Goal: Transaction & Acquisition: Purchase product/service

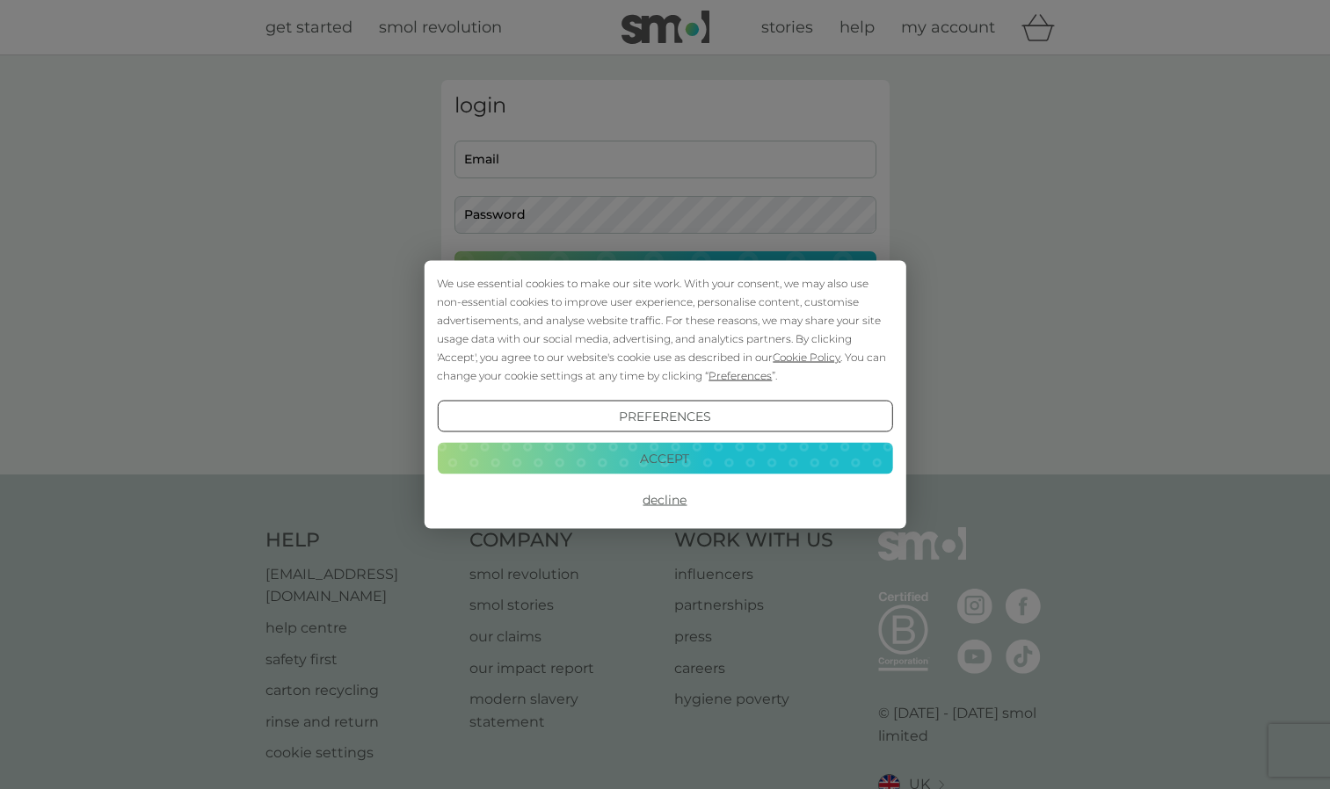
click at [665, 498] on button "Decline" at bounding box center [664, 500] width 455 height 32
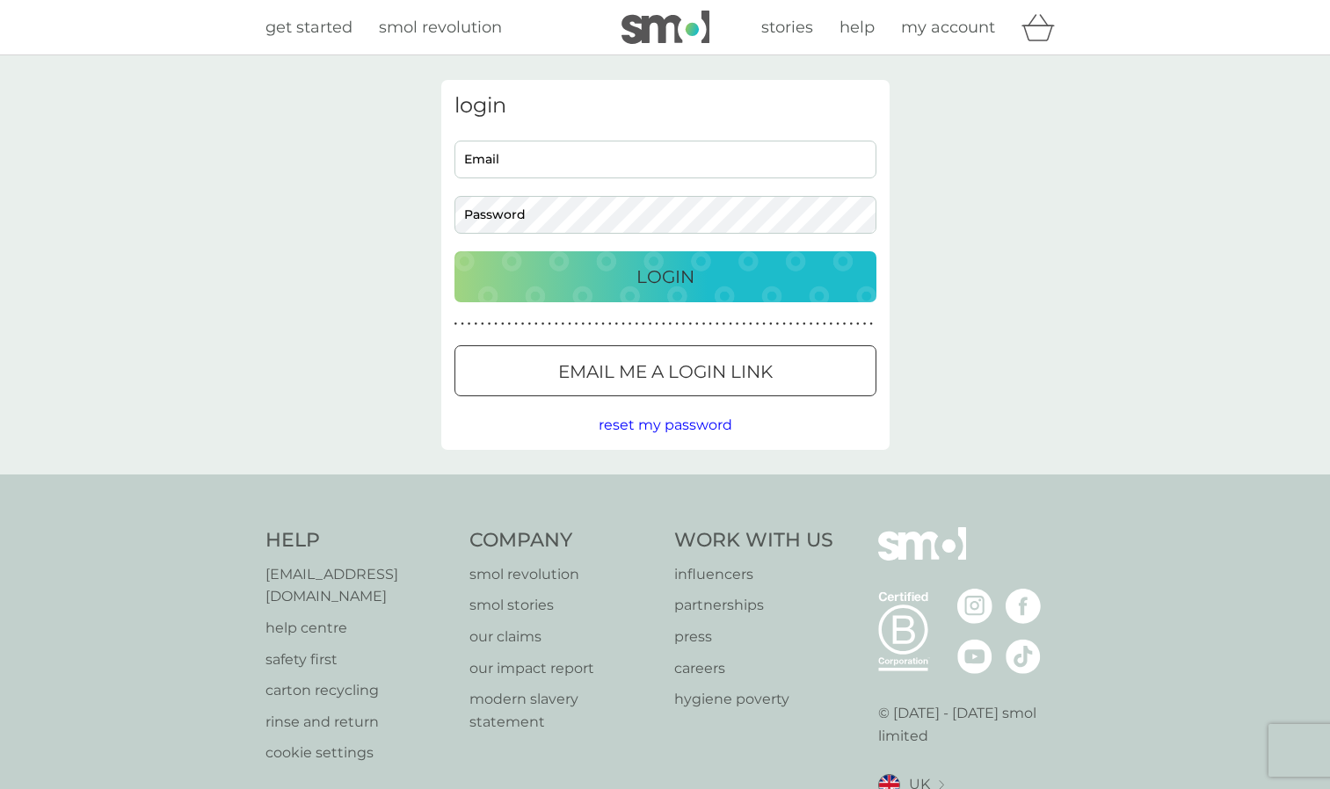
click at [520, 149] on input "Email" at bounding box center [665, 160] width 422 height 38
type input "[PERSON_NAME][EMAIL_ADDRESS][DOMAIN_NAME]"
click at [642, 277] on p "Login" at bounding box center [665, 277] width 58 height 28
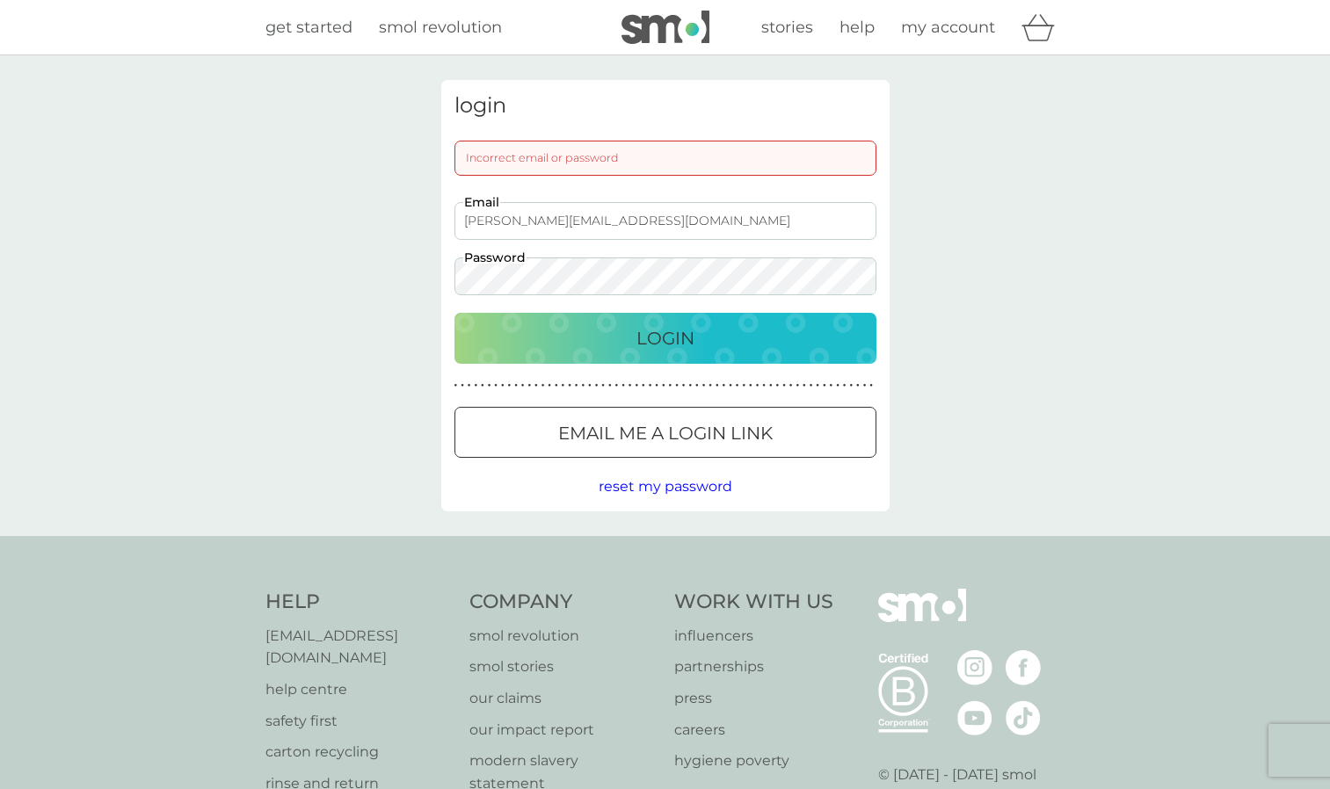
click at [454, 313] on button "Login" at bounding box center [665, 338] width 422 height 51
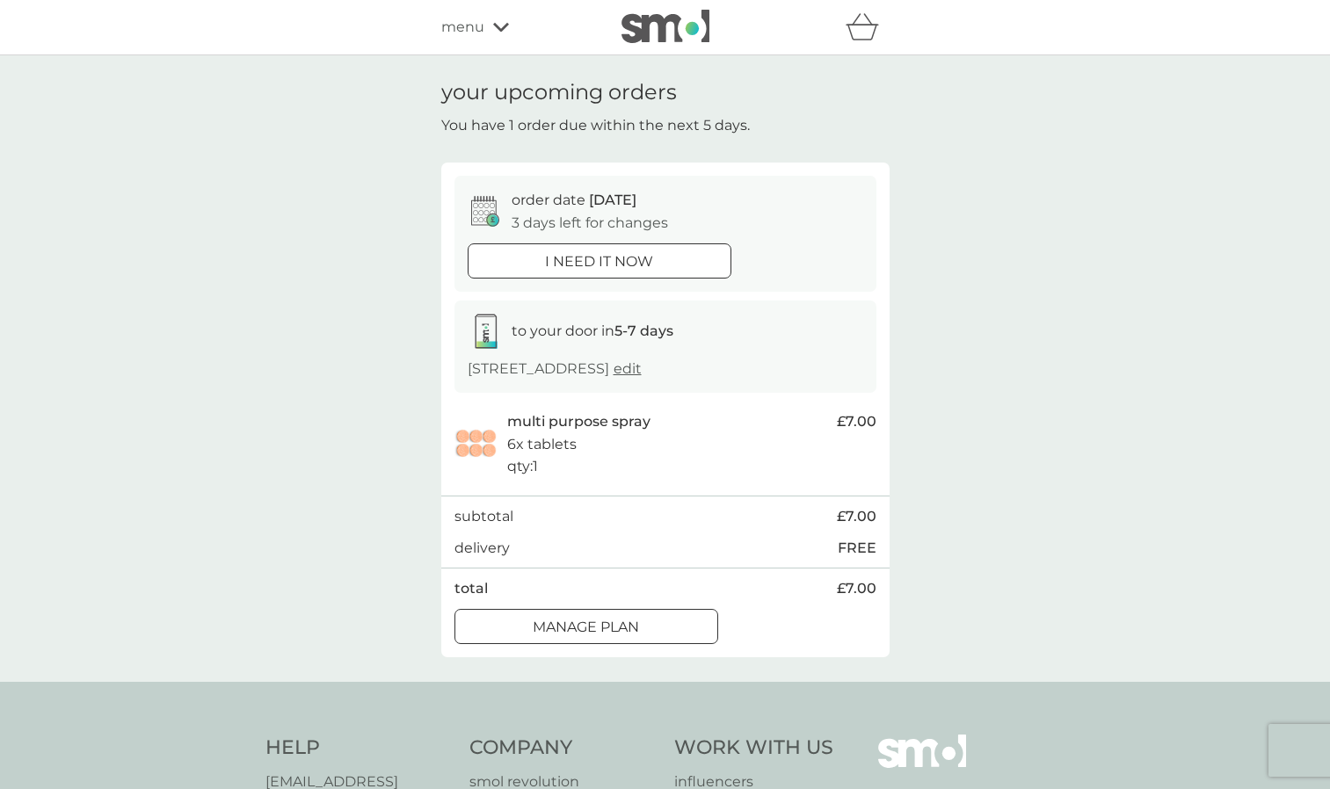
click at [495, 32] on icon at bounding box center [501, 27] width 16 height 11
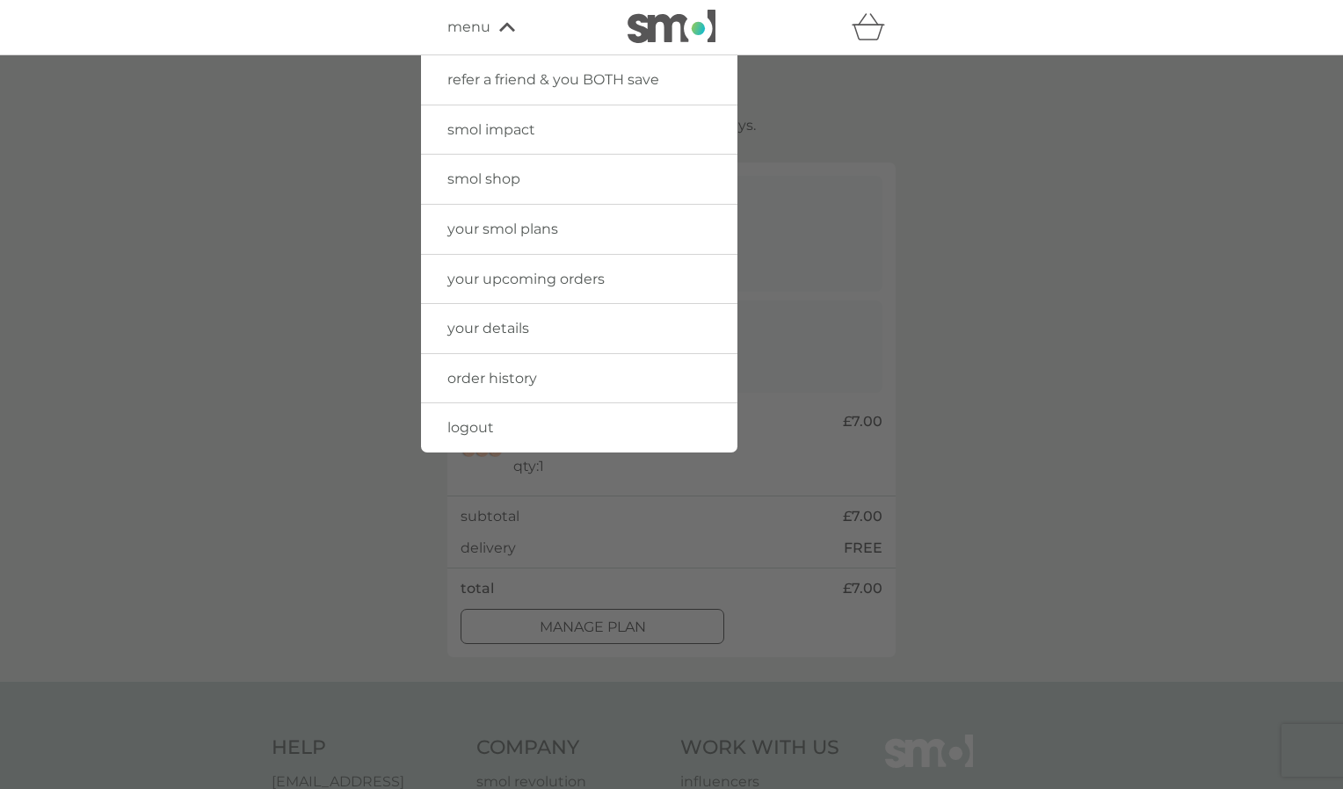
click at [927, 294] on div at bounding box center [671, 449] width 1343 height 789
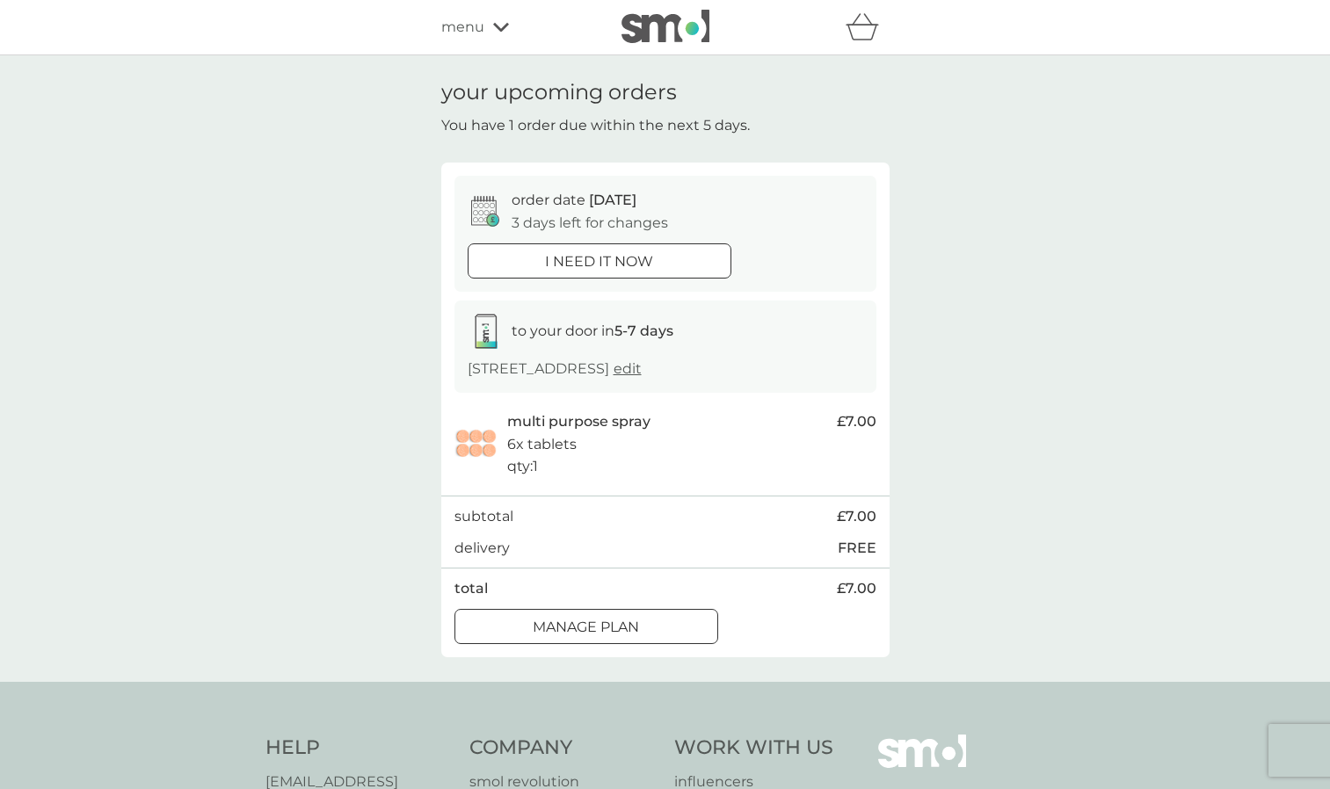
click at [483, 28] on div "menu" at bounding box center [515, 27] width 149 height 23
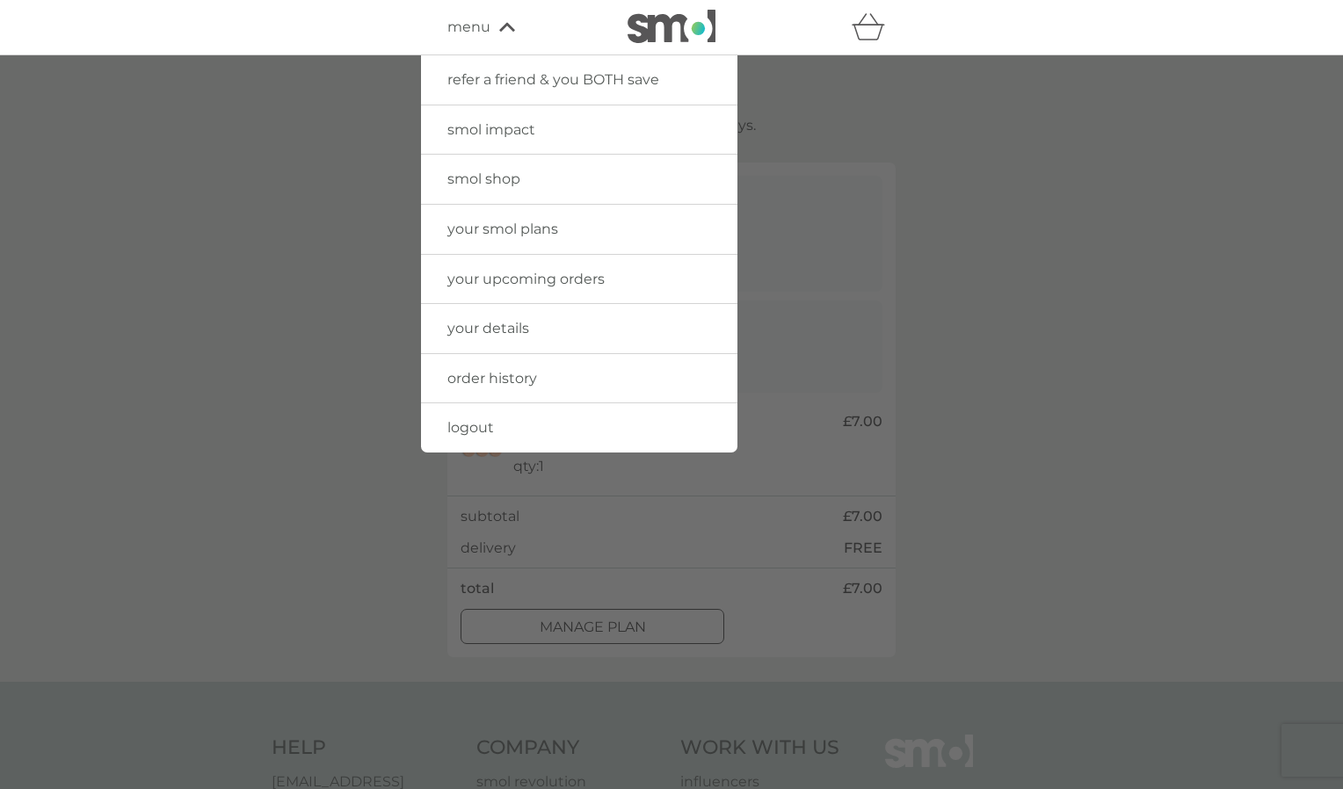
click at [490, 280] on span "your upcoming orders" at bounding box center [525, 279] width 157 height 17
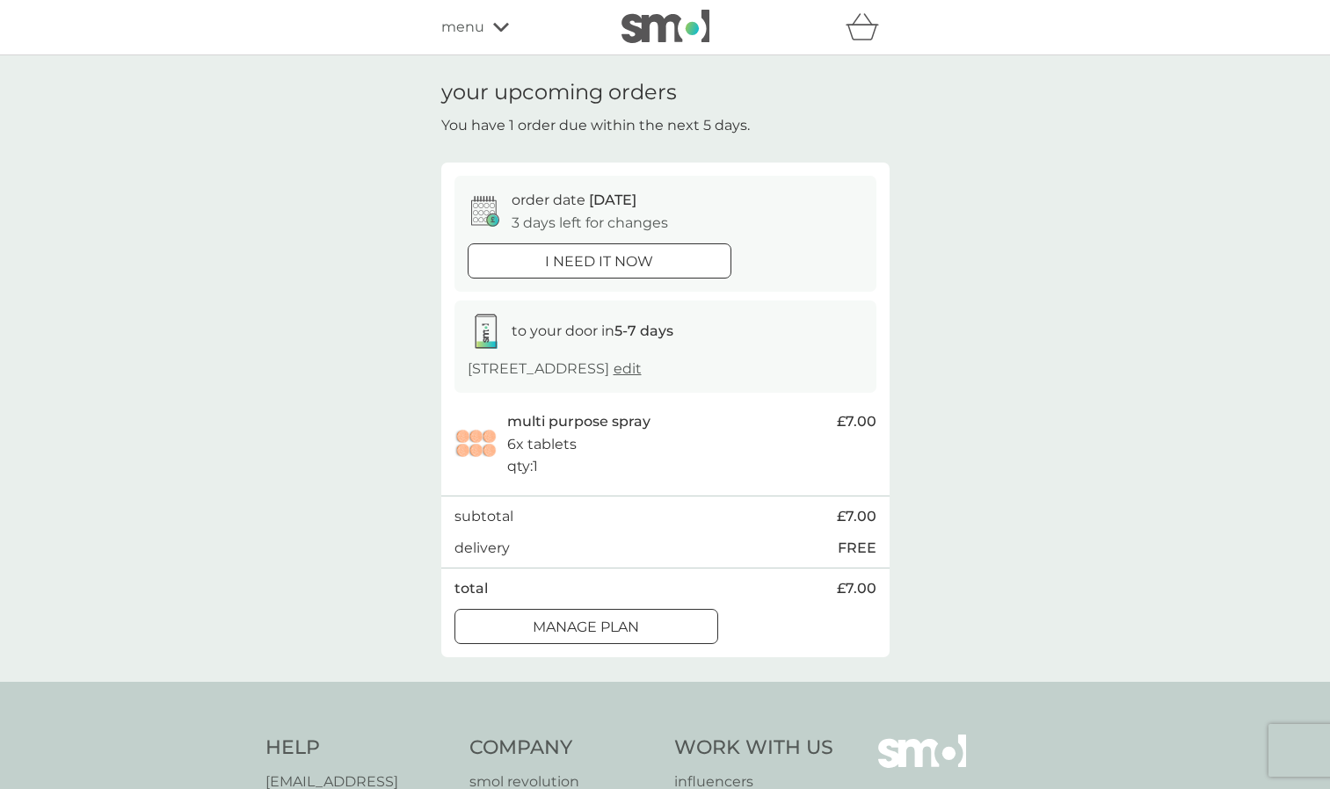
click at [496, 28] on icon at bounding box center [501, 27] width 16 height 9
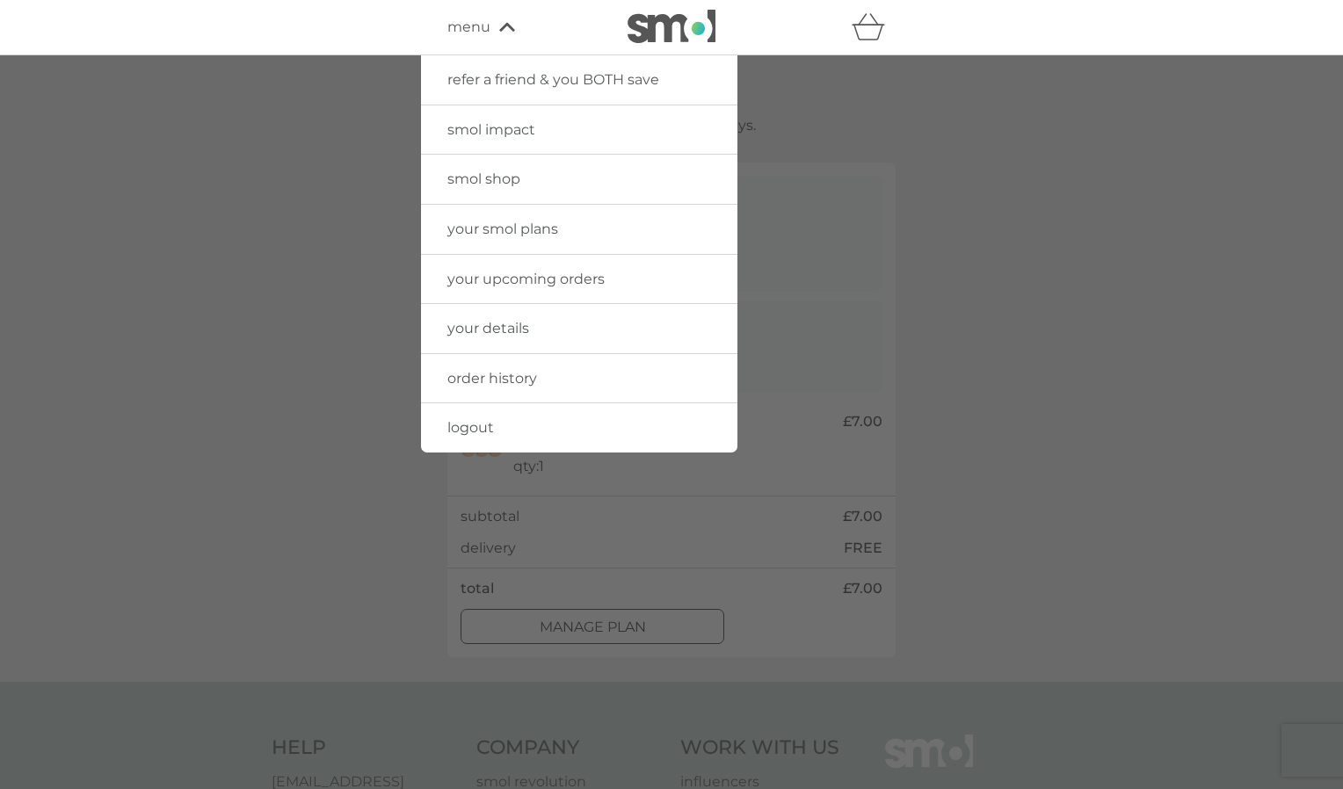
click at [520, 181] on link "smol shop" at bounding box center [579, 179] width 316 height 49
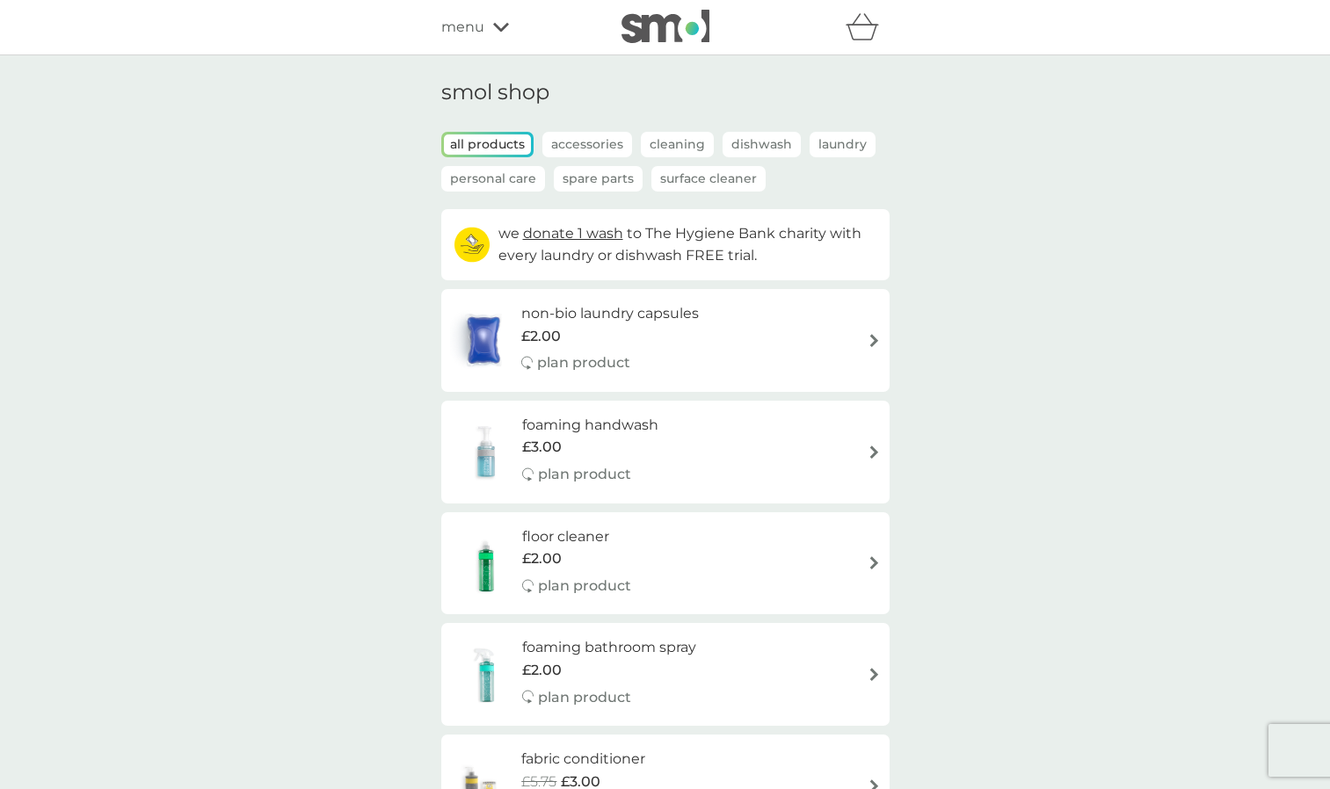
click at [593, 145] on p "Accessories" at bounding box center [587, 144] width 90 height 25
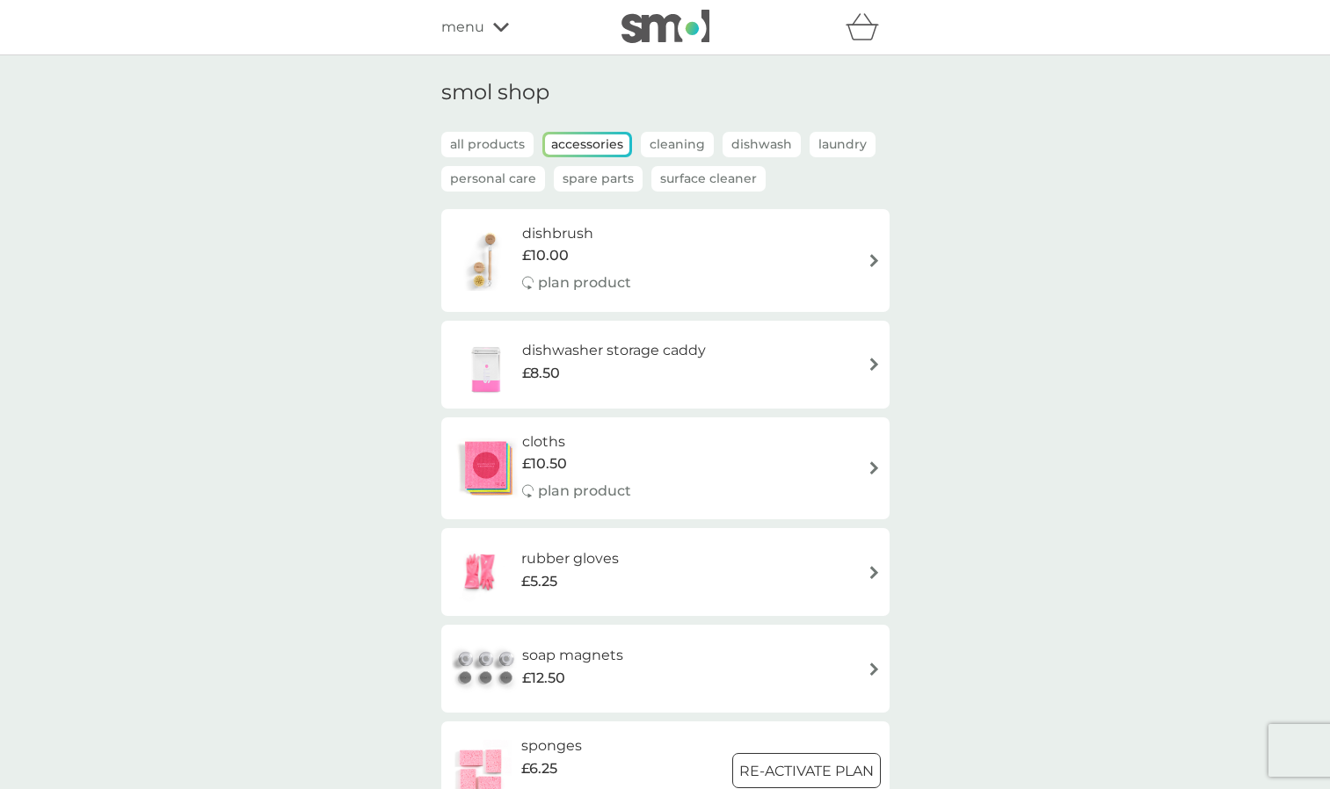
click at [685, 143] on p "Cleaning" at bounding box center [677, 144] width 73 height 25
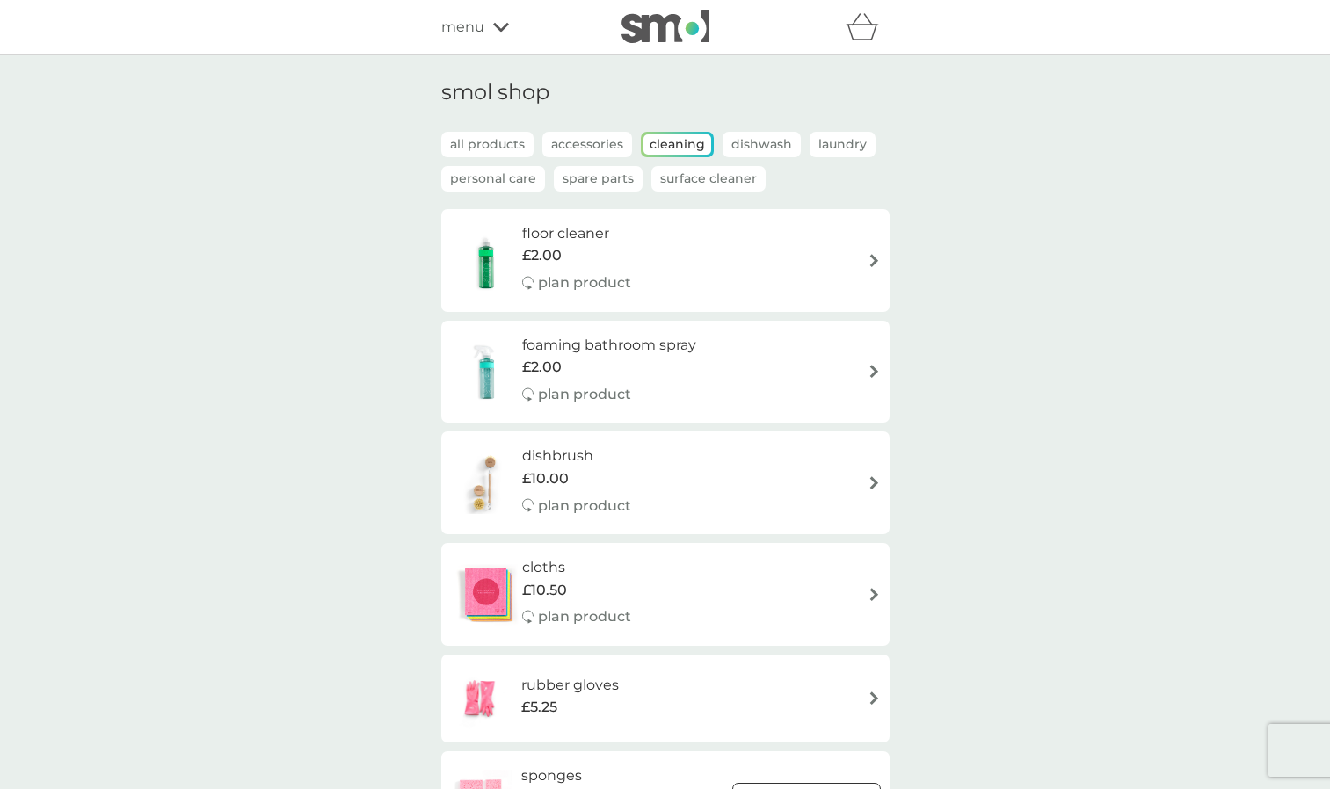
click at [759, 143] on p "Dishwash" at bounding box center [762, 144] width 78 height 25
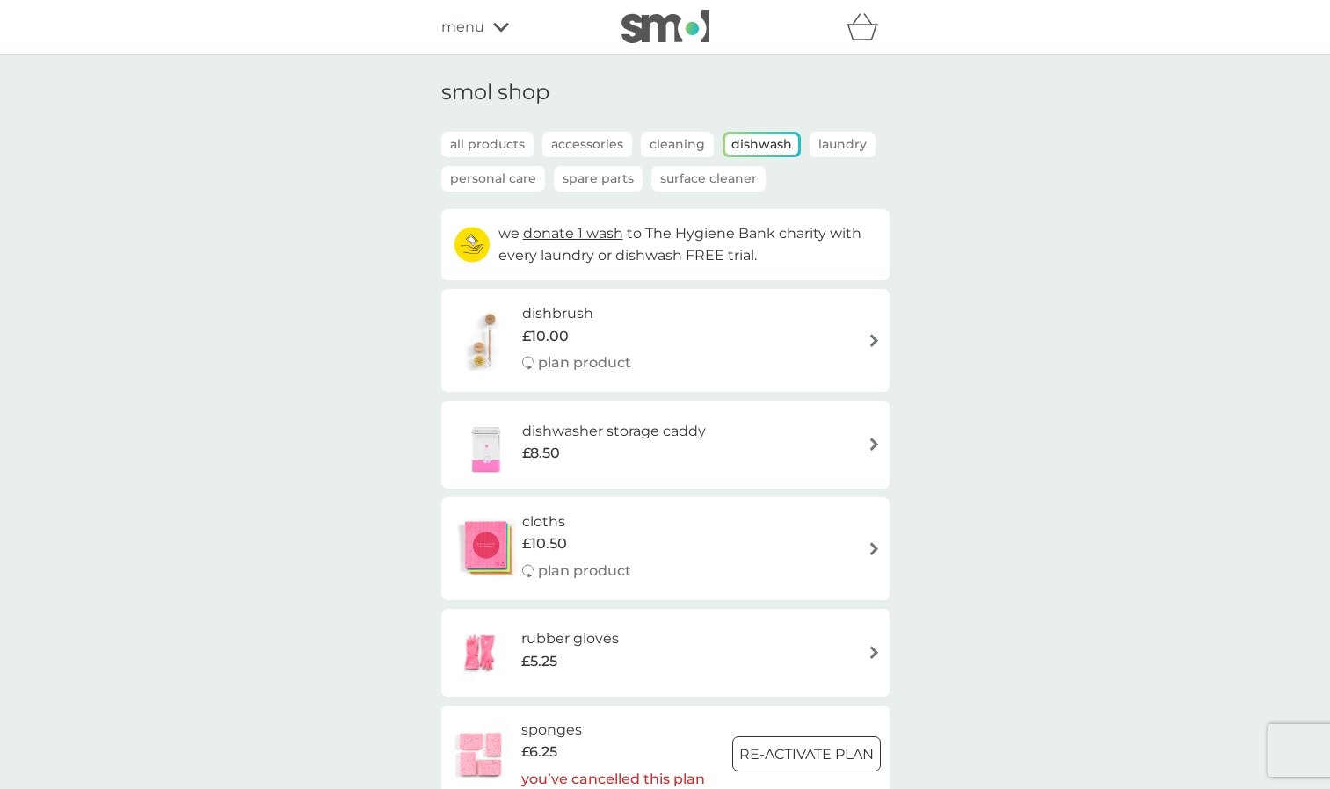
click at [609, 176] on p "Spare Parts" at bounding box center [598, 178] width 89 height 25
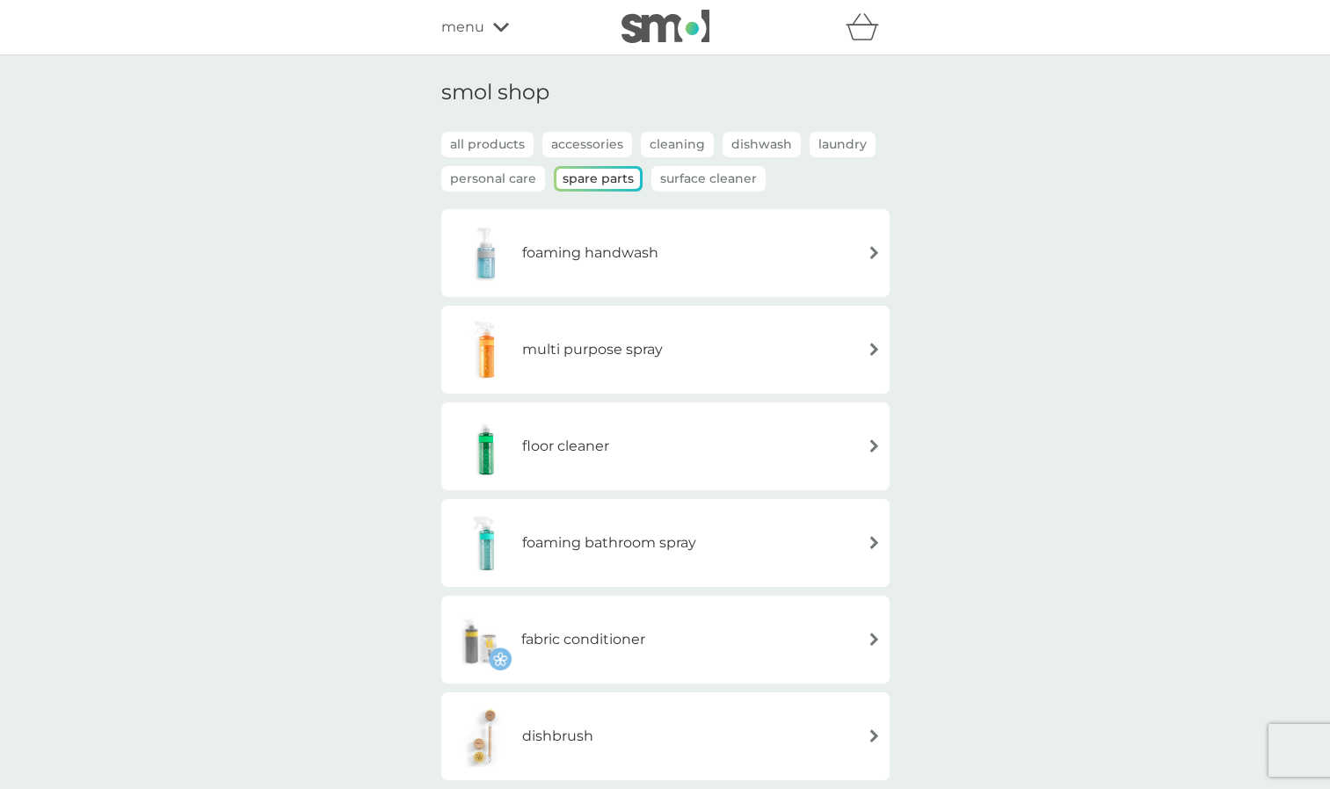
click at [676, 356] on div "multi purpose spray" at bounding box center [665, 350] width 431 height 62
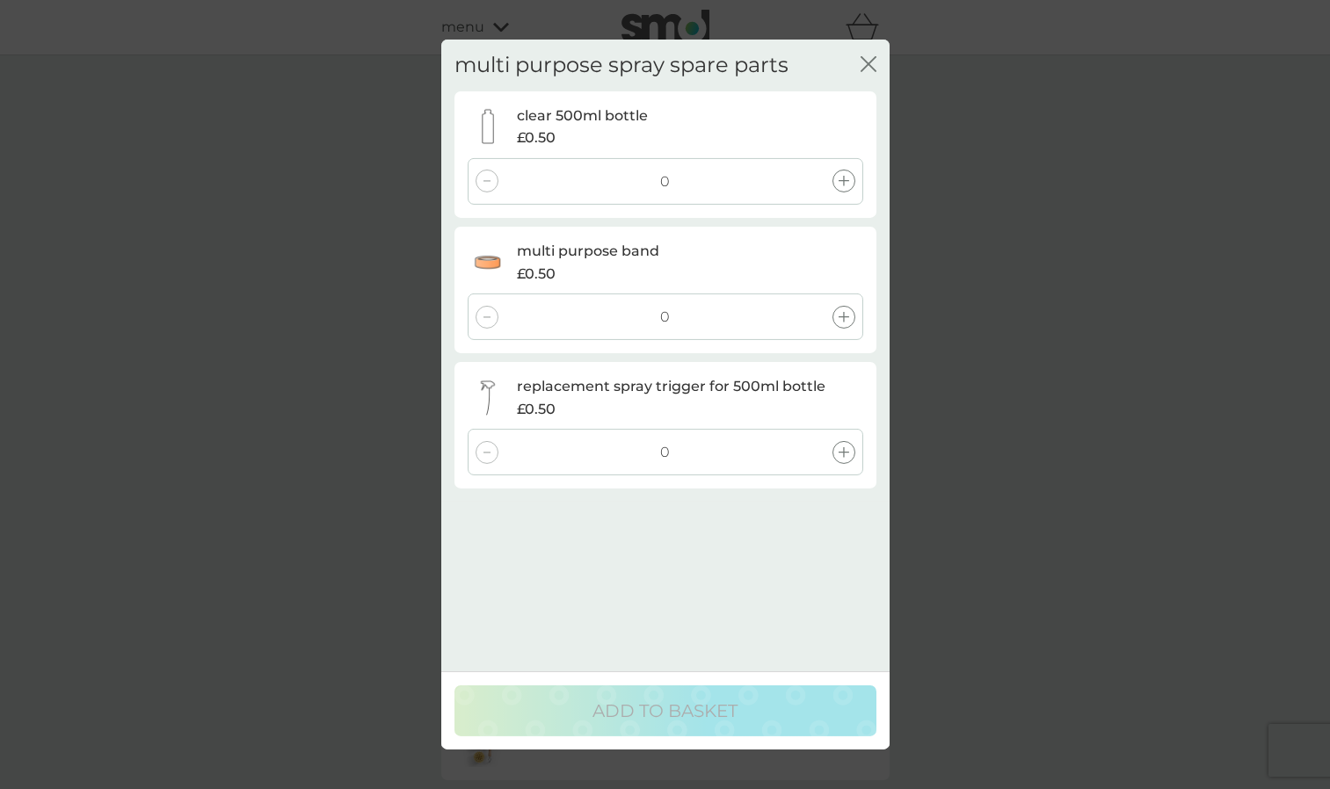
click at [839, 185] on icon at bounding box center [844, 181] width 11 height 11
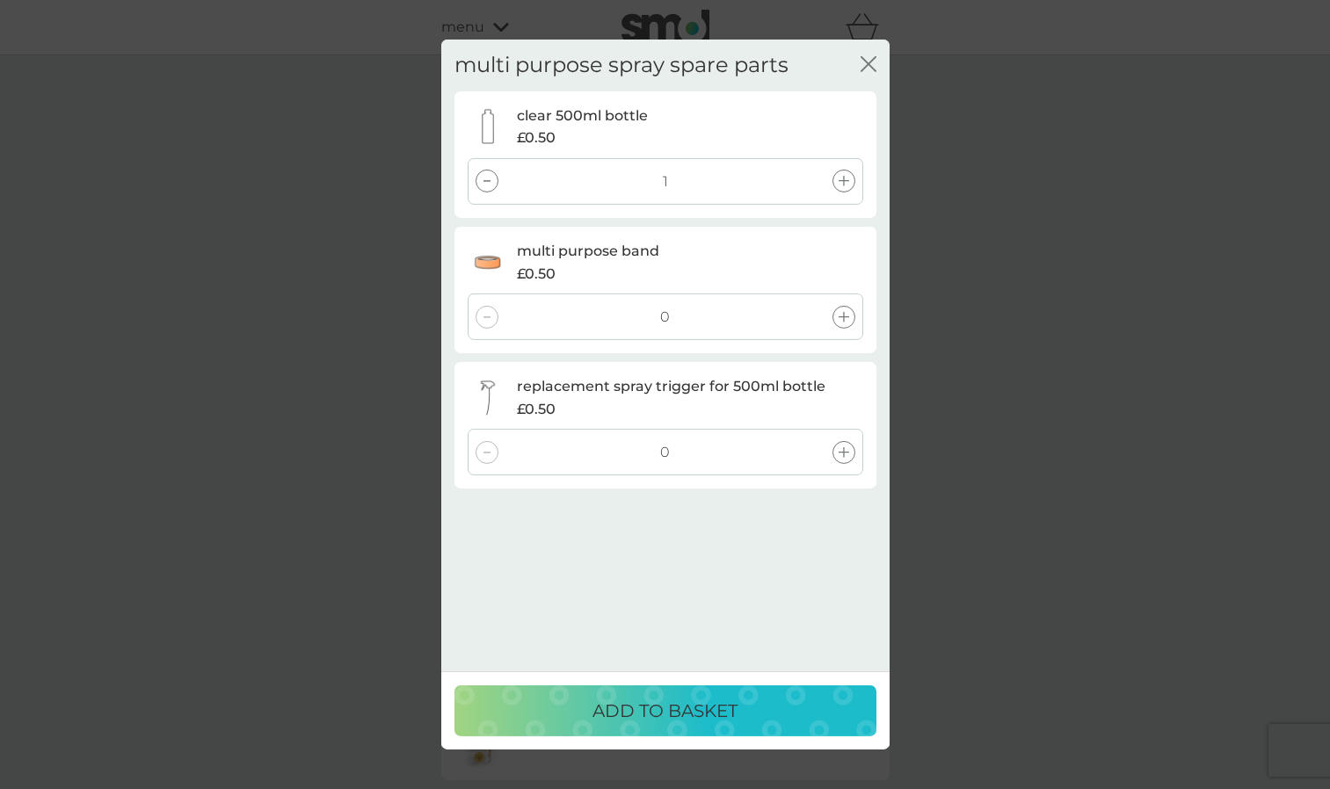
click at [843, 458] on div at bounding box center [843, 452] width 23 height 23
click at [742, 713] on div "ADD TO BASKET" at bounding box center [665, 711] width 387 height 28
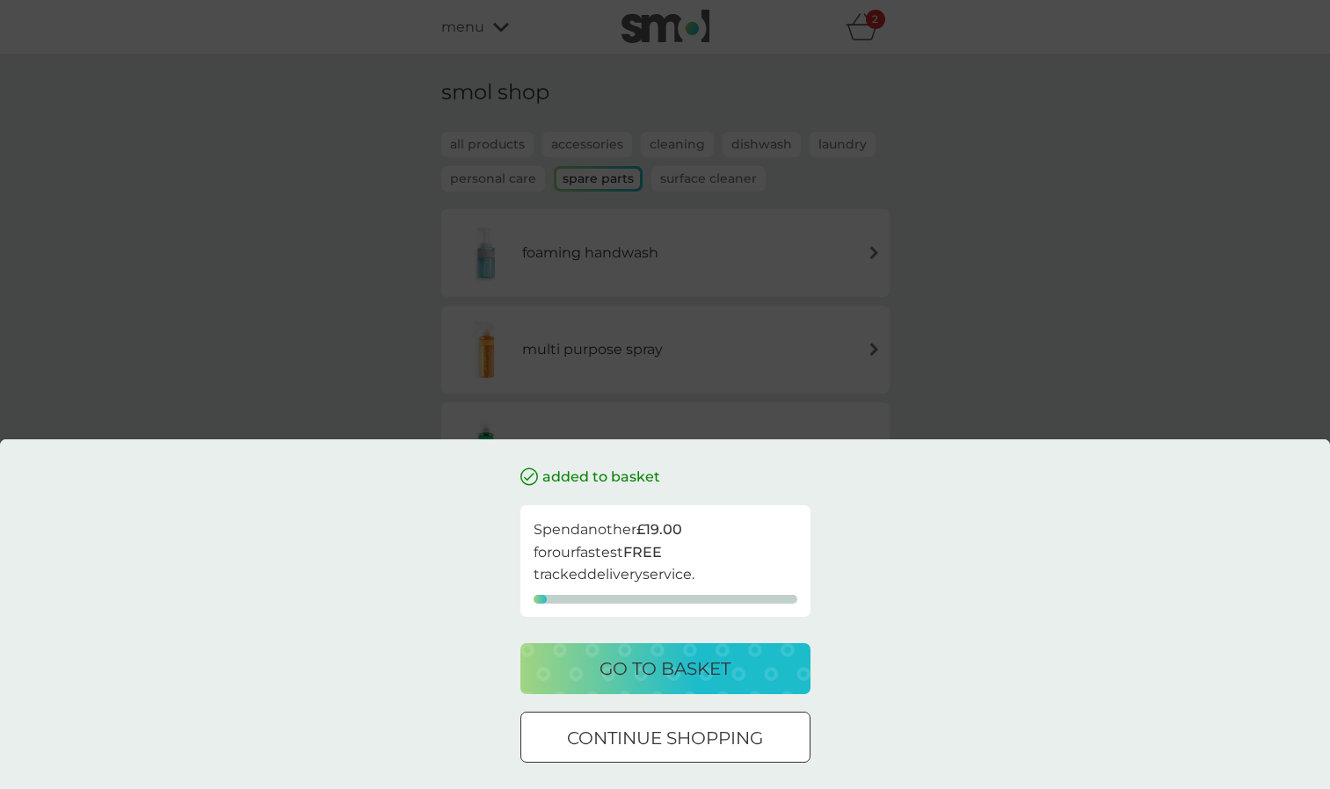
click at [703, 668] on p "go to basket" at bounding box center [664, 669] width 131 height 28
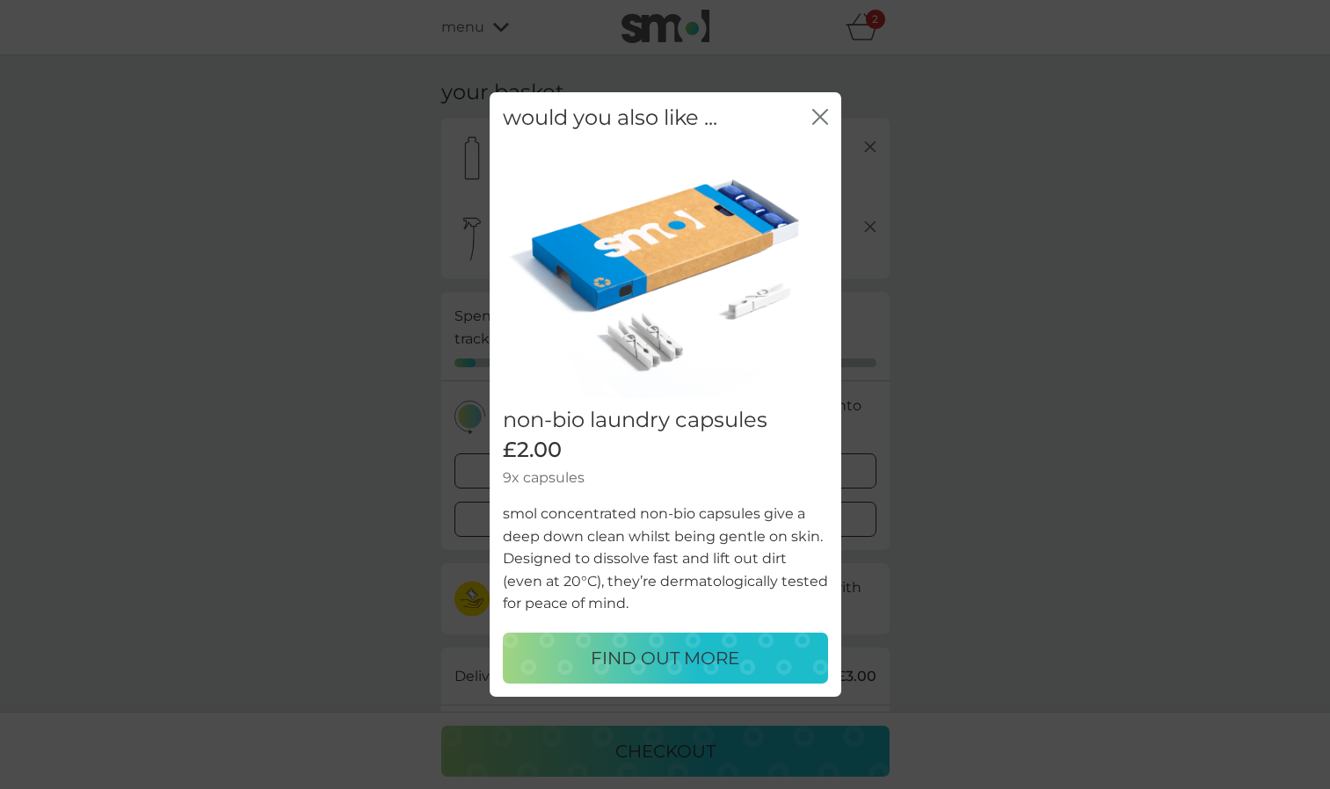
click at [817, 118] on icon "close" at bounding box center [820, 117] width 16 height 16
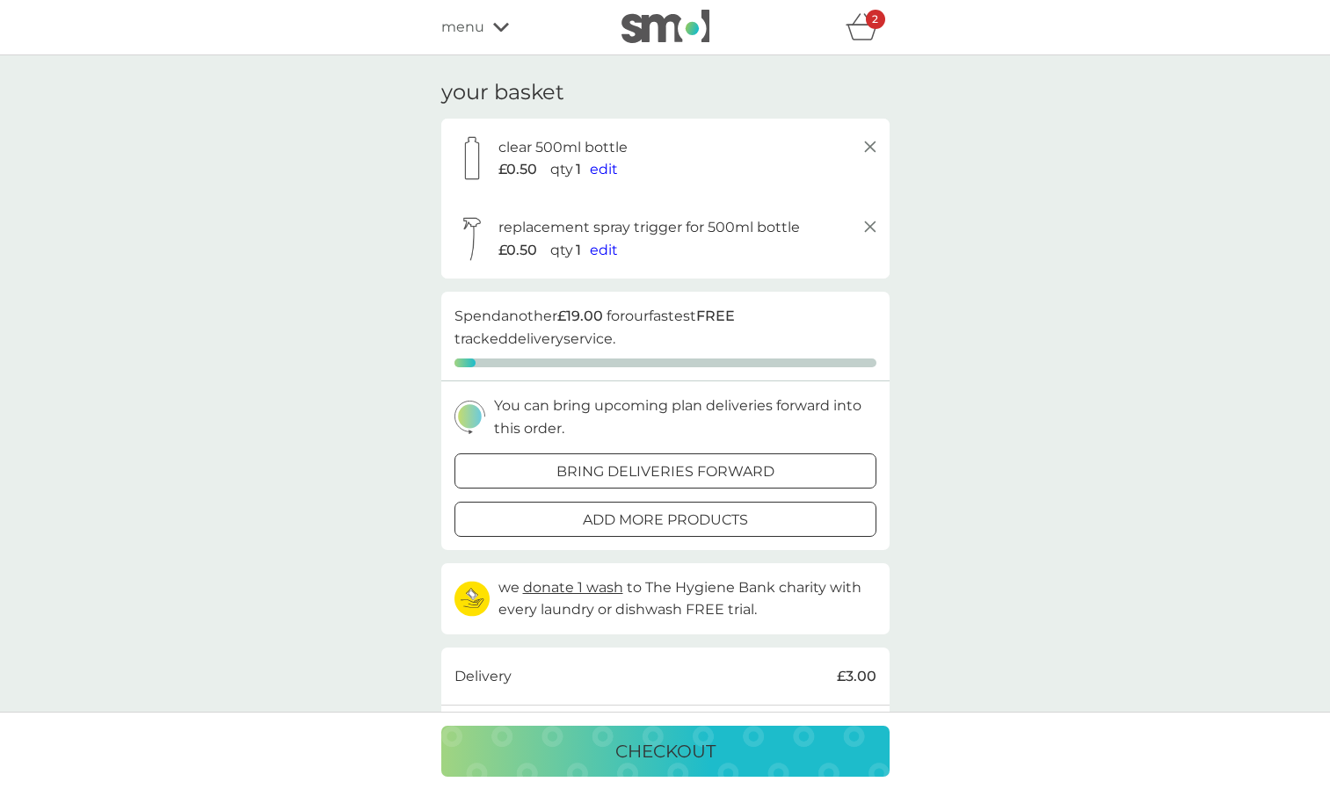
click at [680, 467] on div at bounding box center [665, 471] width 63 height 18
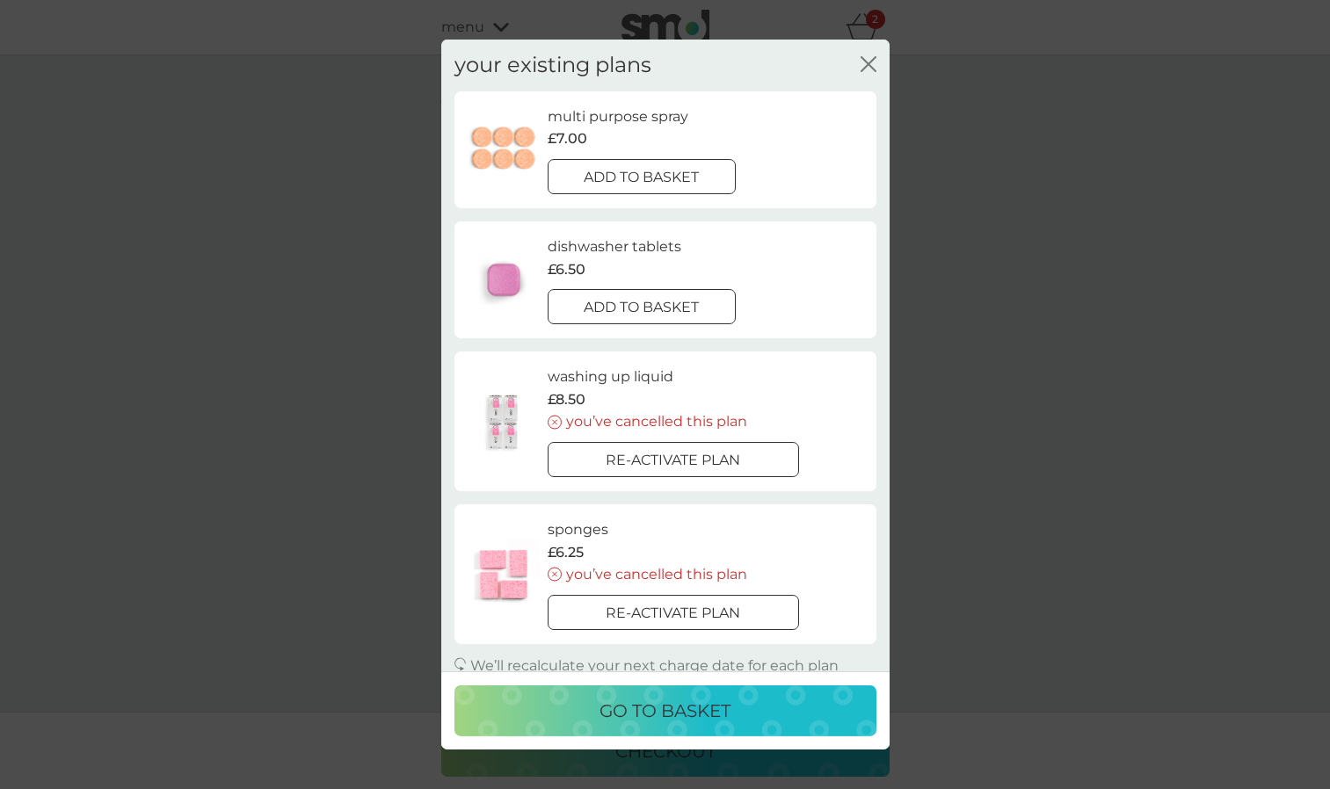
click at [657, 178] on div at bounding box center [641, 177] width 63 height 18
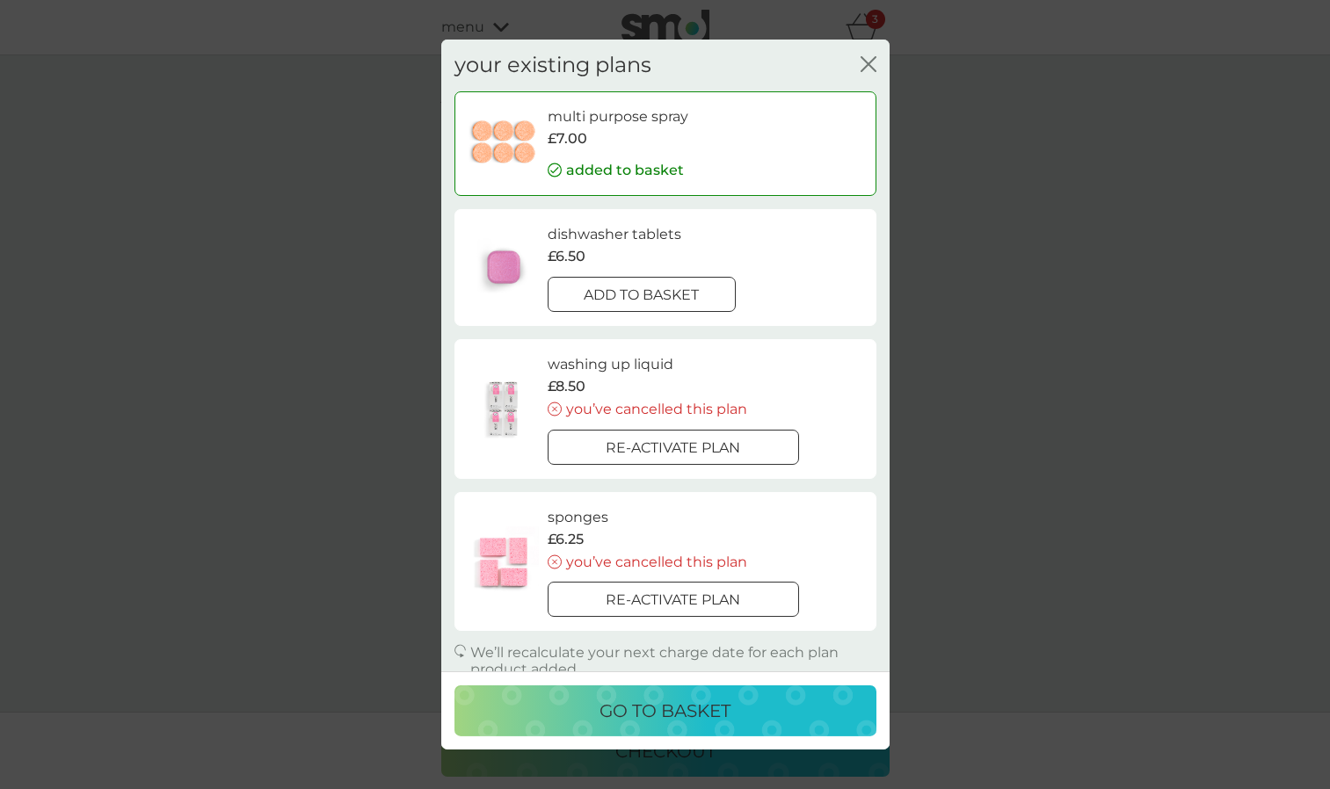
click at [700, 723] on p "go to basket" at bounding box center [664, 711] width 131 height 28
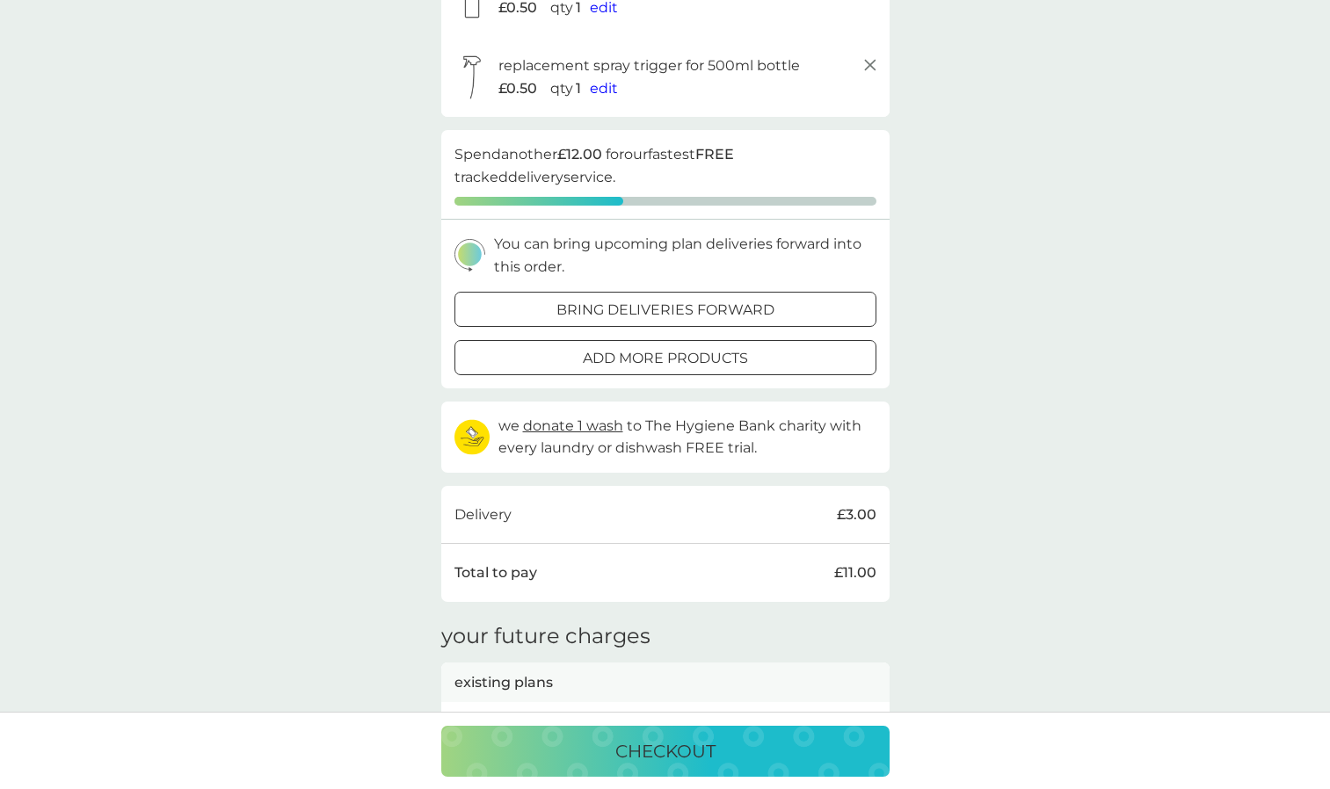
scroll to position [352, 0]
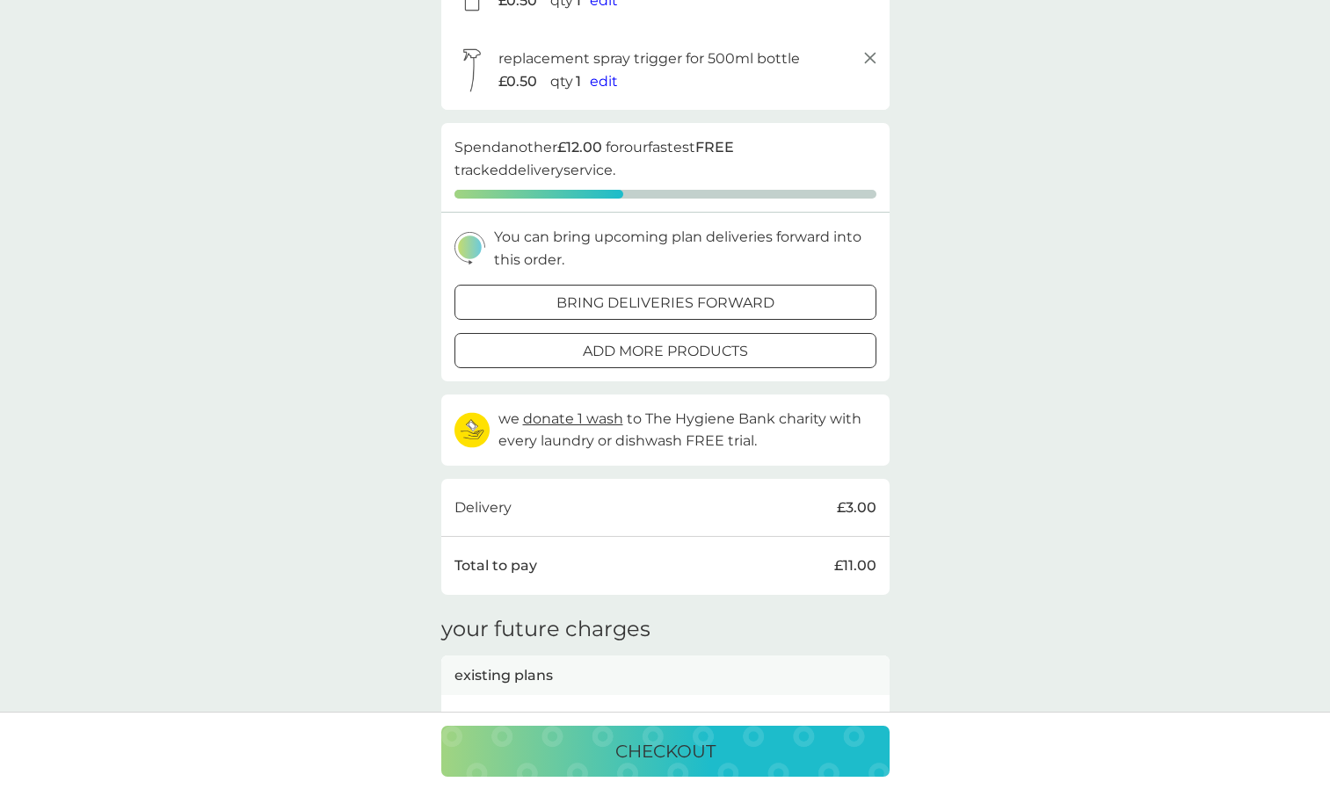
click at [669, 302] on div at bounding box center [665, 301] width 8 height 8
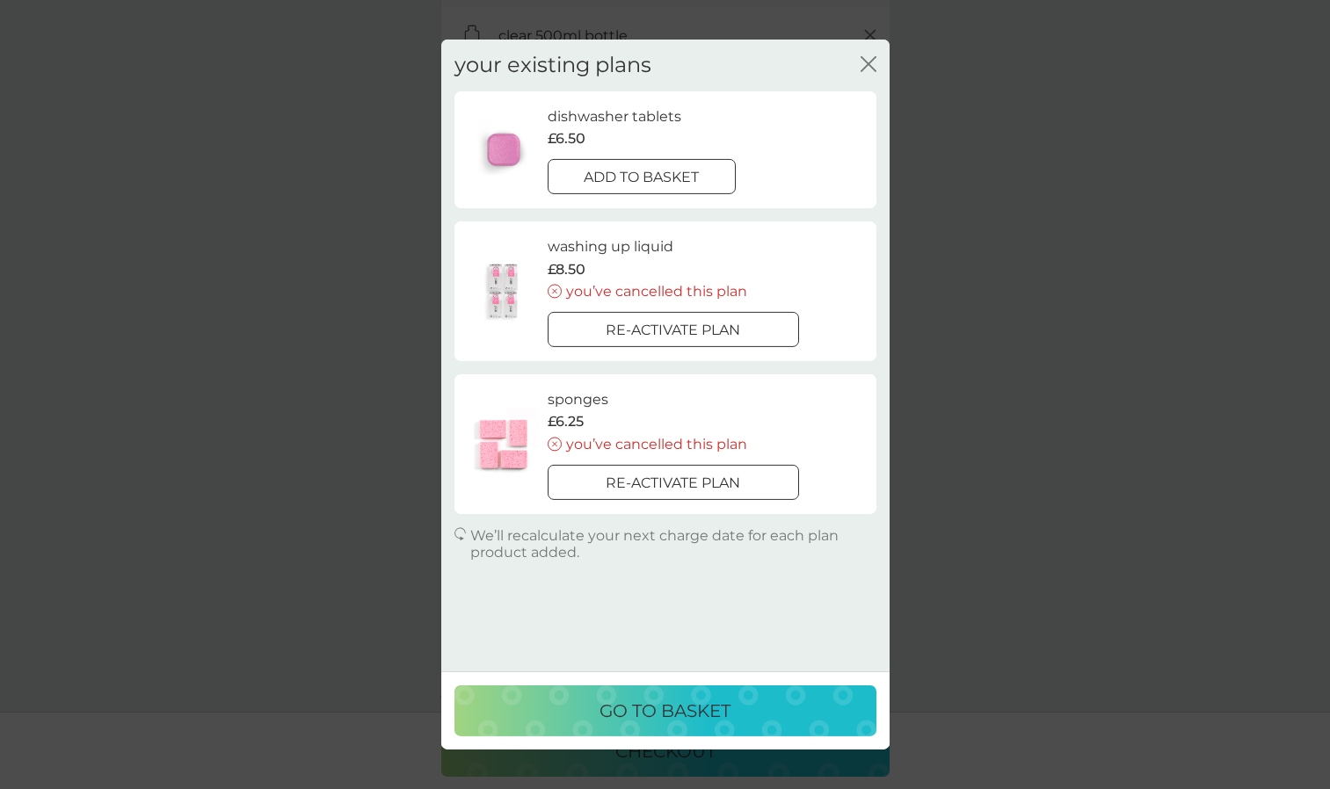
scroll to position [264, 0]
click at [868, 65] on icon "close" at bounding box center [871, 64] width 7 height 14
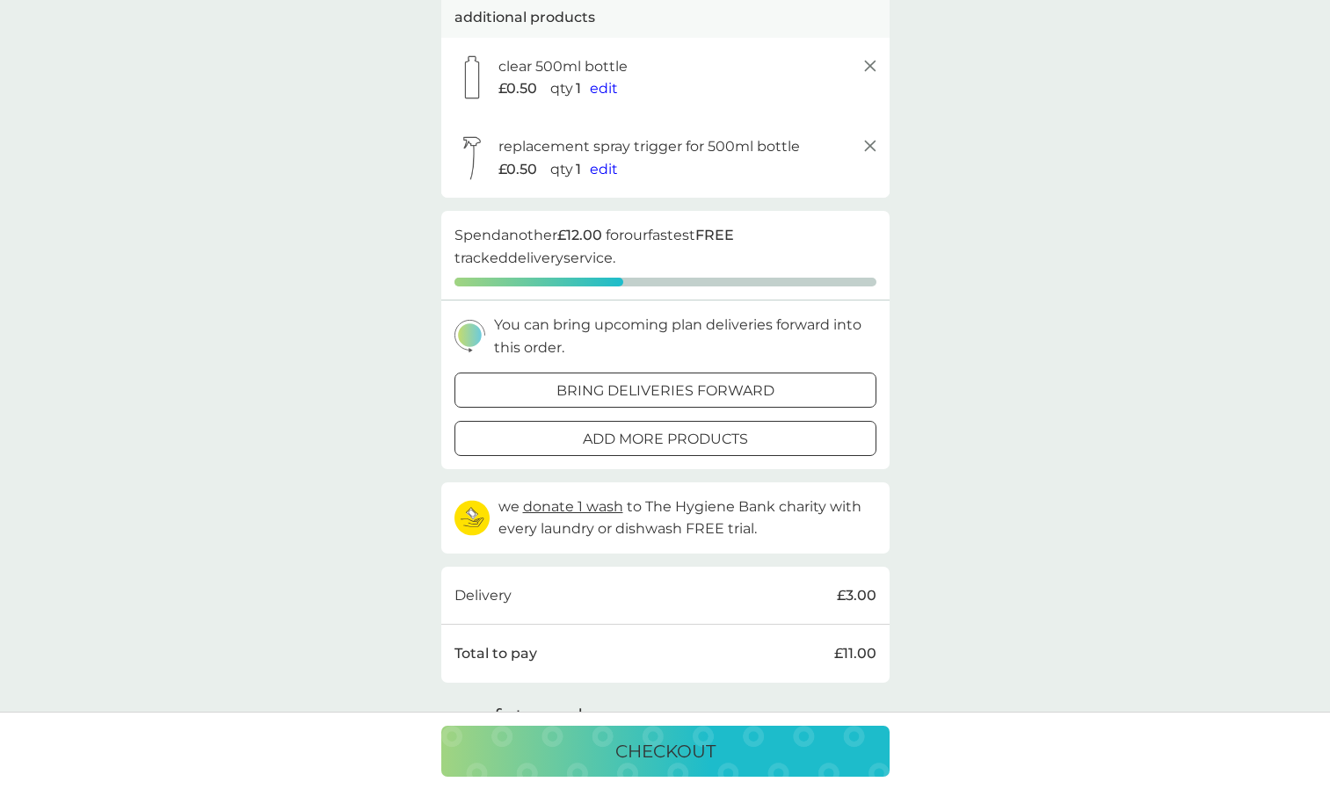
click at [682, 448] on p "add more products" at bounding box center [665, 439] width 165 height 23
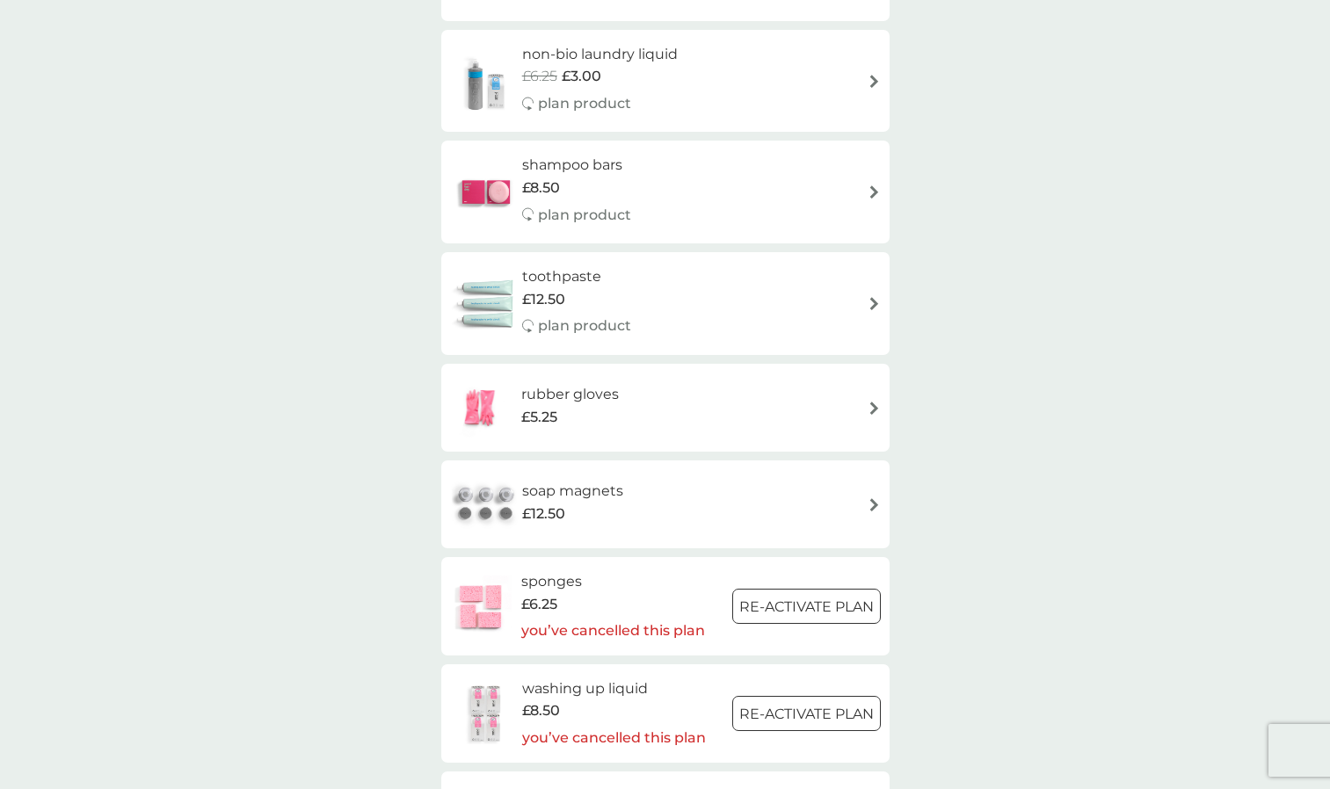
scroll to position [2022, 0]
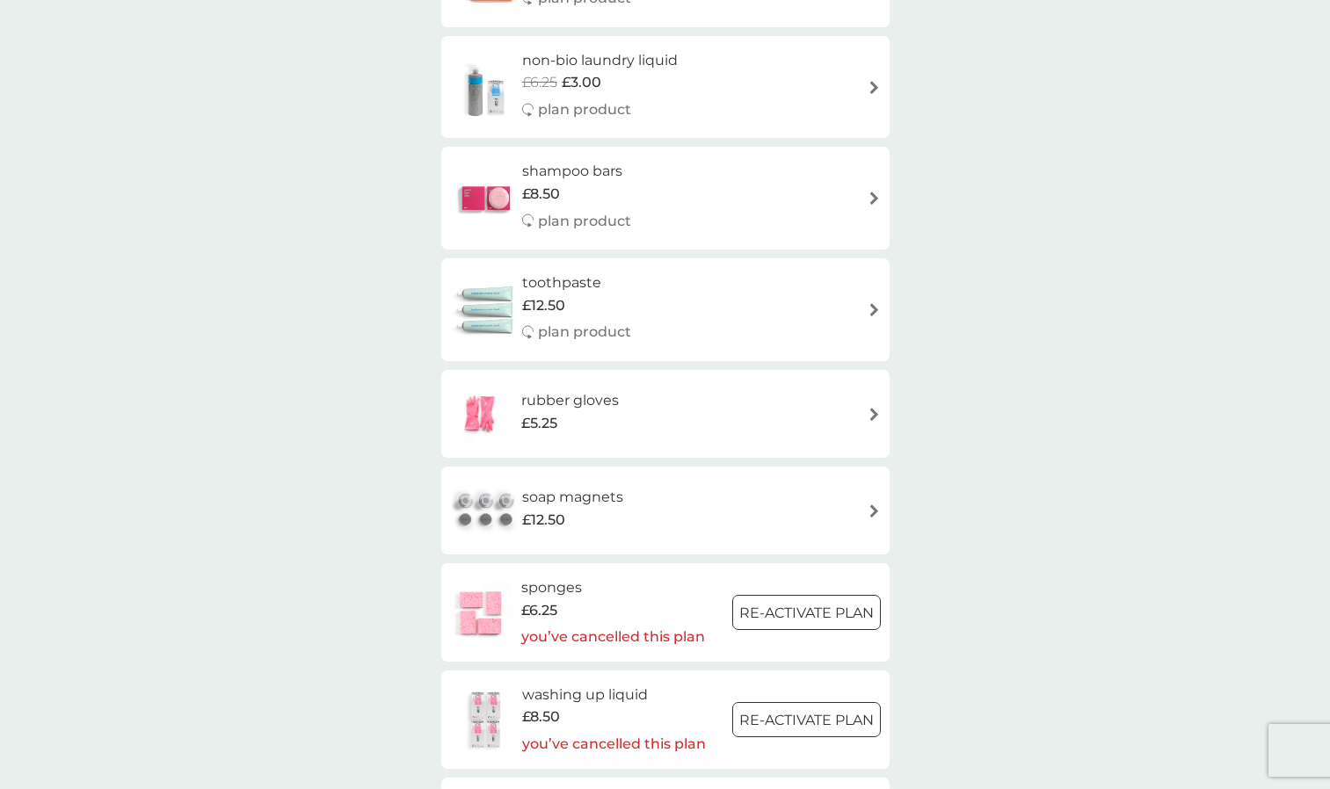
click at [597, 494] on h6 "soap magnets" at bounding box center [572, 497] width 101 height 23
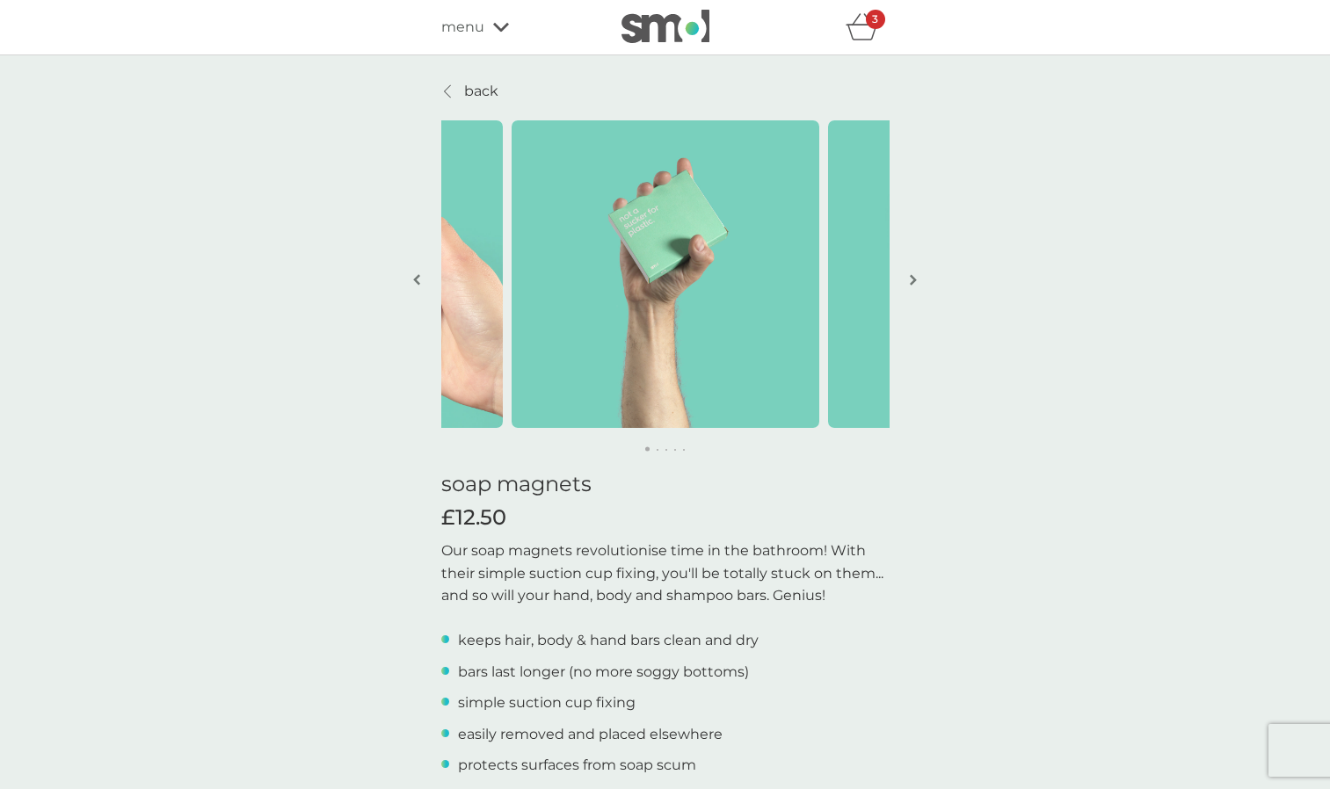
click at [911, 278] on img "button" at bounding box center [913, 279] width 7 height 13
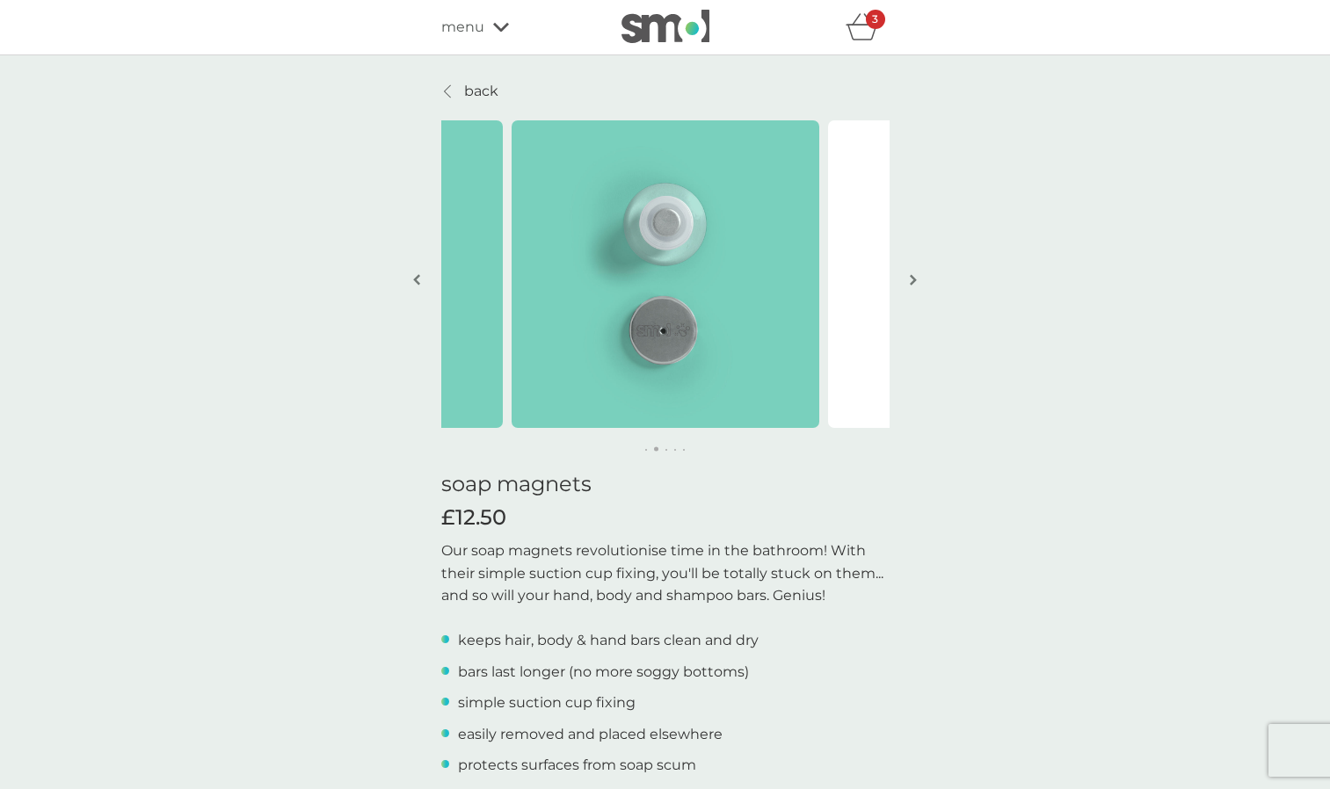
click at [911, 278] on img "button" at bounding box center [913, 279] width 7 height 13
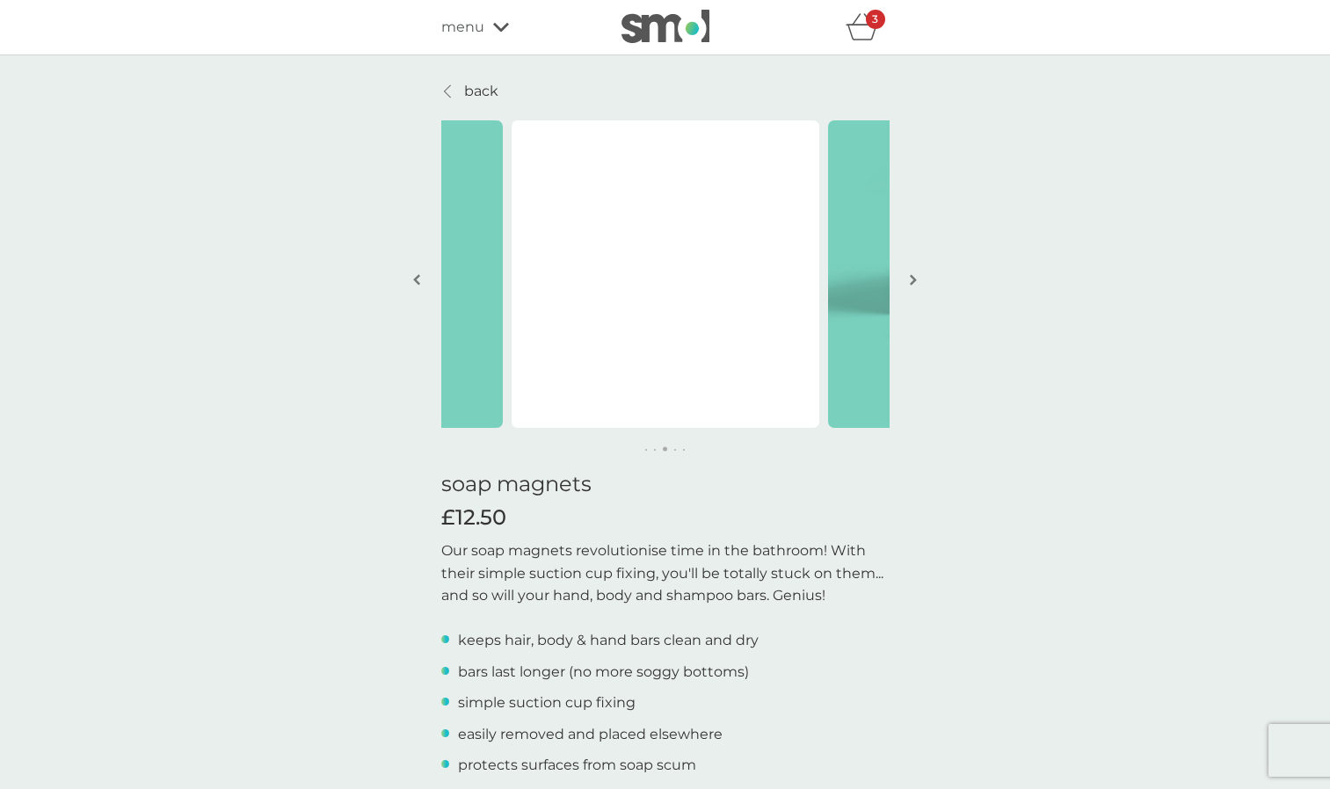
click at [911, 278] on img "button" at bounding box center [913, 279] width 7 height 13
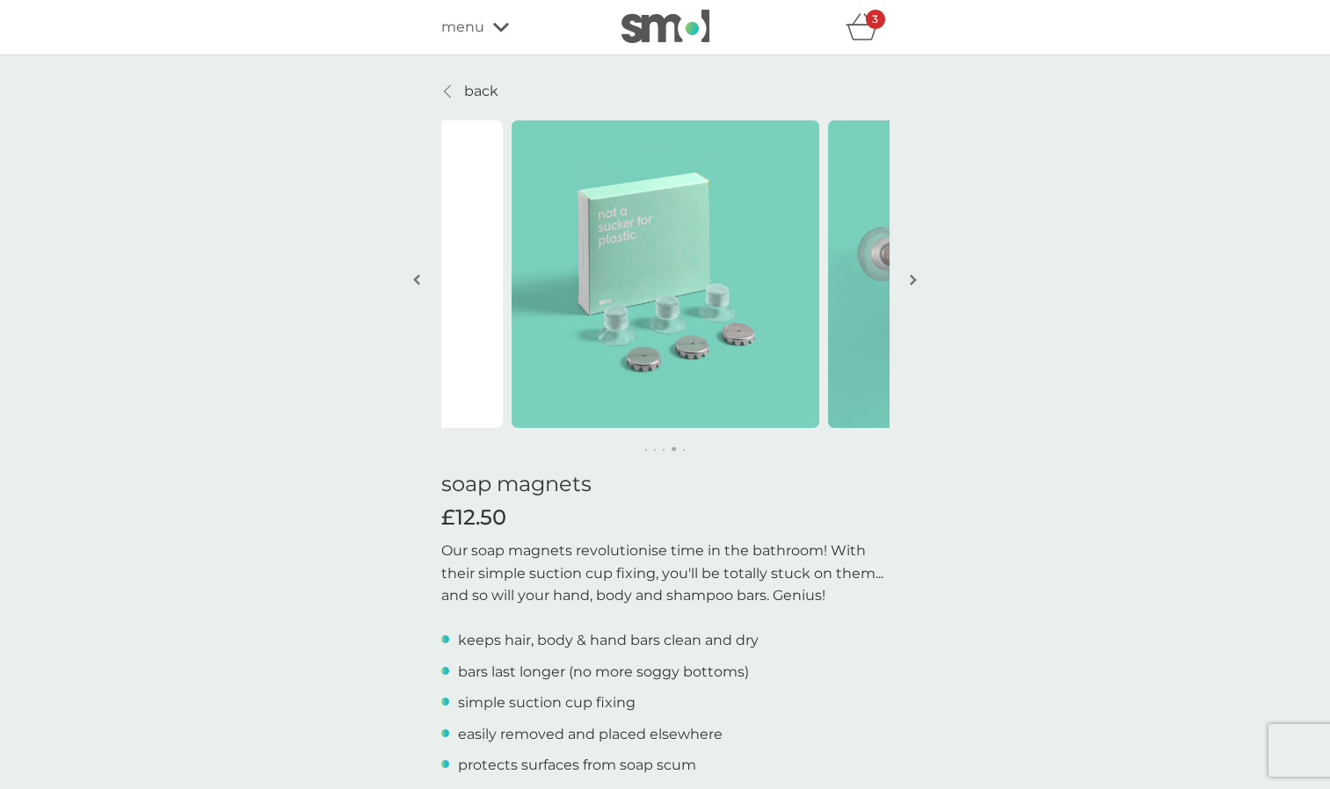
click at [469, 89] on p "back" at bounding box center [481, 91] width 34 height 23
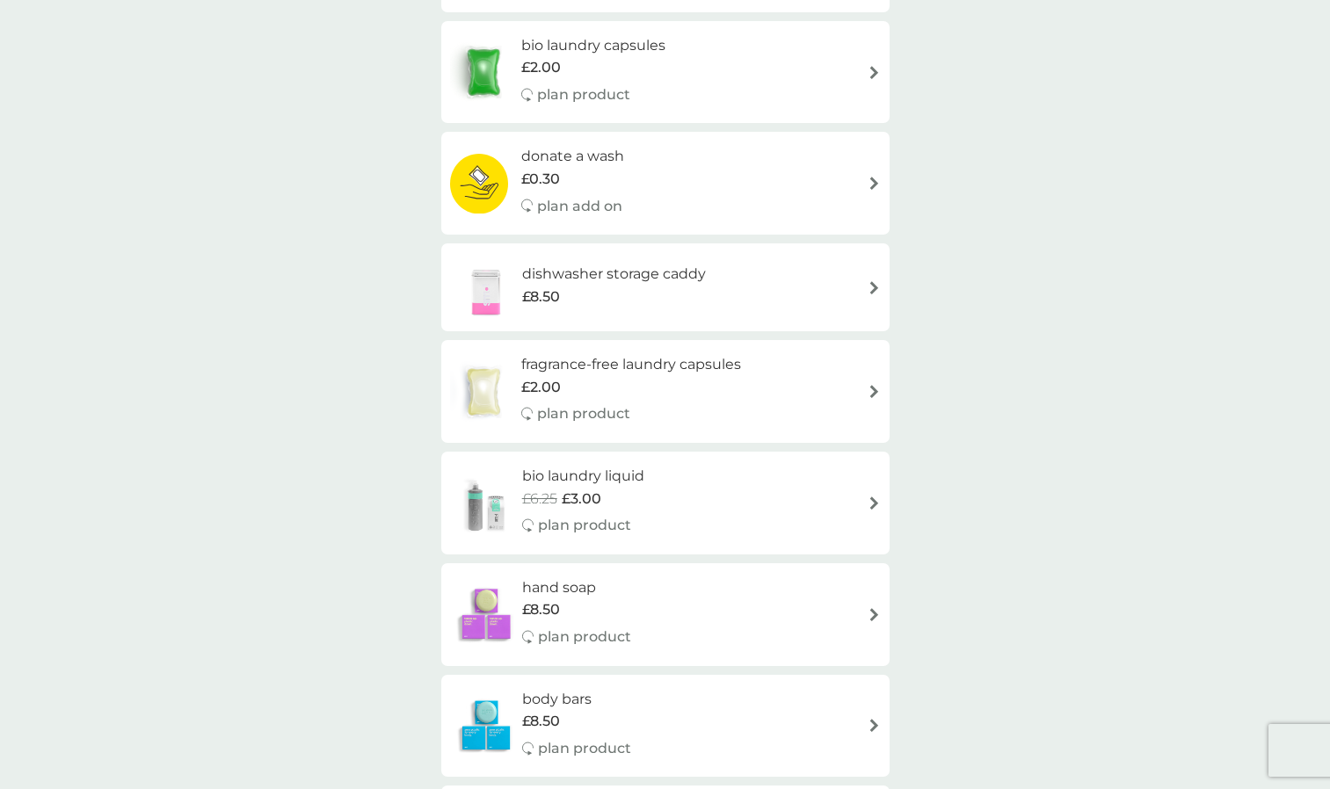
scroll to position [967, 0]
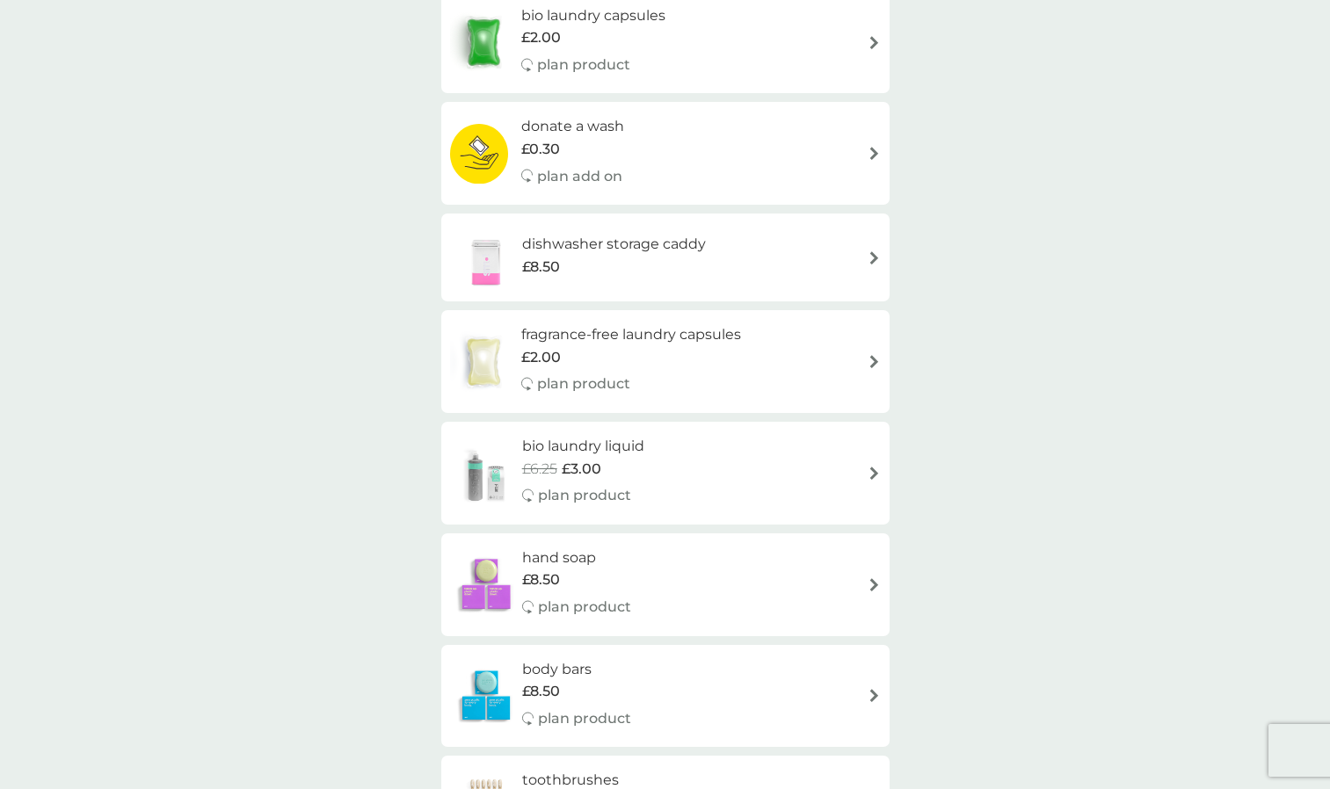
click at [609, 265] on div "£8.50" at bounding box center [614, 267] width 184 height 23
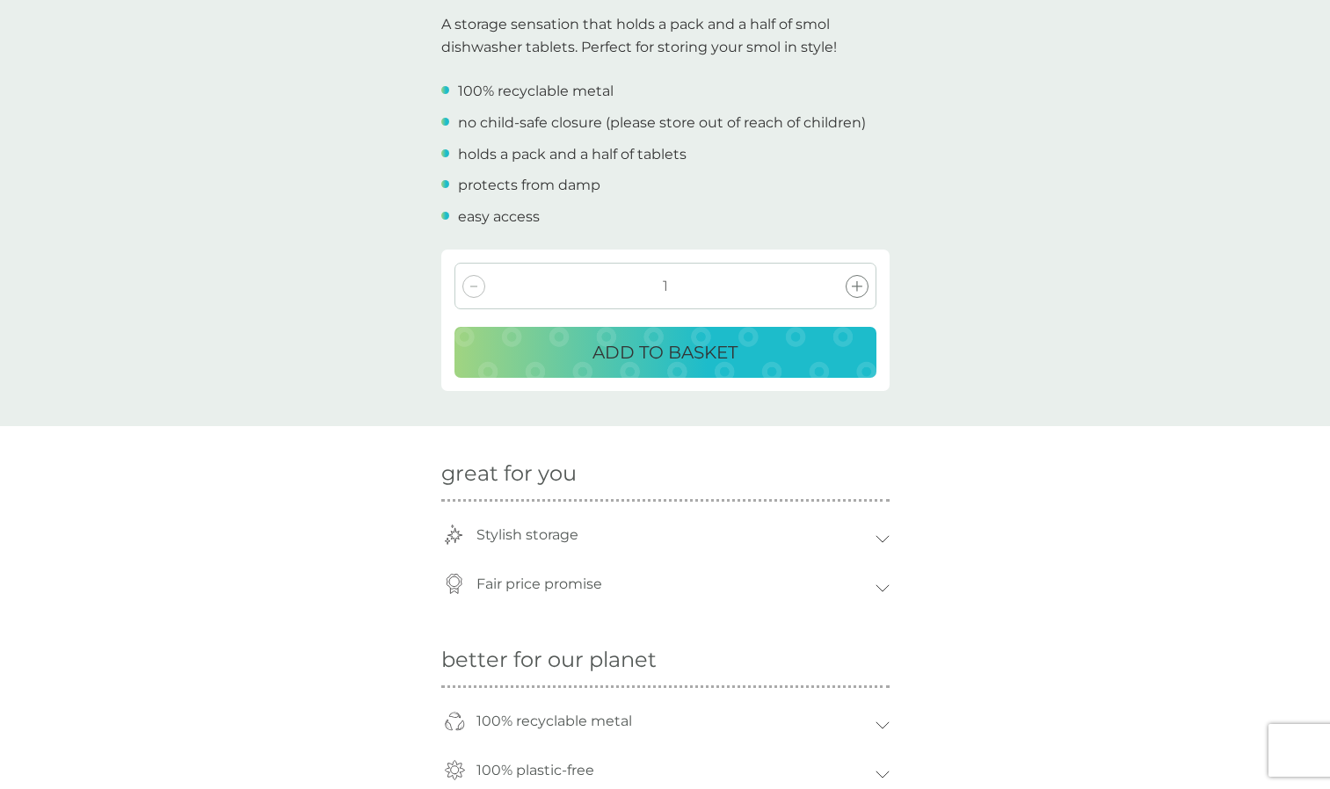
scroll to position [527, 0]
click at [689, 344] on p "ADD TO BASKET" at bounding box center [664, 352] width 145 height 28
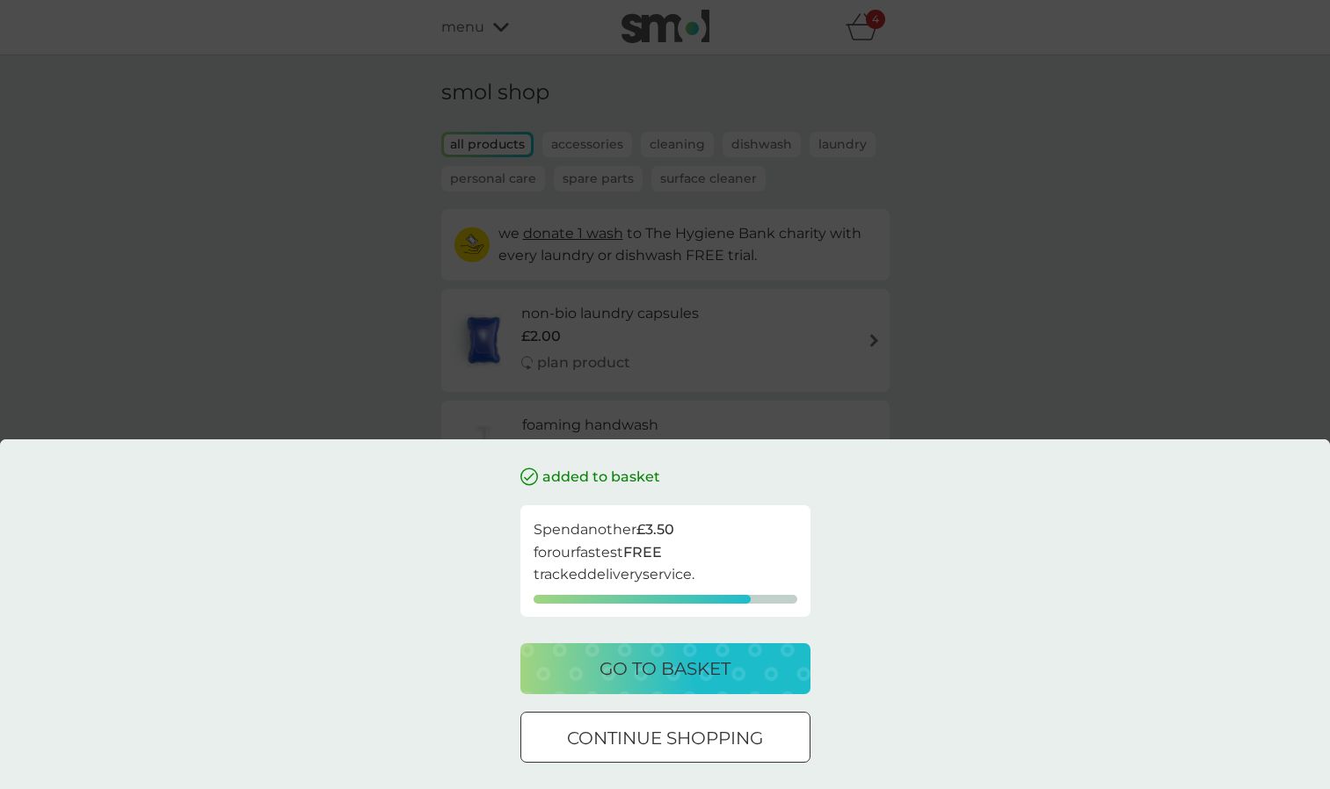
click at [687, 726] on p "continue shopping" at bounding box center [665, 738] width 196 height 28
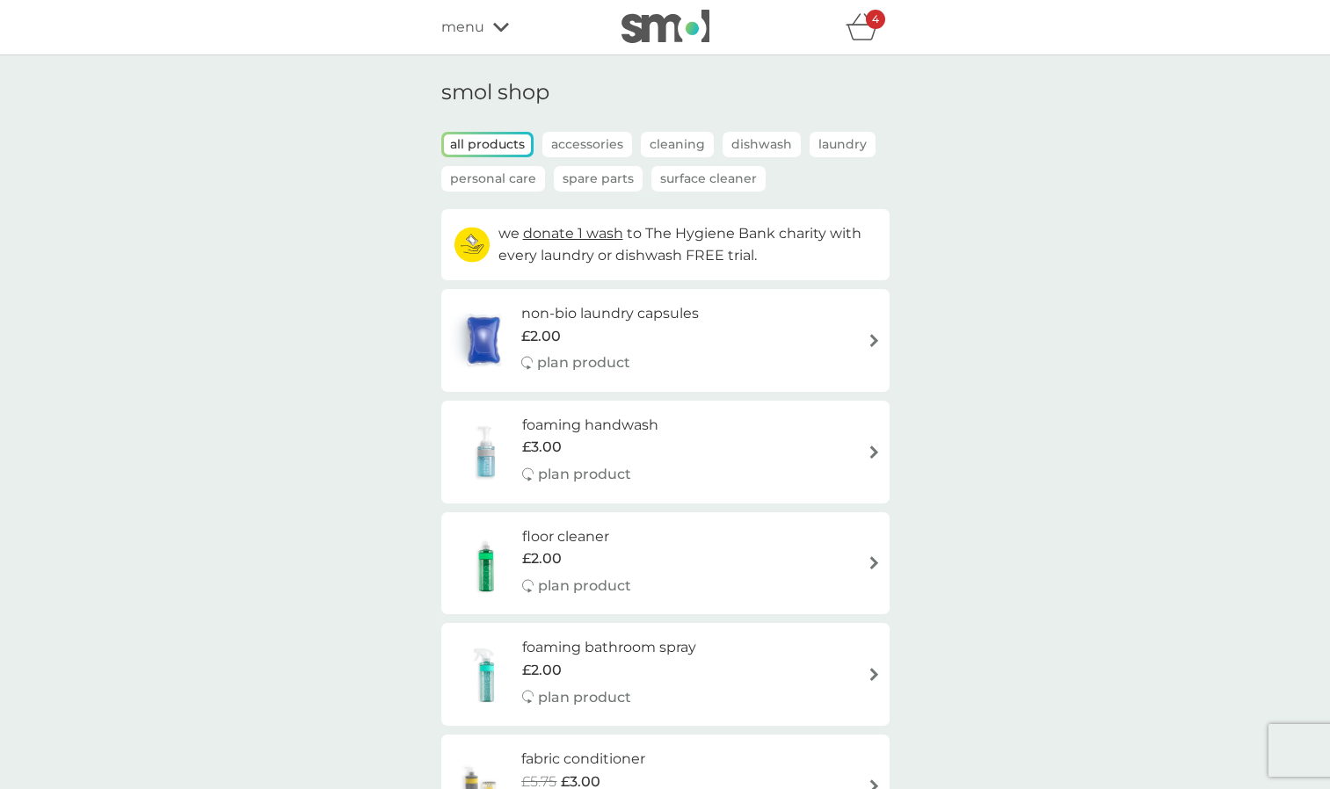
click at [517, 177] on p "Personal Care" at bounding box center [493, 178] width 104 height 25
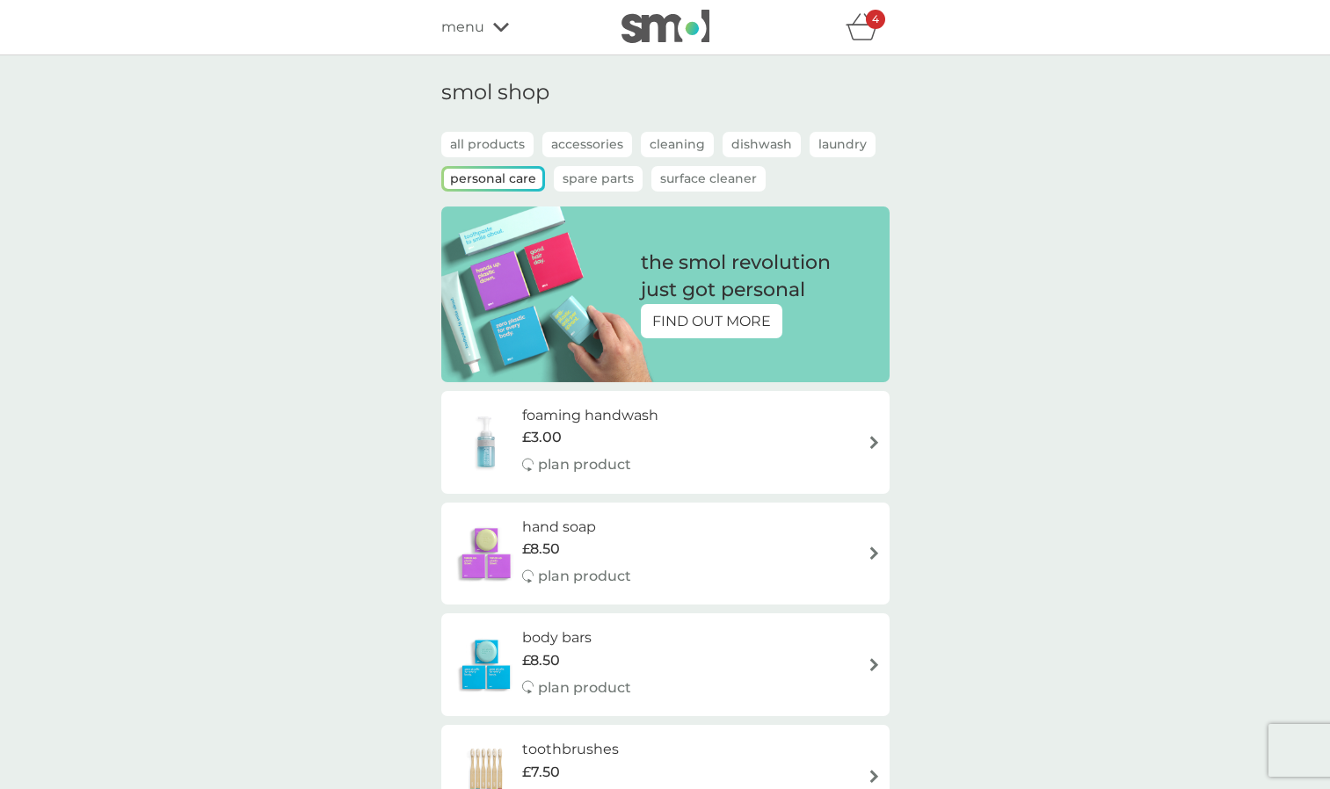
click at [615, 170] on p "Spare Parts" at bounding box center [598, 178] width 89 height 25
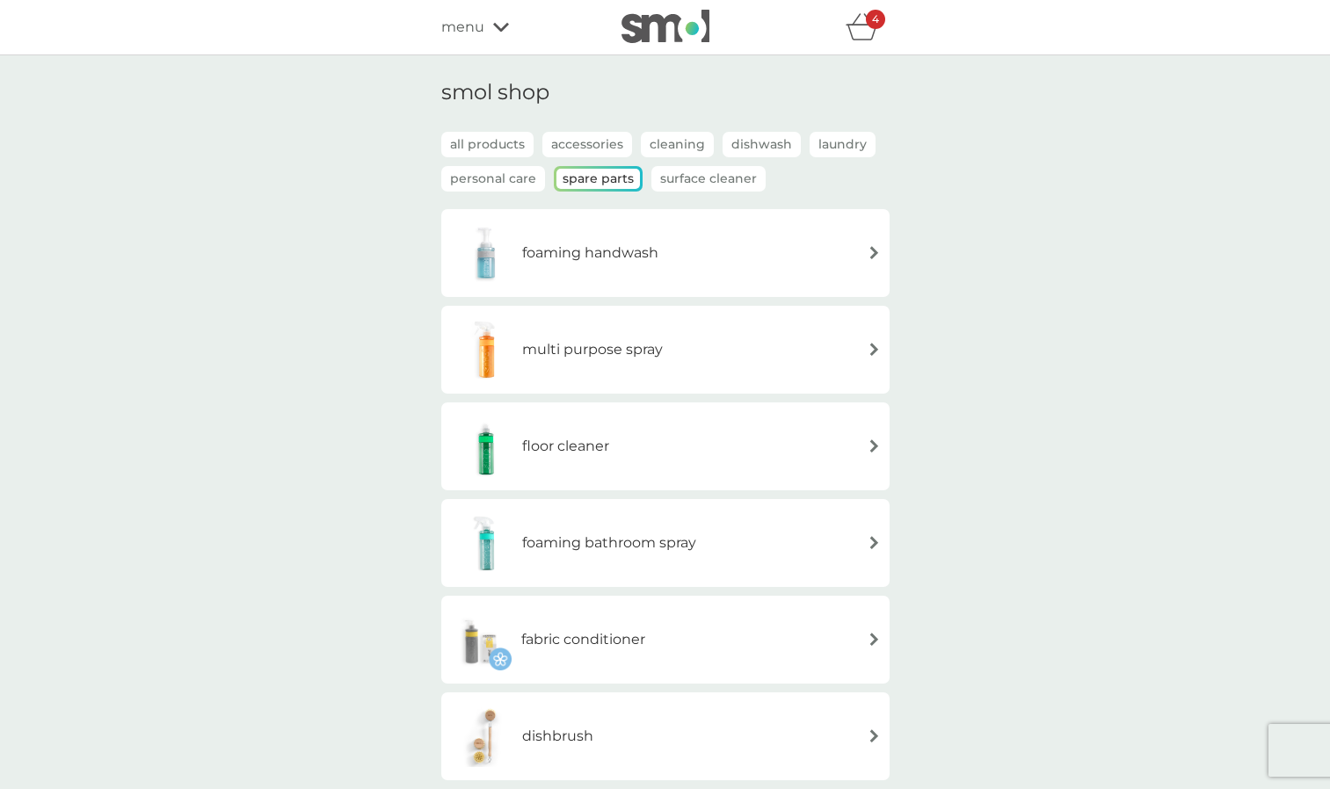
click at [719, 176] on p "Surface Cleaner" at bounding box center [708, 178] width 114 height 25
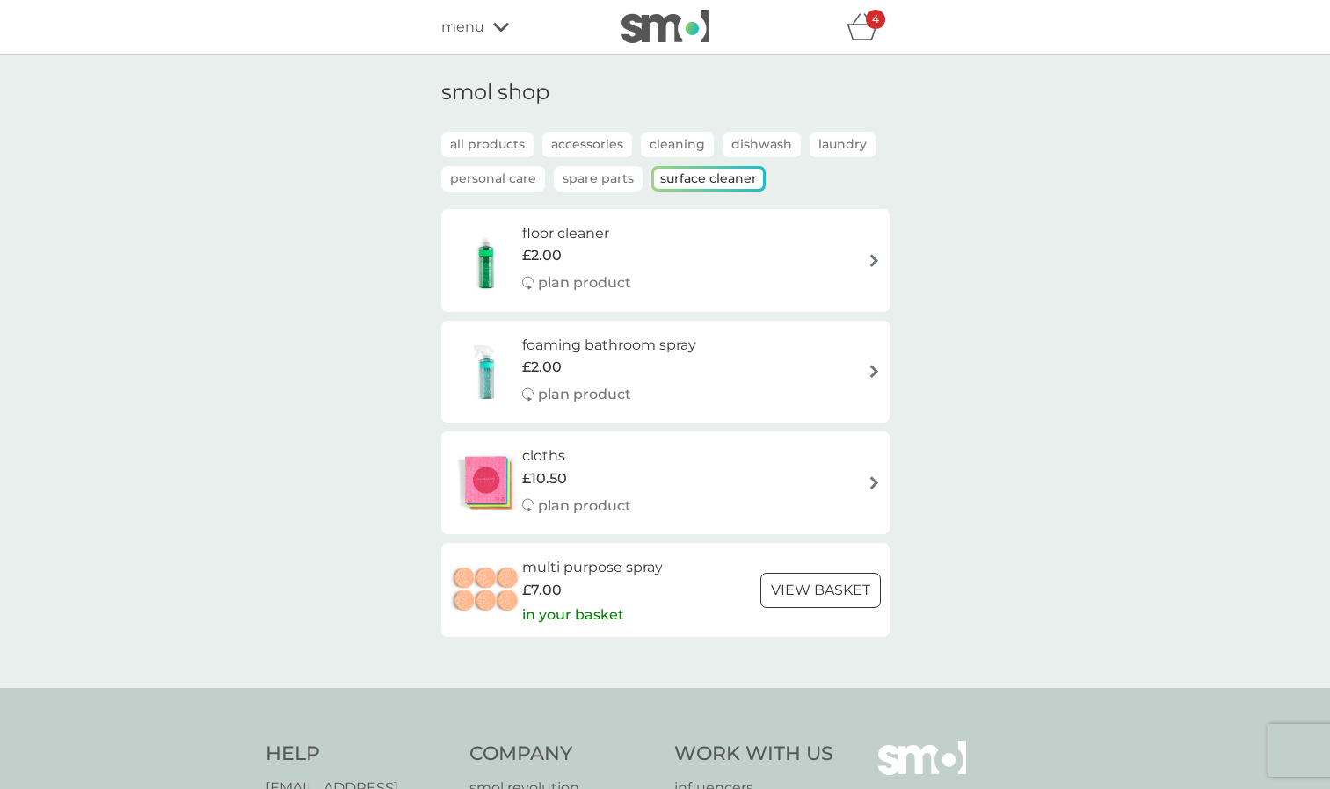
click at [816, 145] on p "Laundry" at bounding box center [843, 144] width 66 height 25
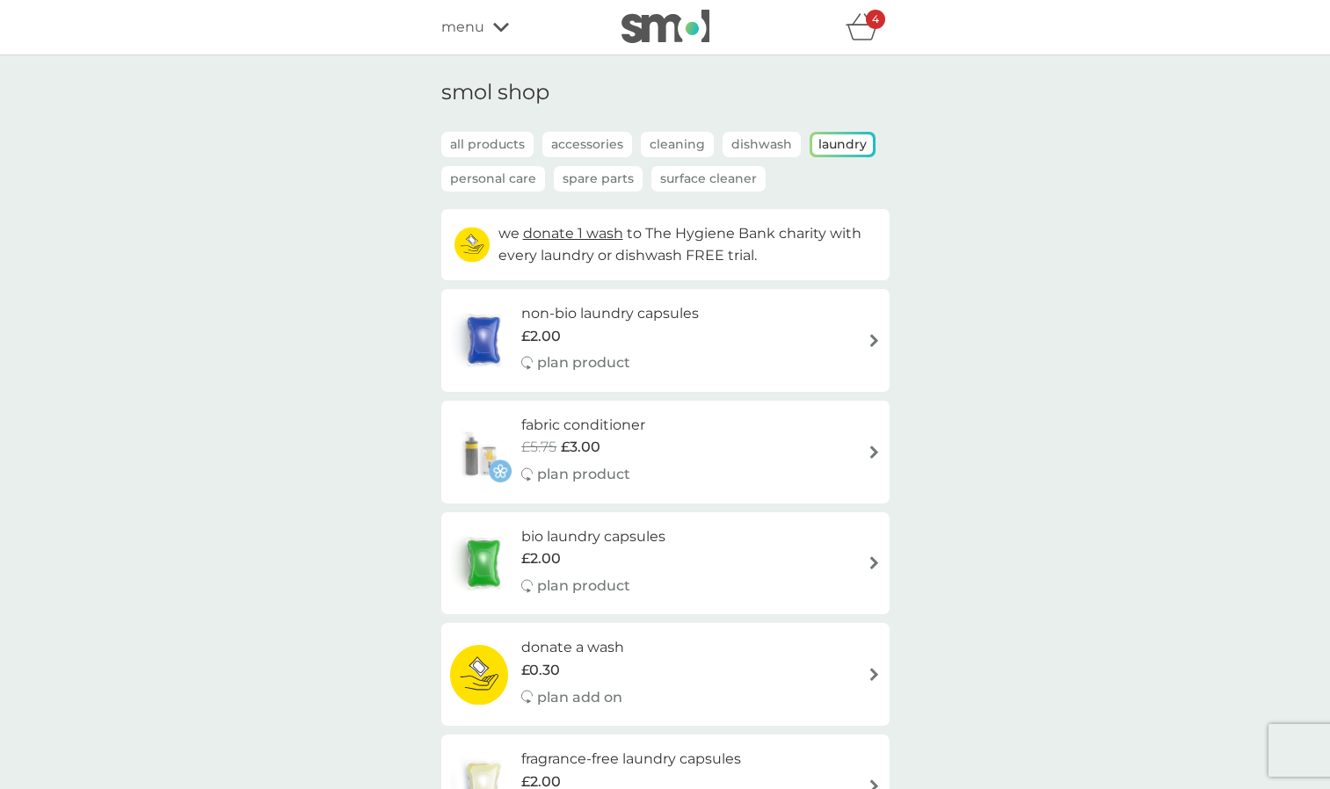
click at [773, 143] on p "Dishwash" at bounding box center [762, 144] width 78 height 25
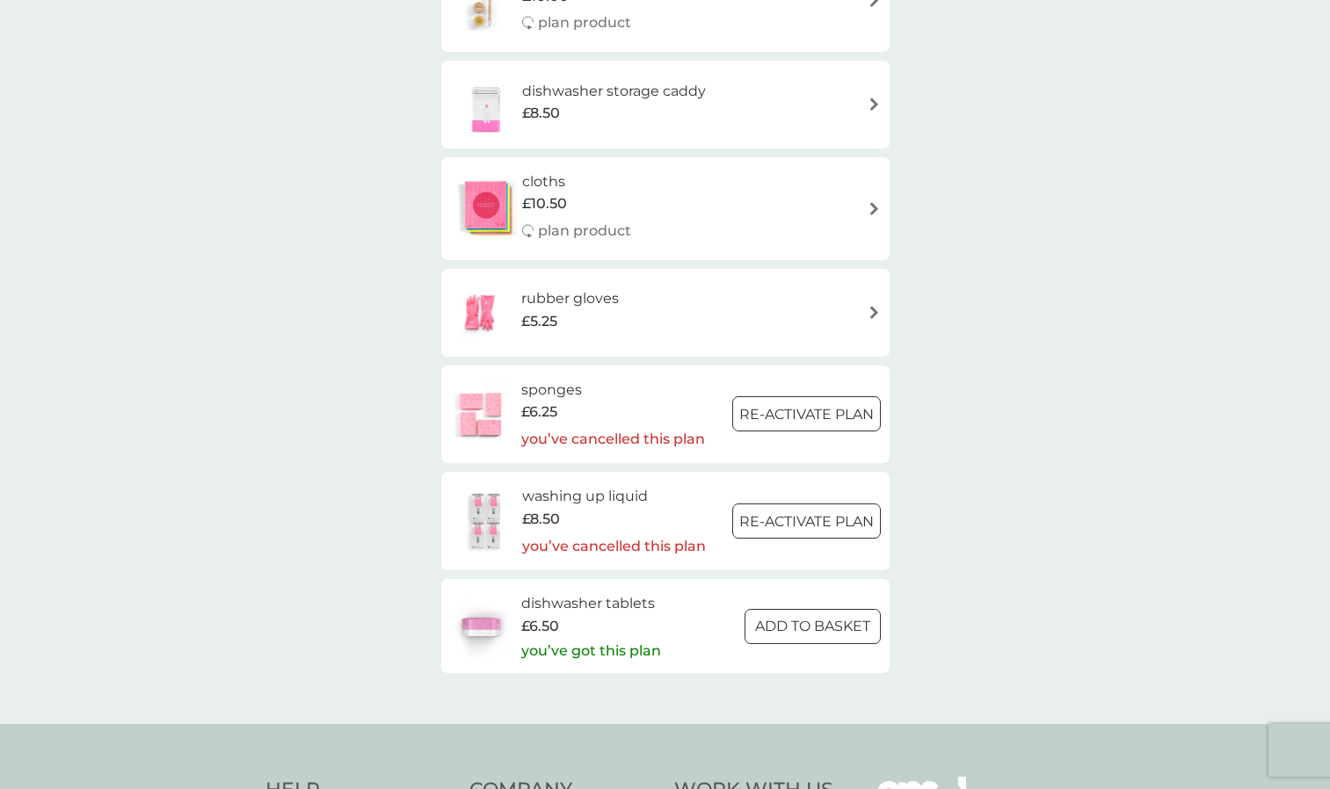
scroll to position [352, 0]
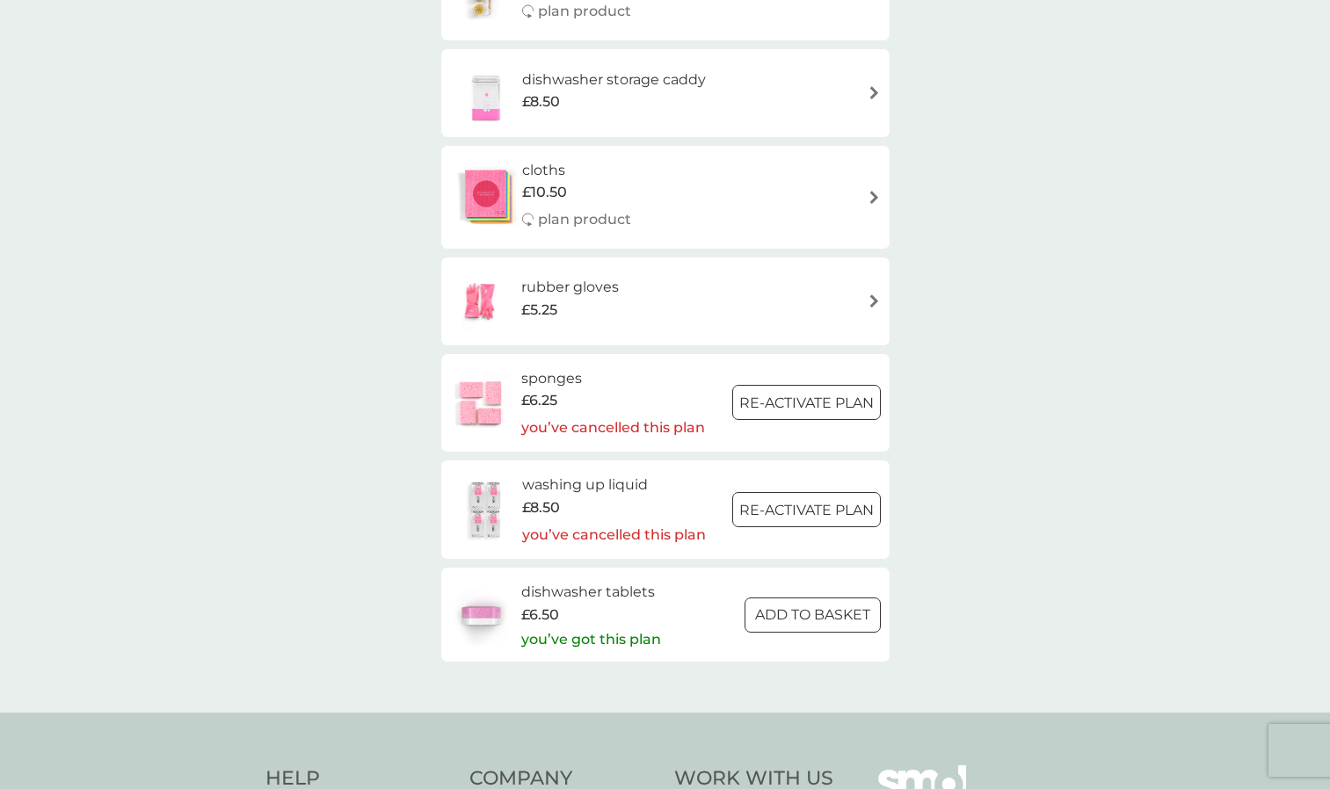
click at [787, 617] on div at bounding box center [812, 615] width 63 height 18
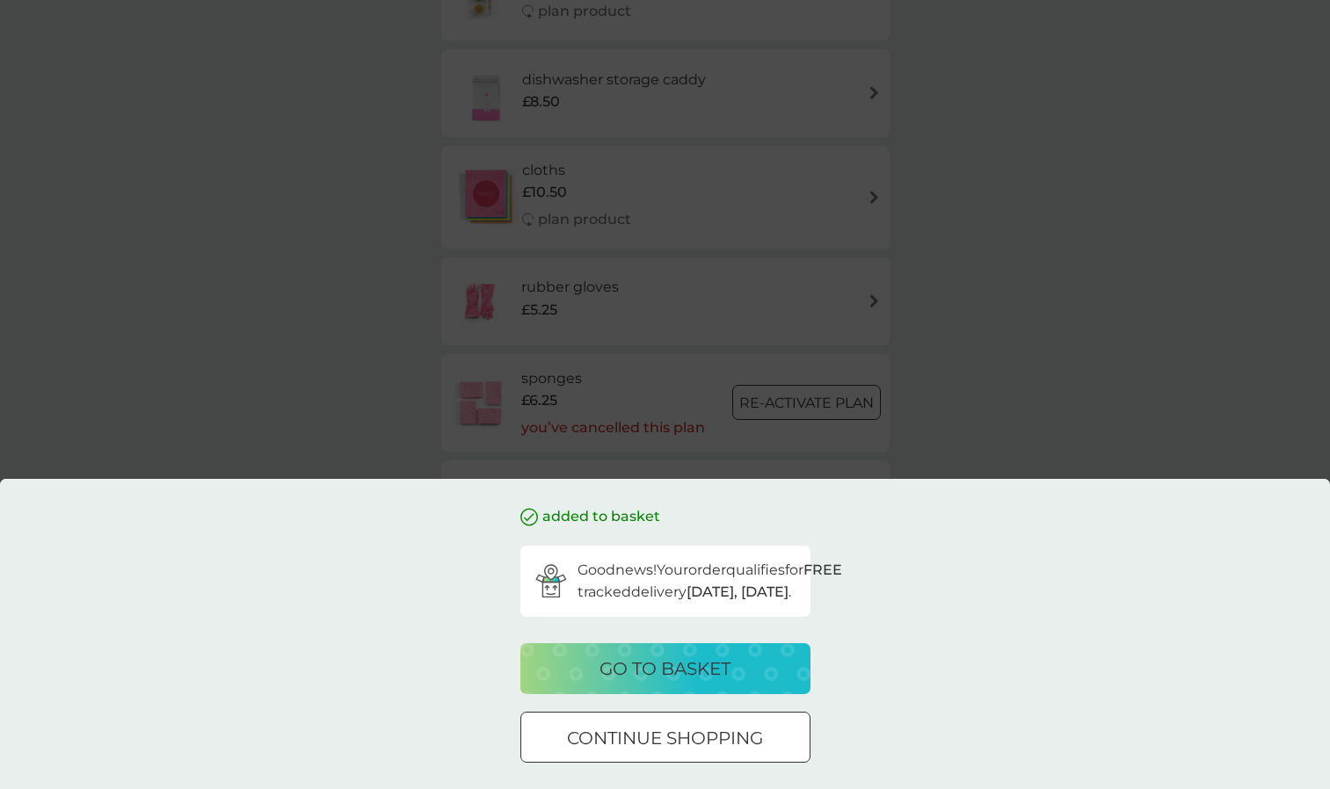
click at [698, 733] on p "continue shopping" at bounding box center [665, 738] width 196 height 28
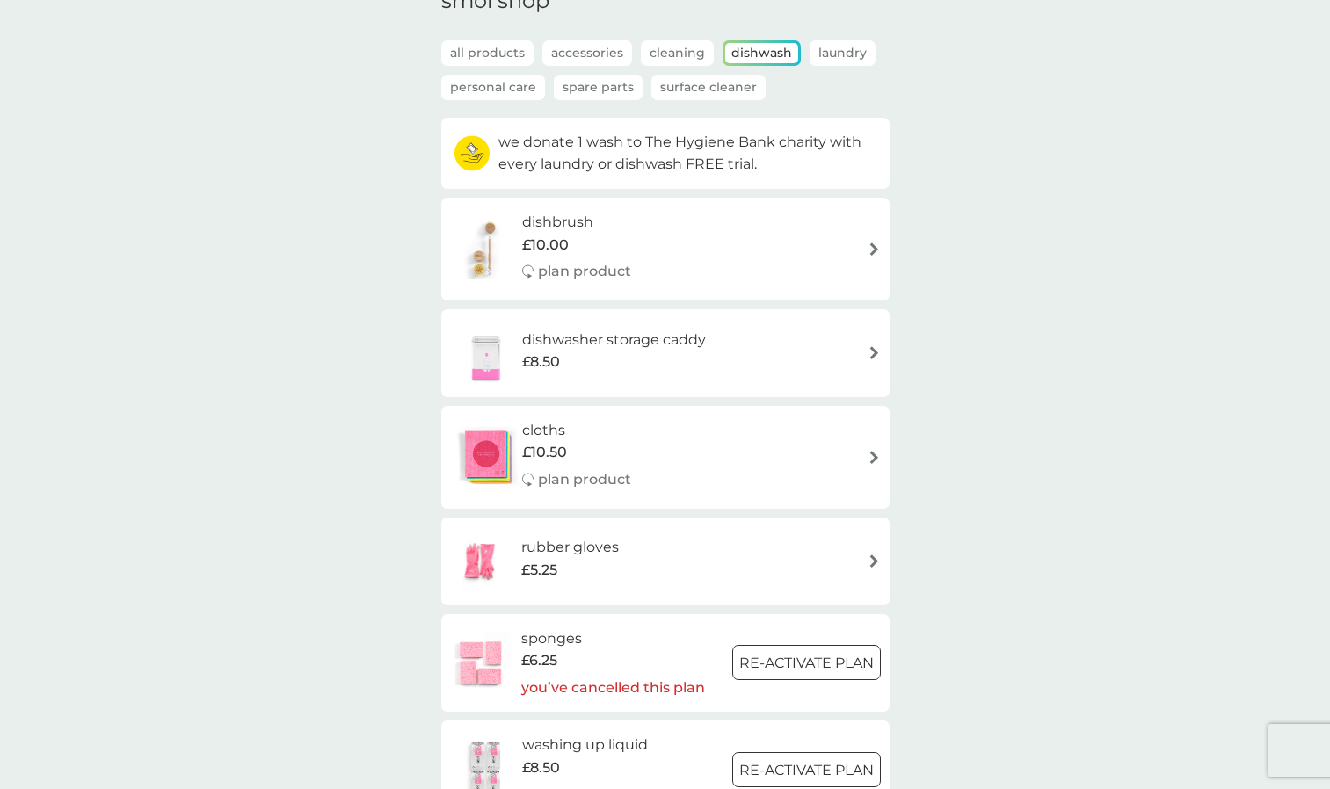
scroll to position [0, 0]
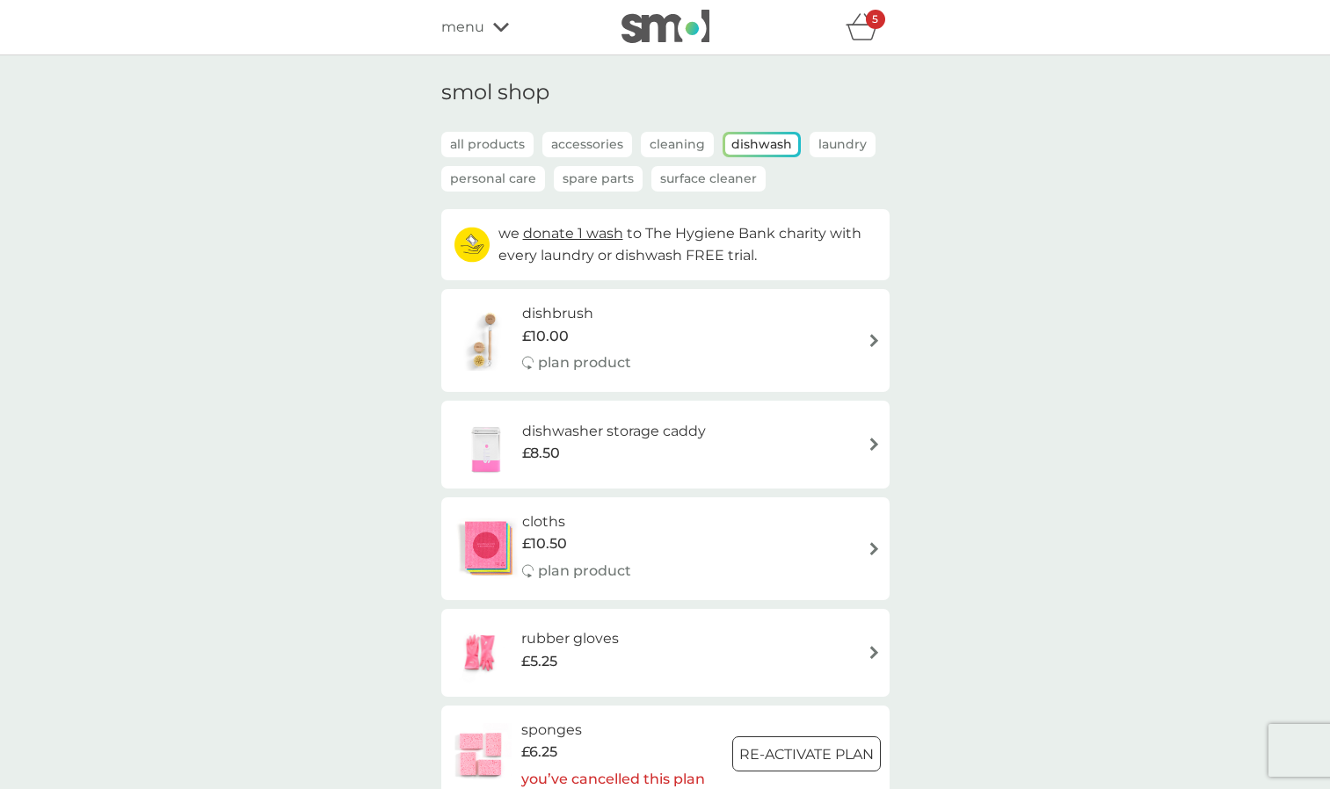
click at [666, 149] on p "Cleaning" at bounding box center [677, 144] width 73 height 25
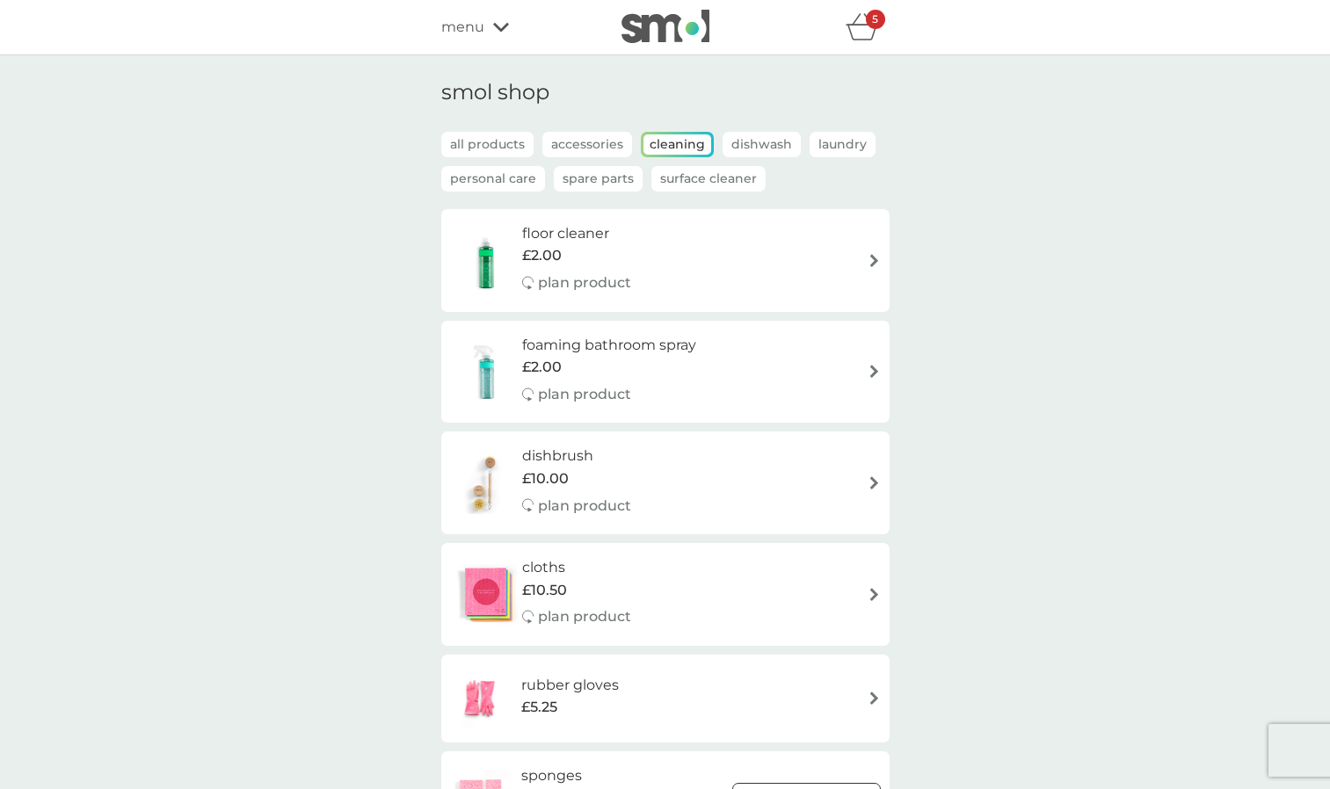
click at [644, 378] on div "£2.00" at bounding box center [609, 367] width 174 height 23
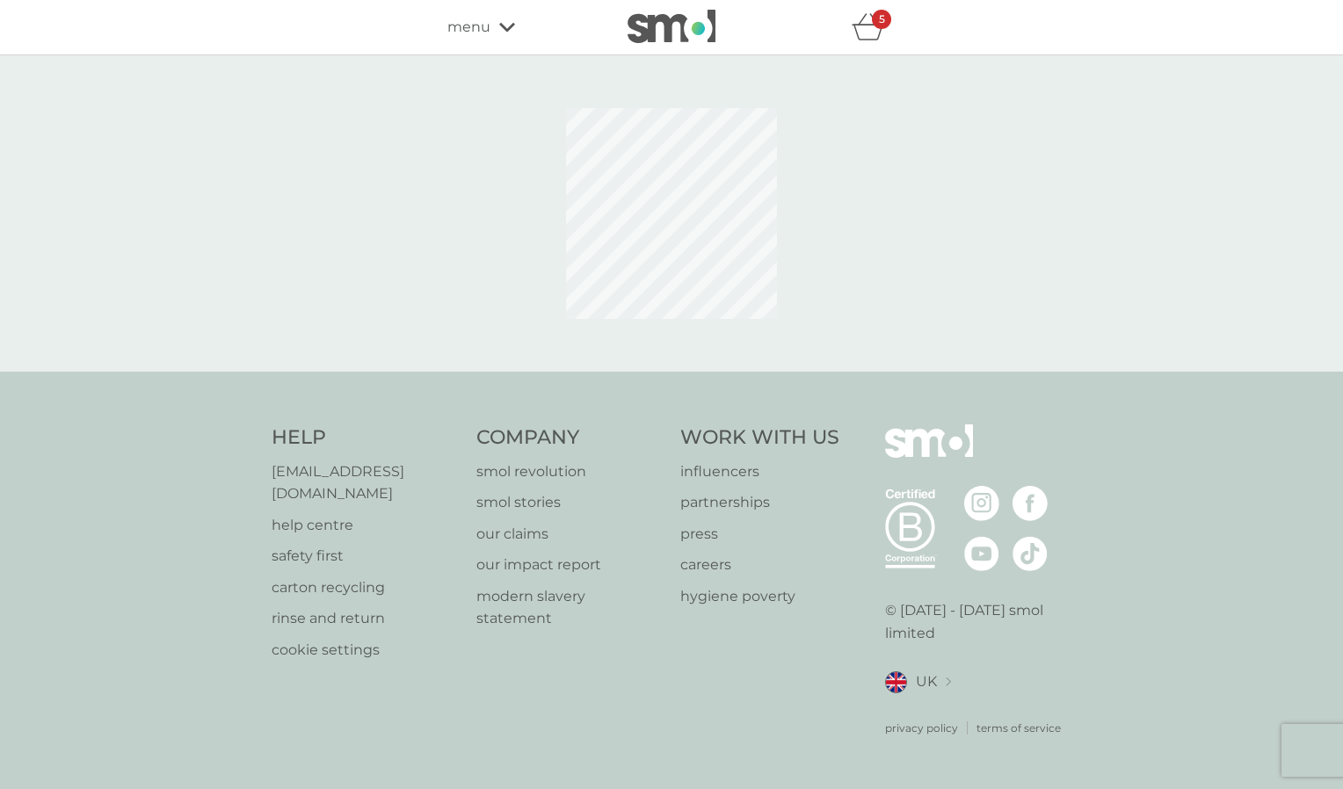
select select "182"
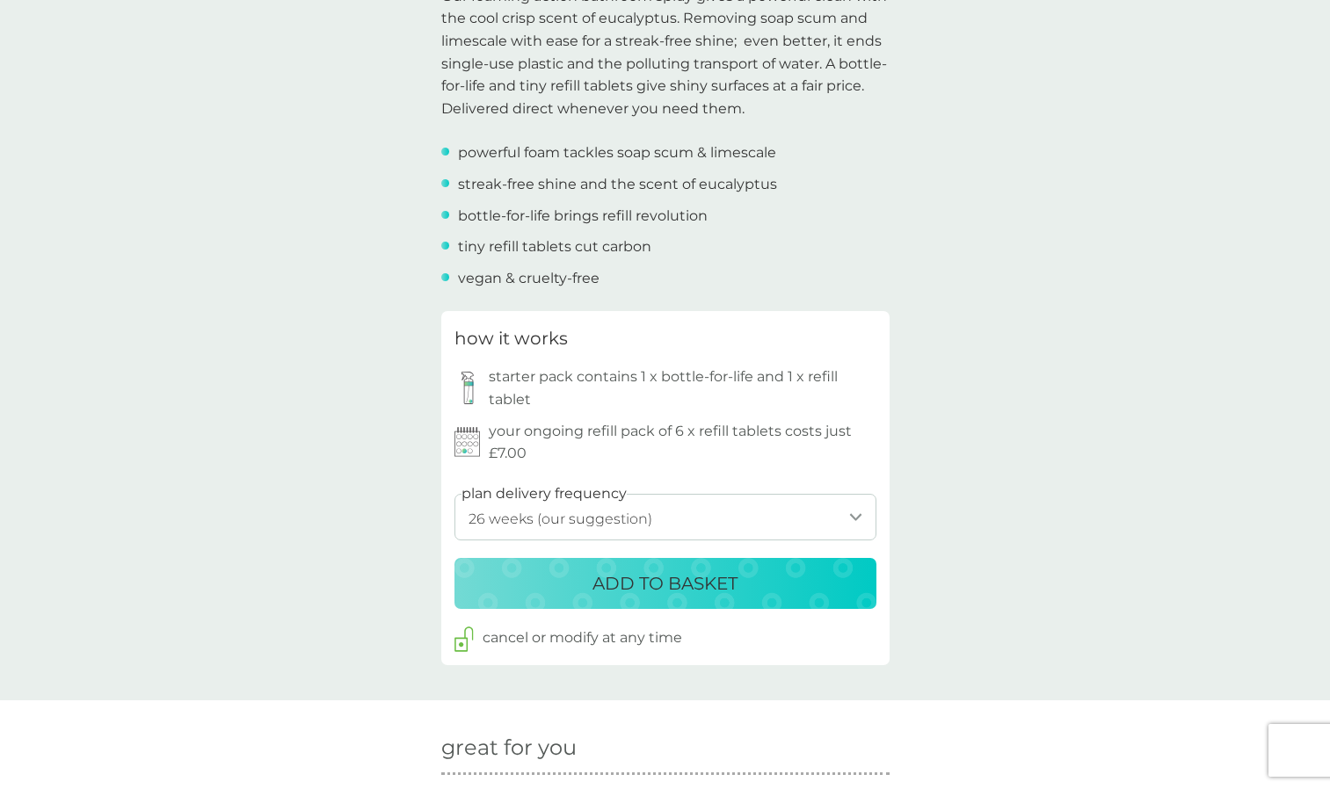
scroll to position [703, 0]
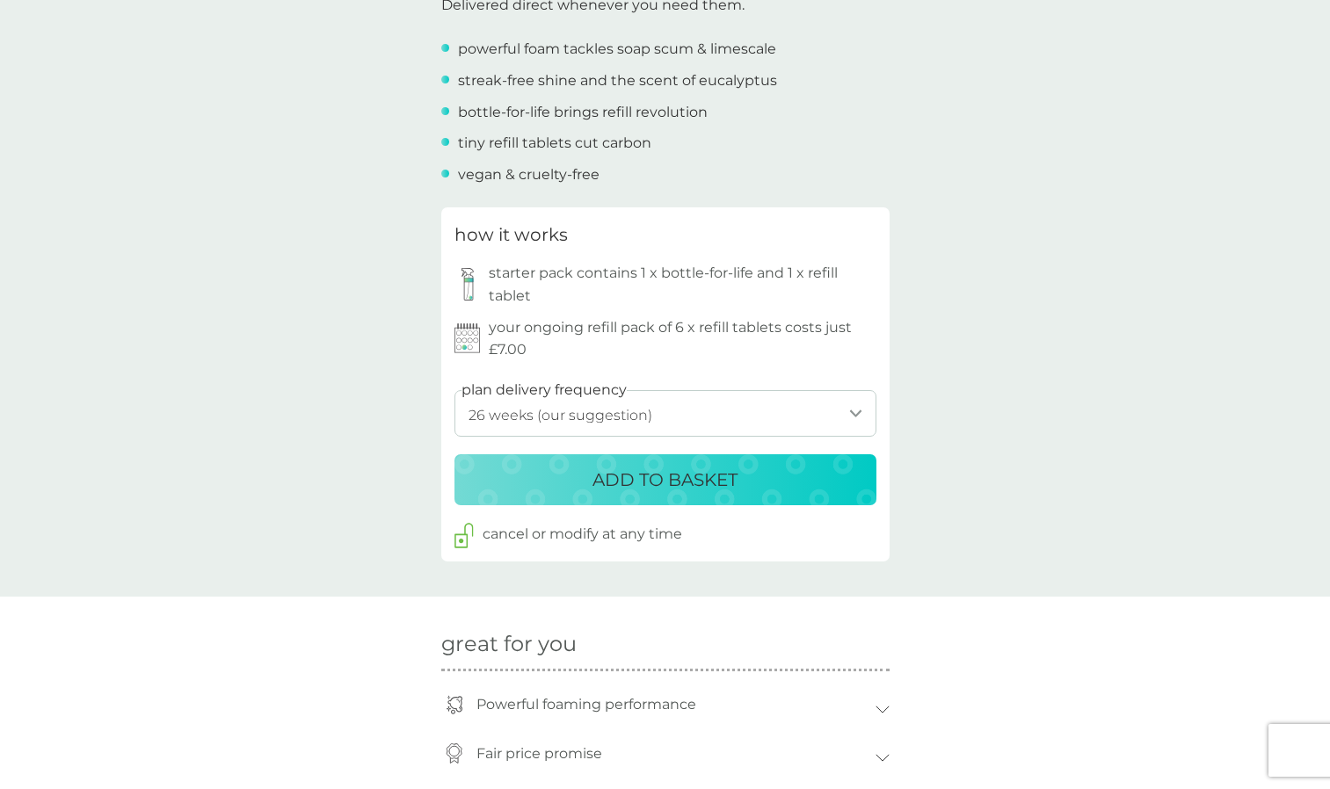
click at [676, 417] on select "1 week 2 weeks 3 weeks 4 weeks 5 weeks 6 weeks 7 weeks 8 weeks 9 weeks 10 weeks…" at bounding box center [665, 413] width 422 height 47
click at [454, 390] on select "1 week 2 weeks 3 weeks 4 weeks 5 weeks 6 weeks 7 weeks 8 weeks 9 weeks 10 weeks…" at bounding box center [665, 413] width 422 height 47
click at [701, 474] on p "ADD TO BASKET" at bounding box center [664, 480] width 145 height 28
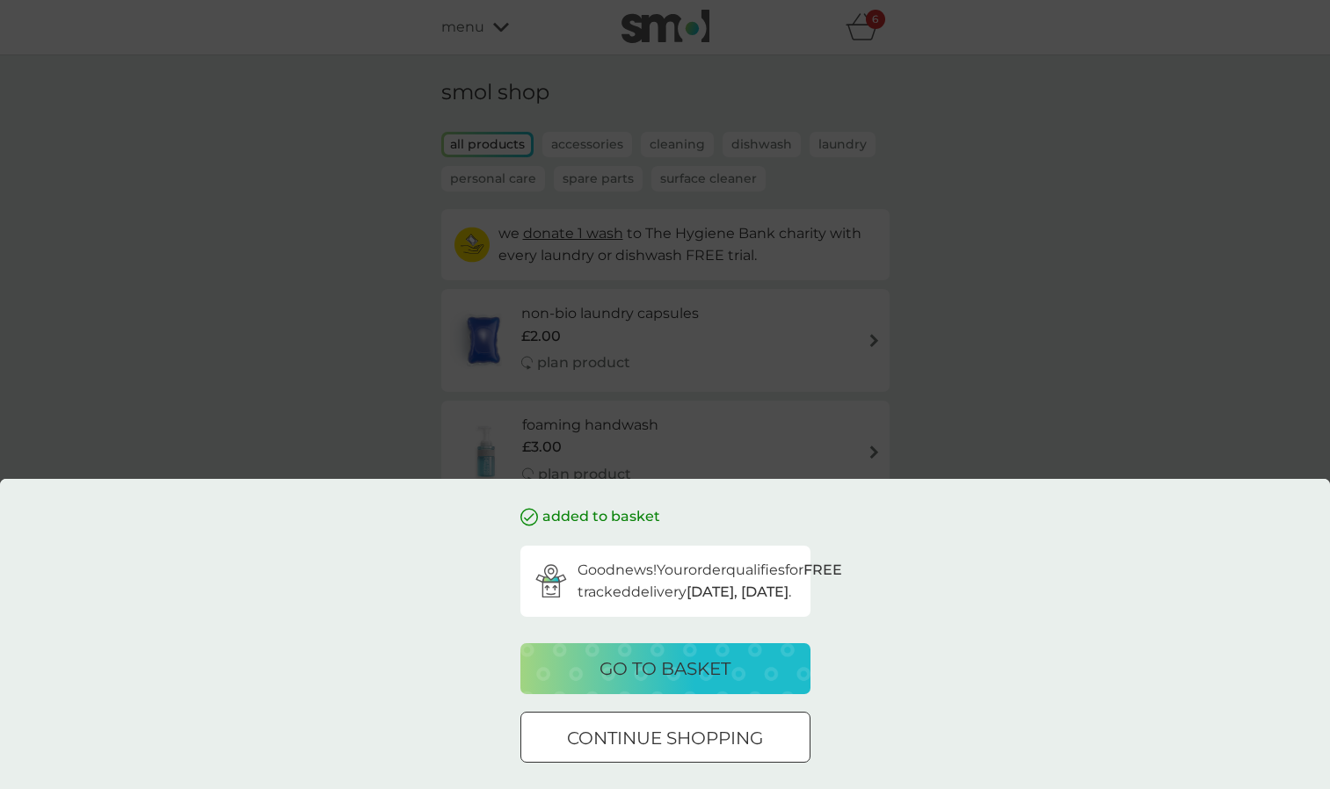
click at [667, 671] on p "go to basket" at bounding box center [664, 669] width 131 height 28
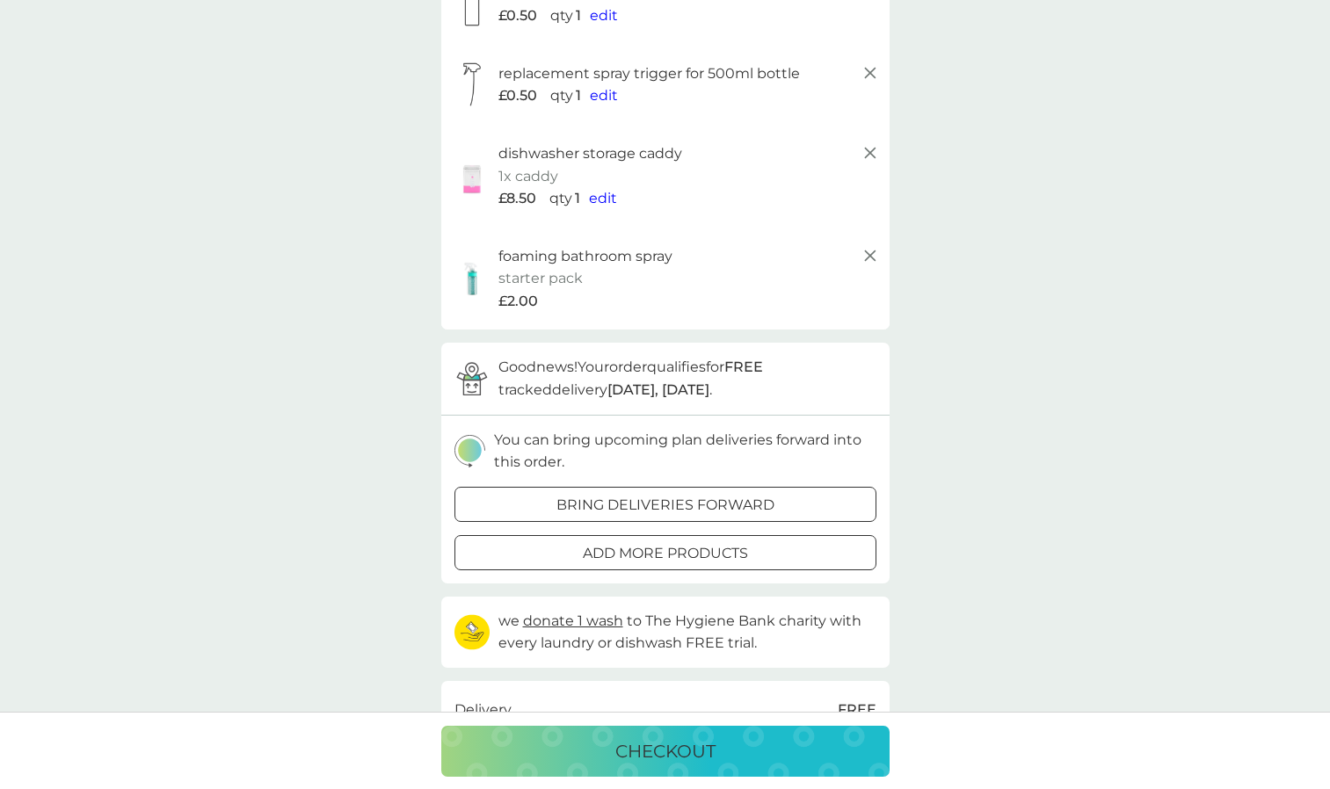
scroll to position [352, 0]
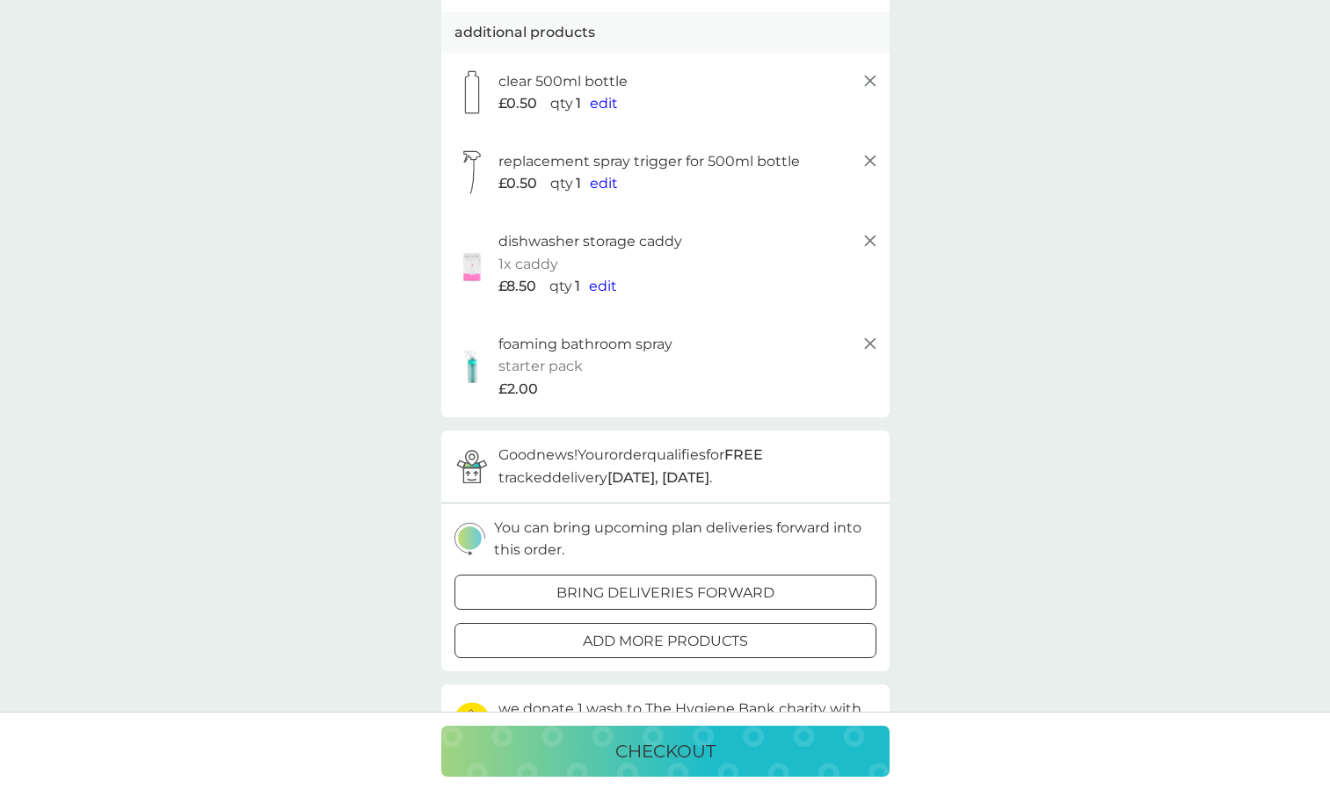
click at [635, 358] on div "foaming bathroom spray starter pack every 26 weeks @ £7.00 £2.00" at bounding box center [689, 367] width 382 height 68
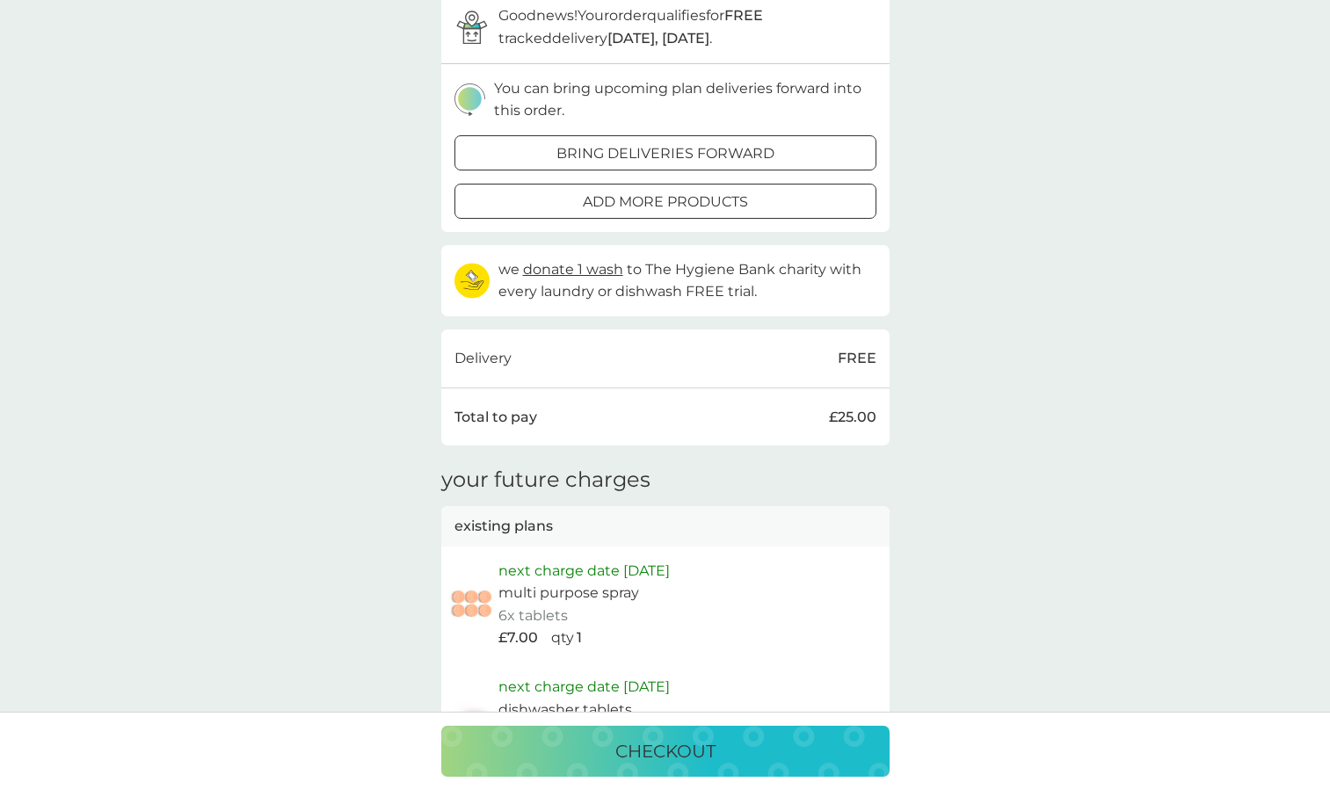
scroll to position [1143, 0]
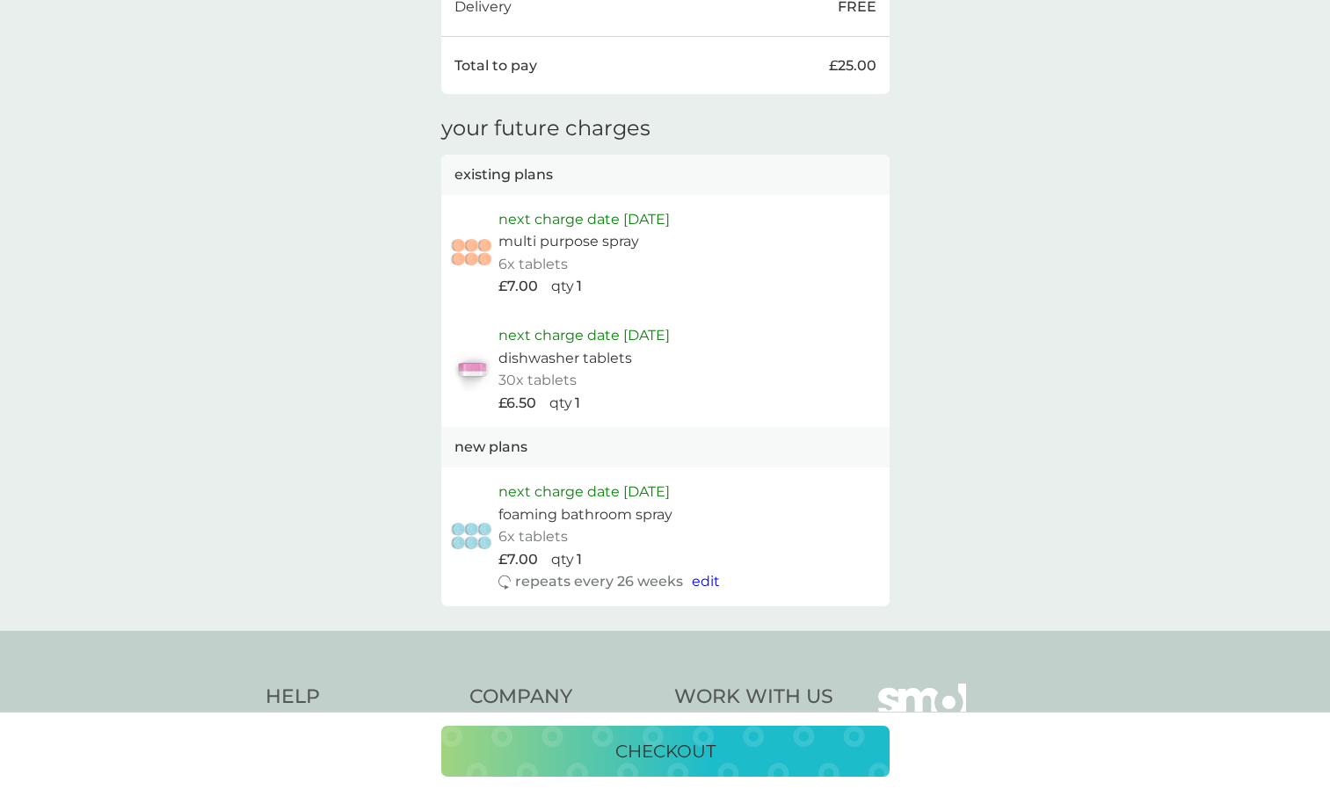
click at [701, 583] on span "edit" at bounding box center [706, 581] width 28 height 17
select select "182"
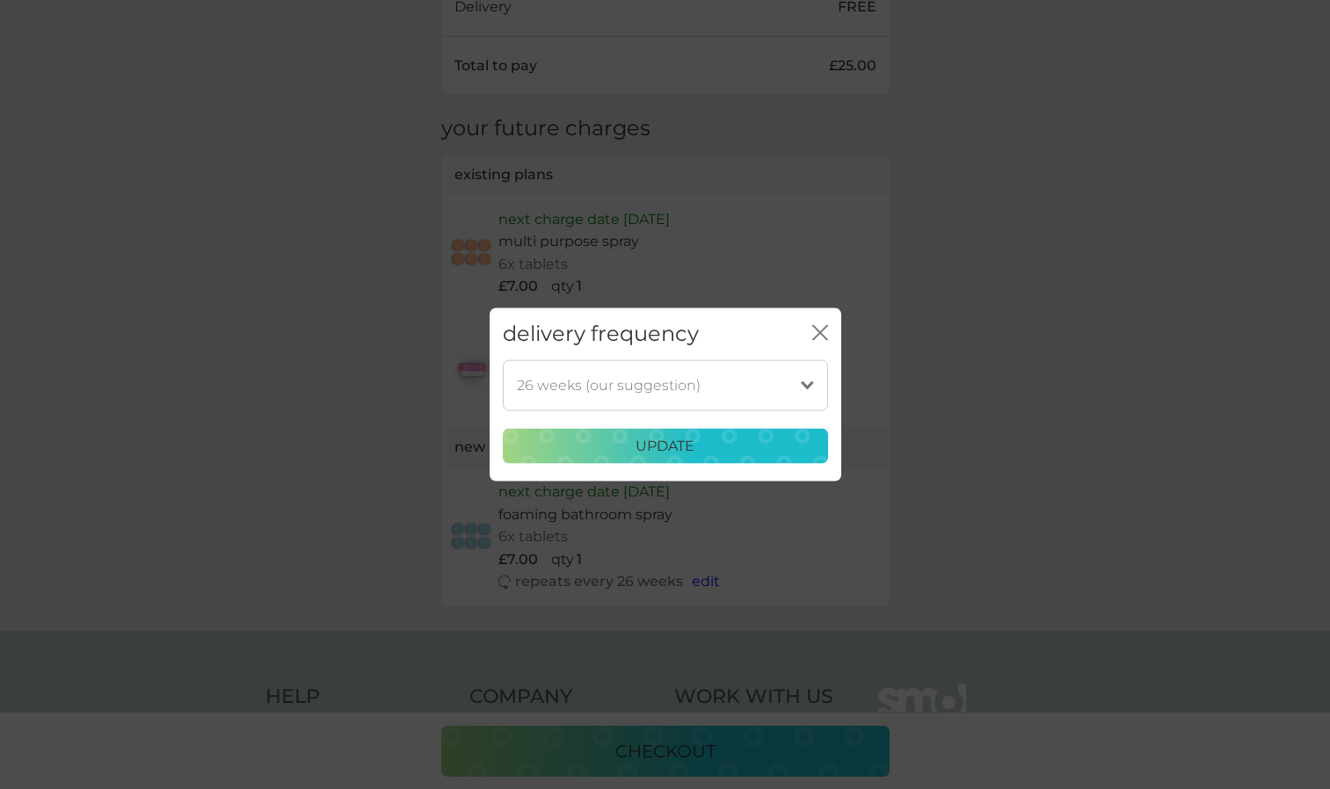
click at [734, 393] on select "1 week 2 weeks 3 weeks 4 weeks 5 weeks 6 weeks 7 weeks 8 weeks 9 weeks 10 weeks…" at bounding box center [665, 385] width 325 height 51
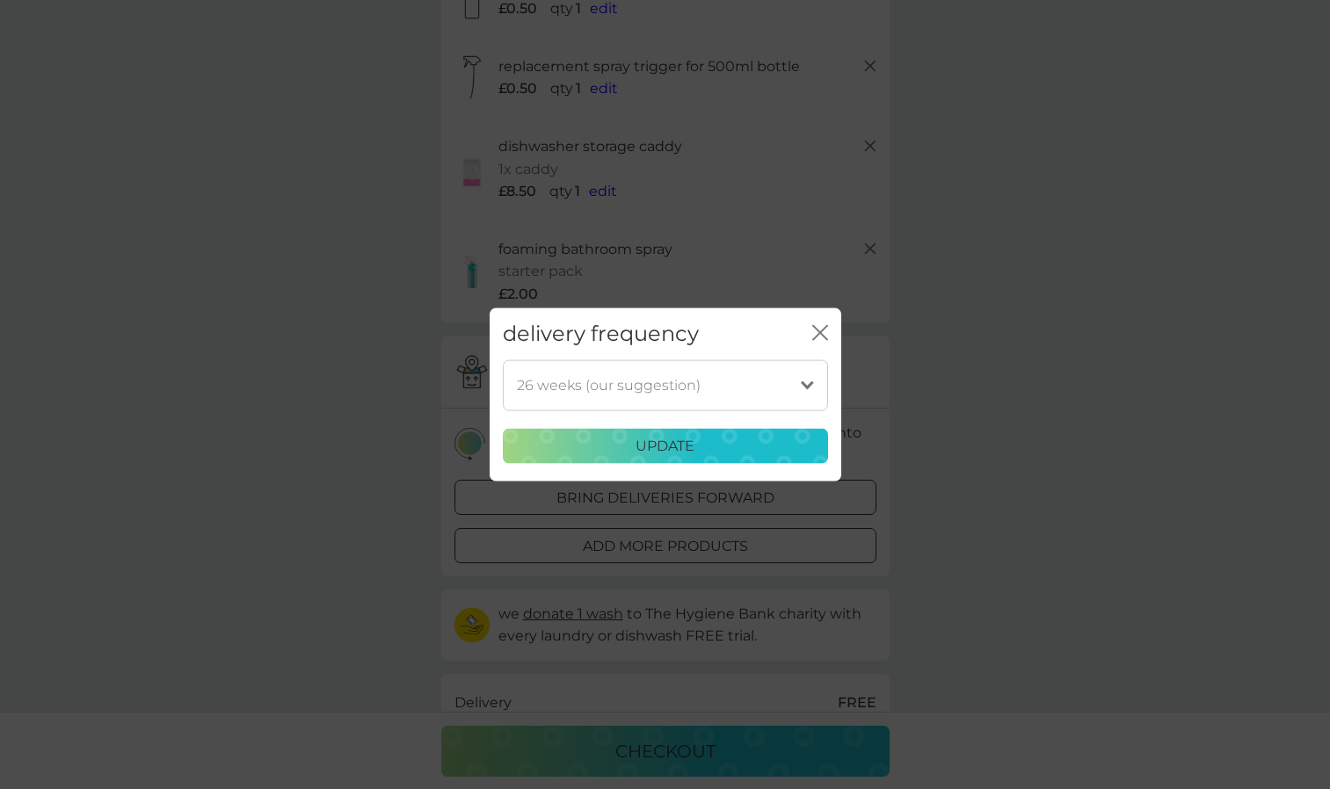
scroll to position [440, 0]
click at [824, 339] on icon "close" at bounding box center [820, 333] width 16 height 16
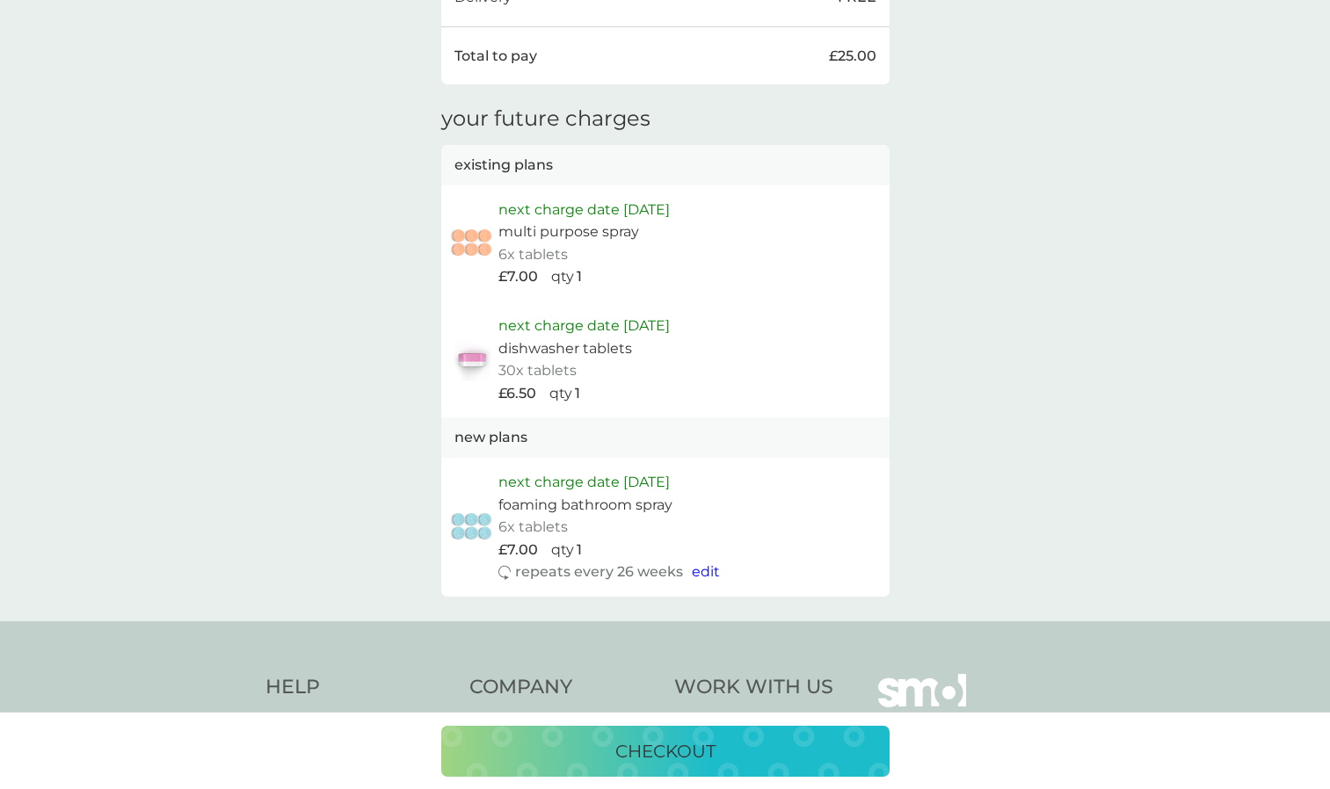
scroll to position [1380, 0]
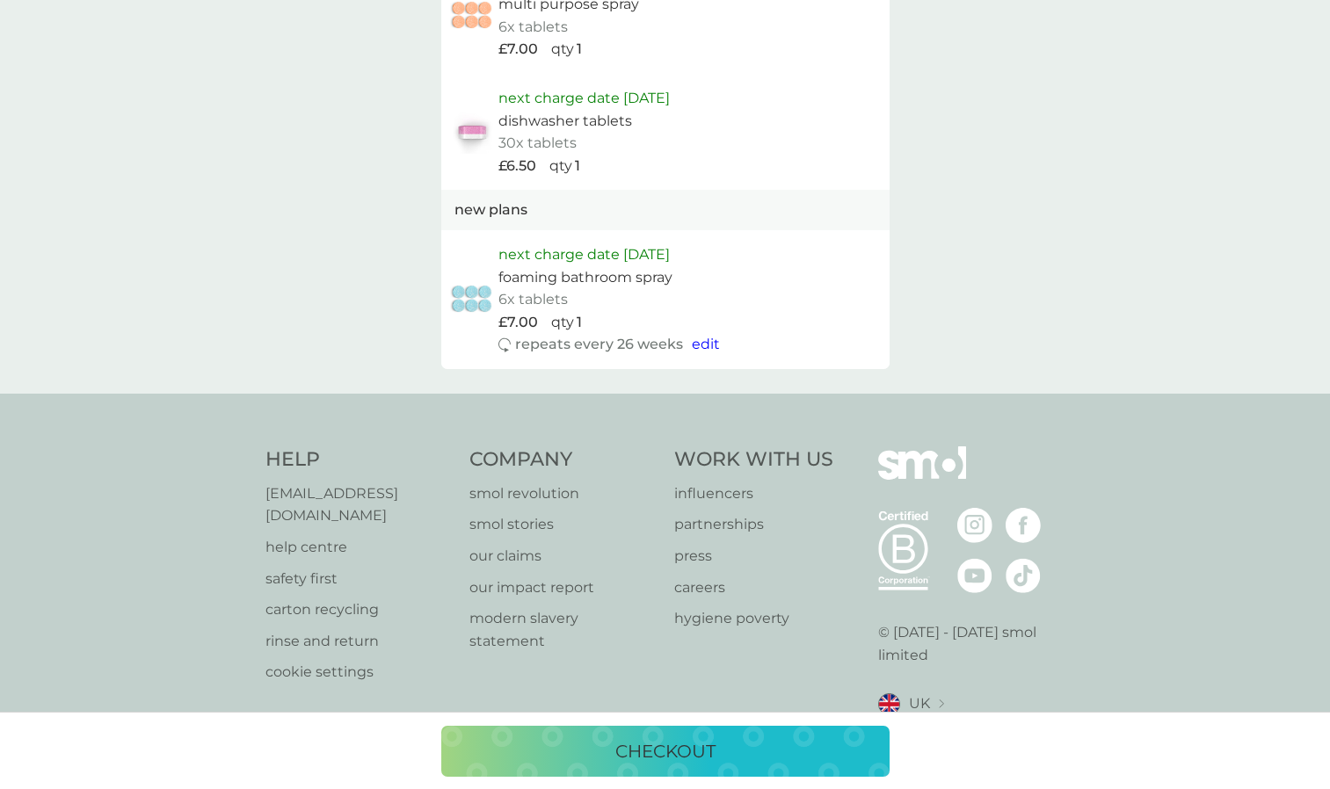
click at [694, 744] on p "checkout" at bounding box center [665, 752] width 100 height 28
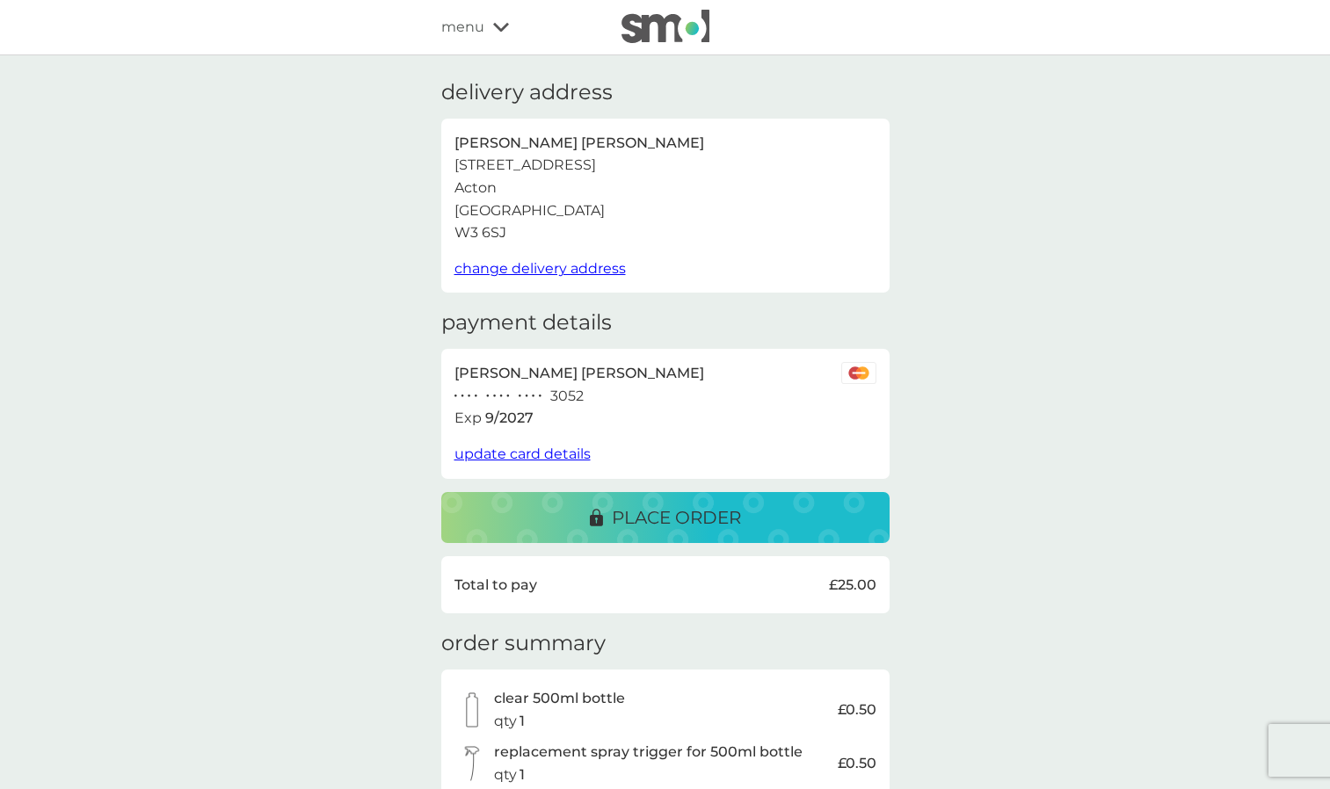
click at [557, 455] on span "update card details" at bounding box center [522, 454] width 136 height 17
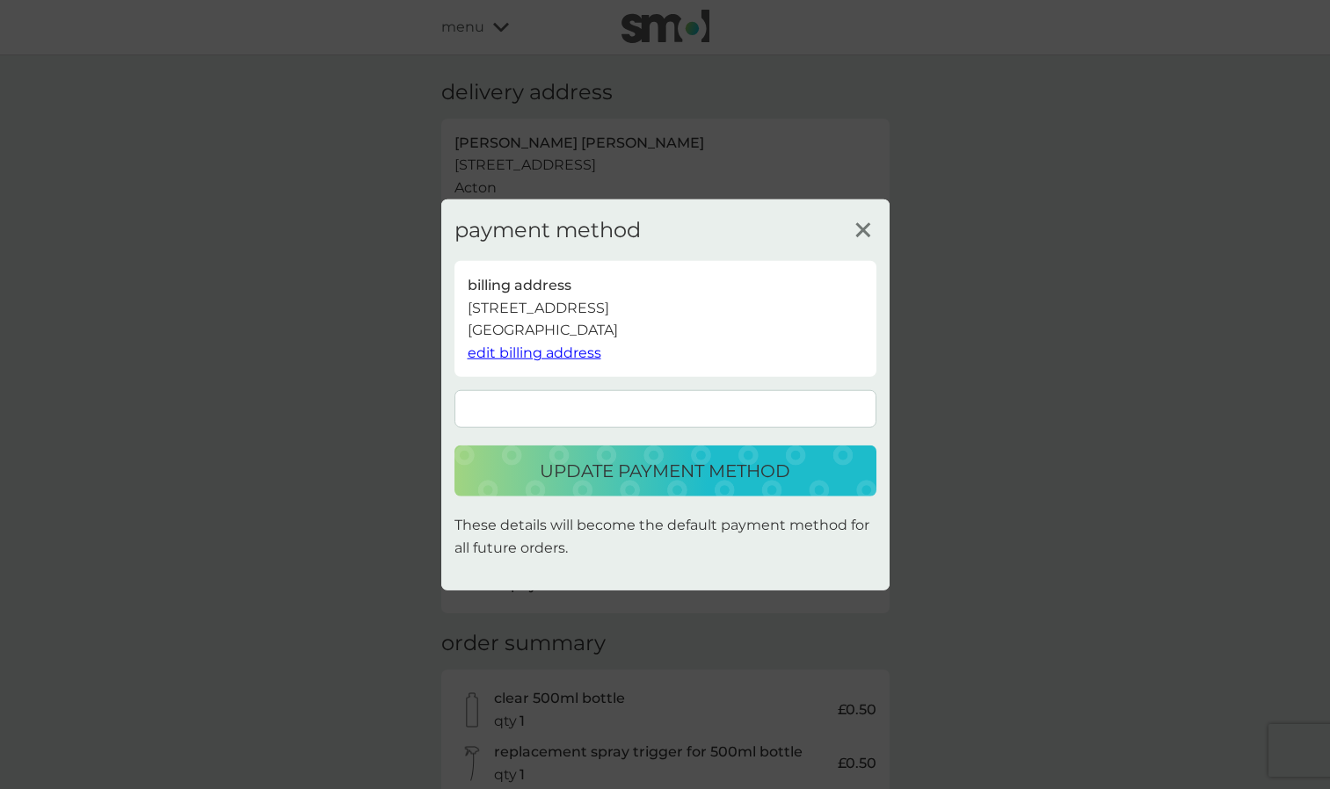
click at [738, 468] on p "update payment method" at bounding box center [665, 471] width 251 height 28
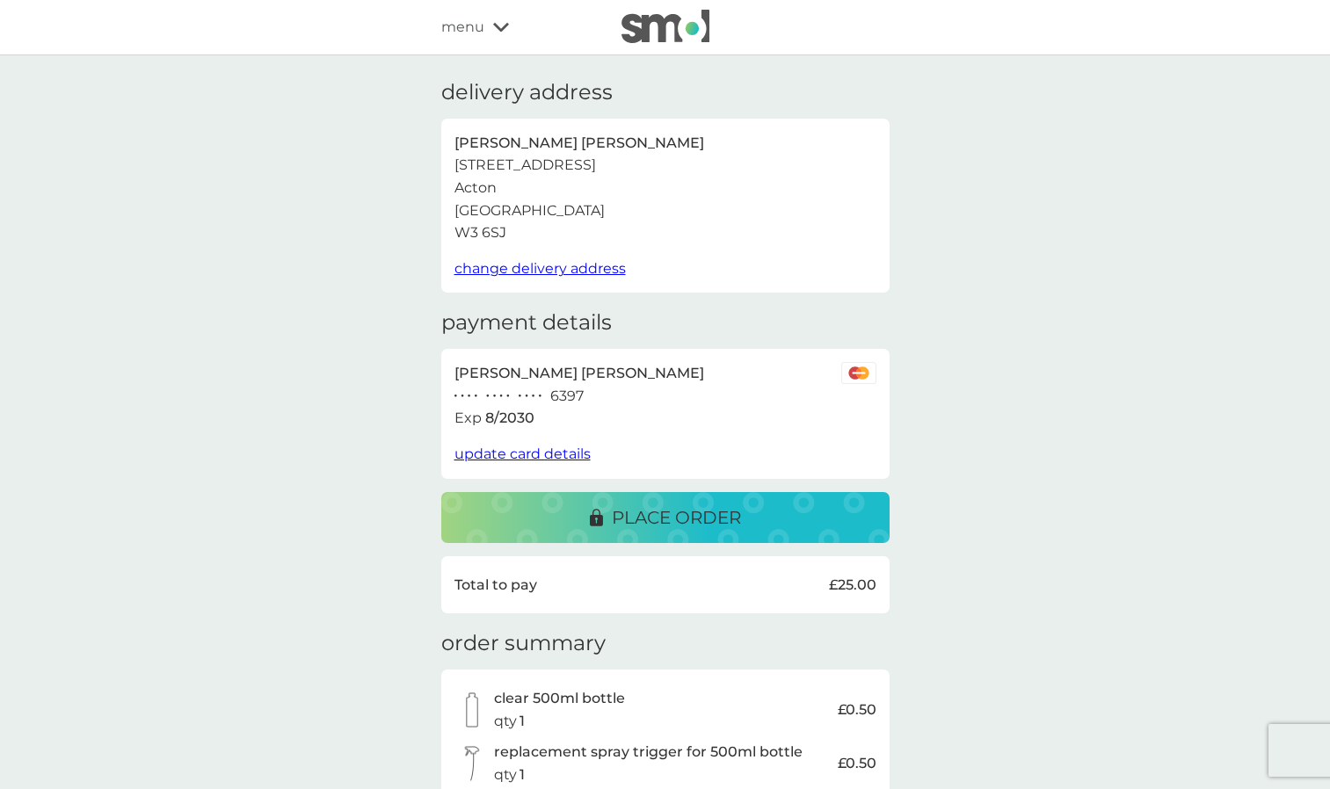
click at [726, 520] on p "place order" at bounding box center [676, 518] width 129 height 28
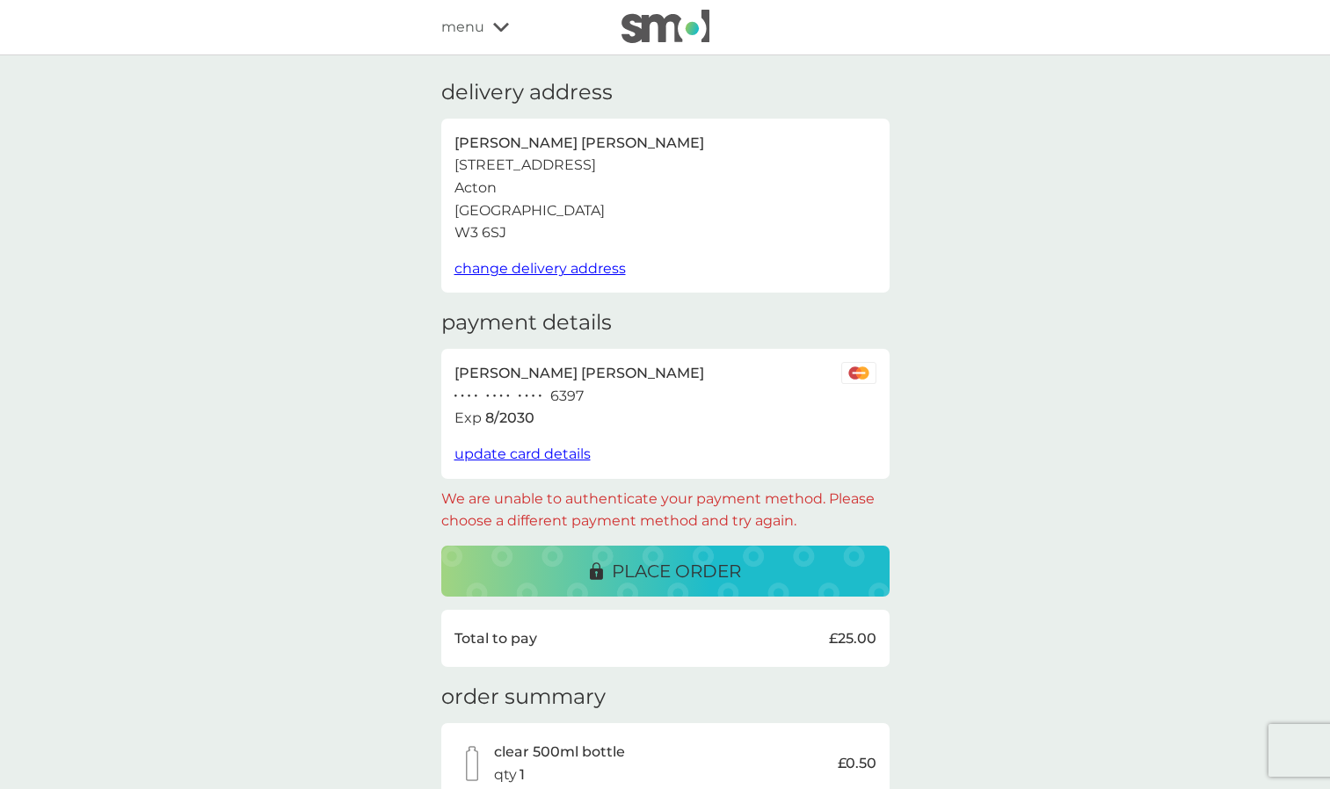
click at [476, 26] on span "menu" at bounding box center [462, 27] width 43 height 23
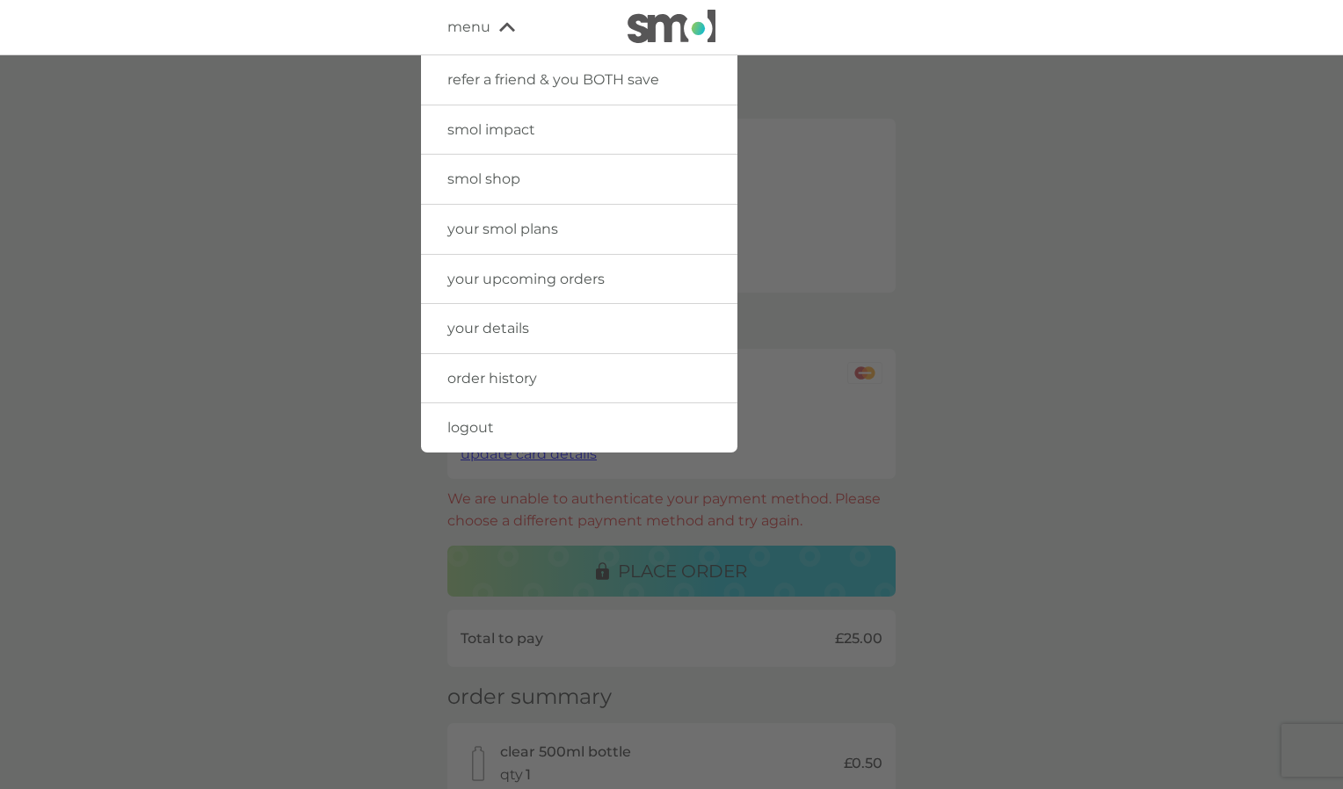
click at [496, 282] on span "your upcoming orders" at bounding box center [525, 279] width 157 height 17
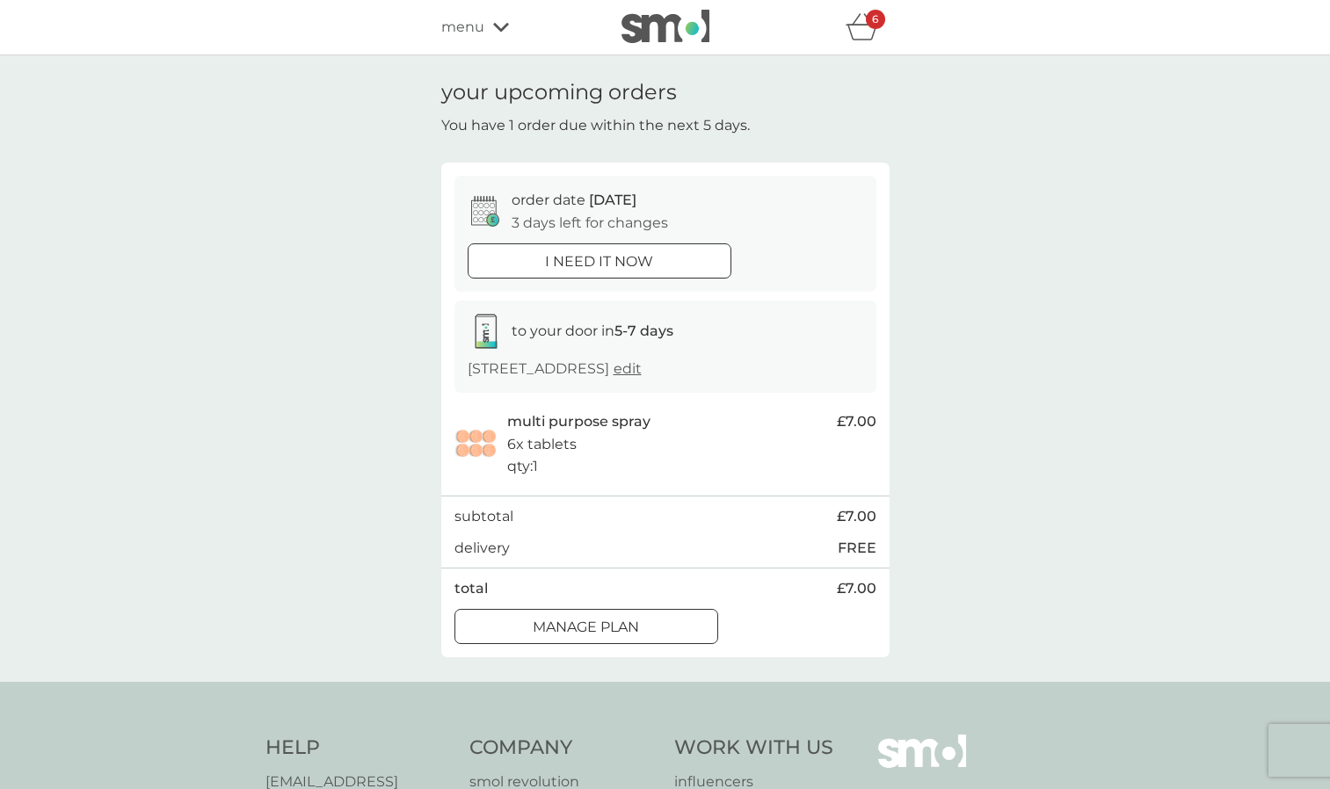
click at [871, 24] on div "6" at bounding box center [875, 19] width 19 height 19
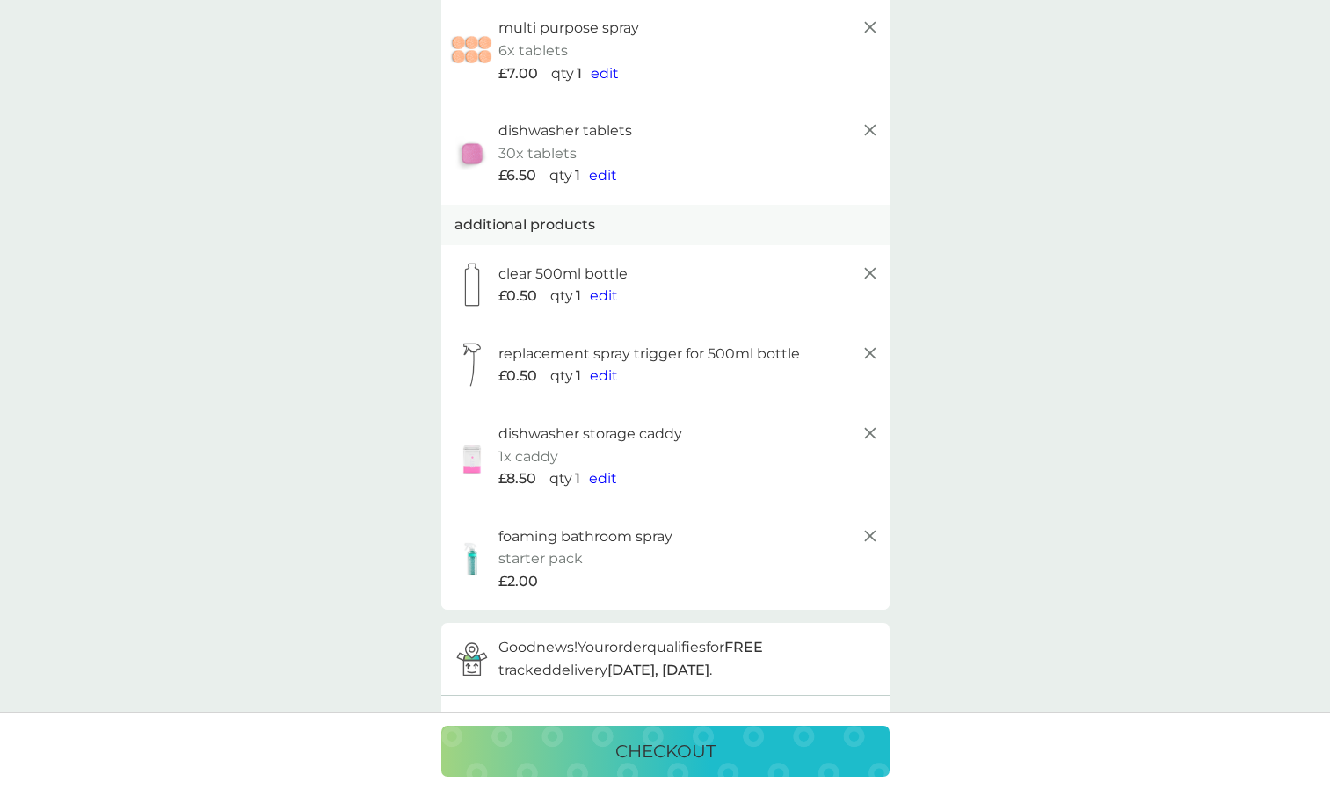
scroll to position [176, 0]
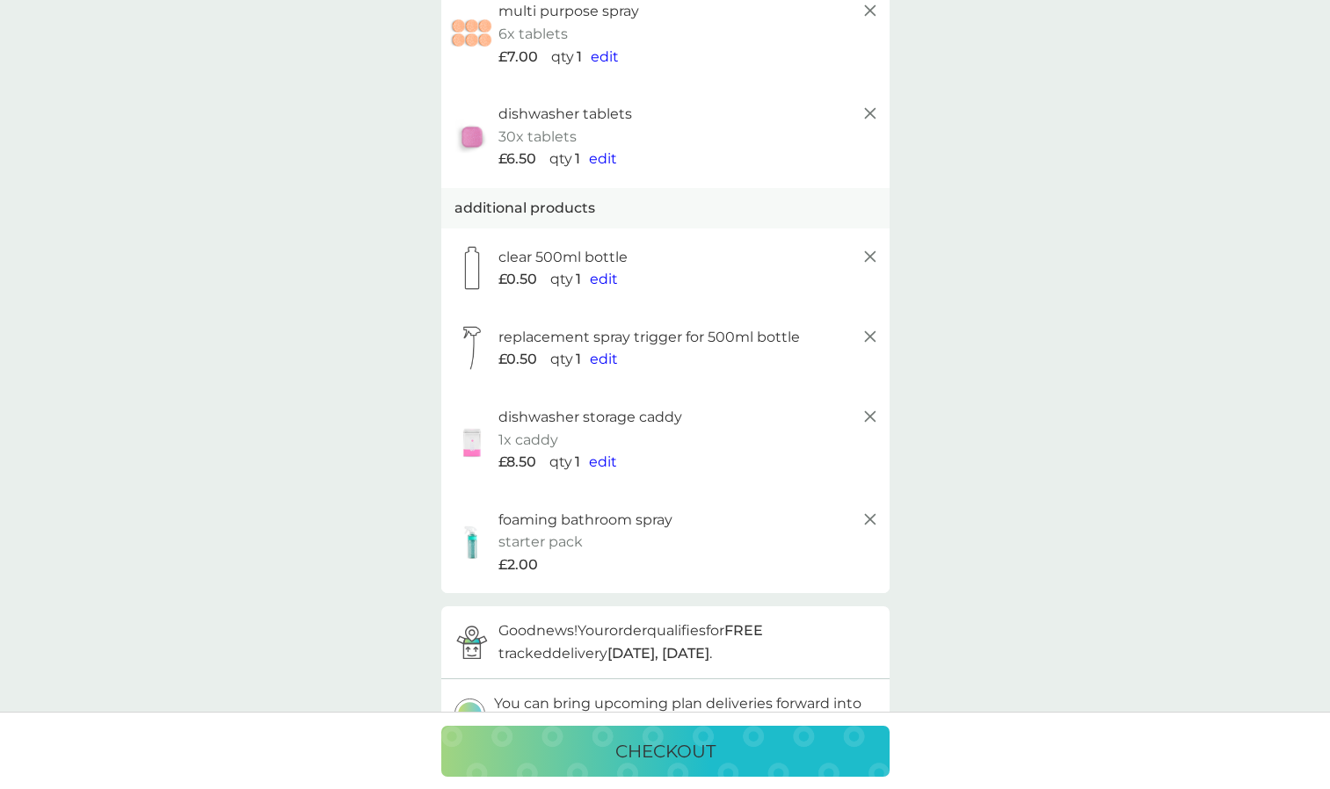
click at [870, 420] on icon at bounding box center [870, 416] width 21 height 21
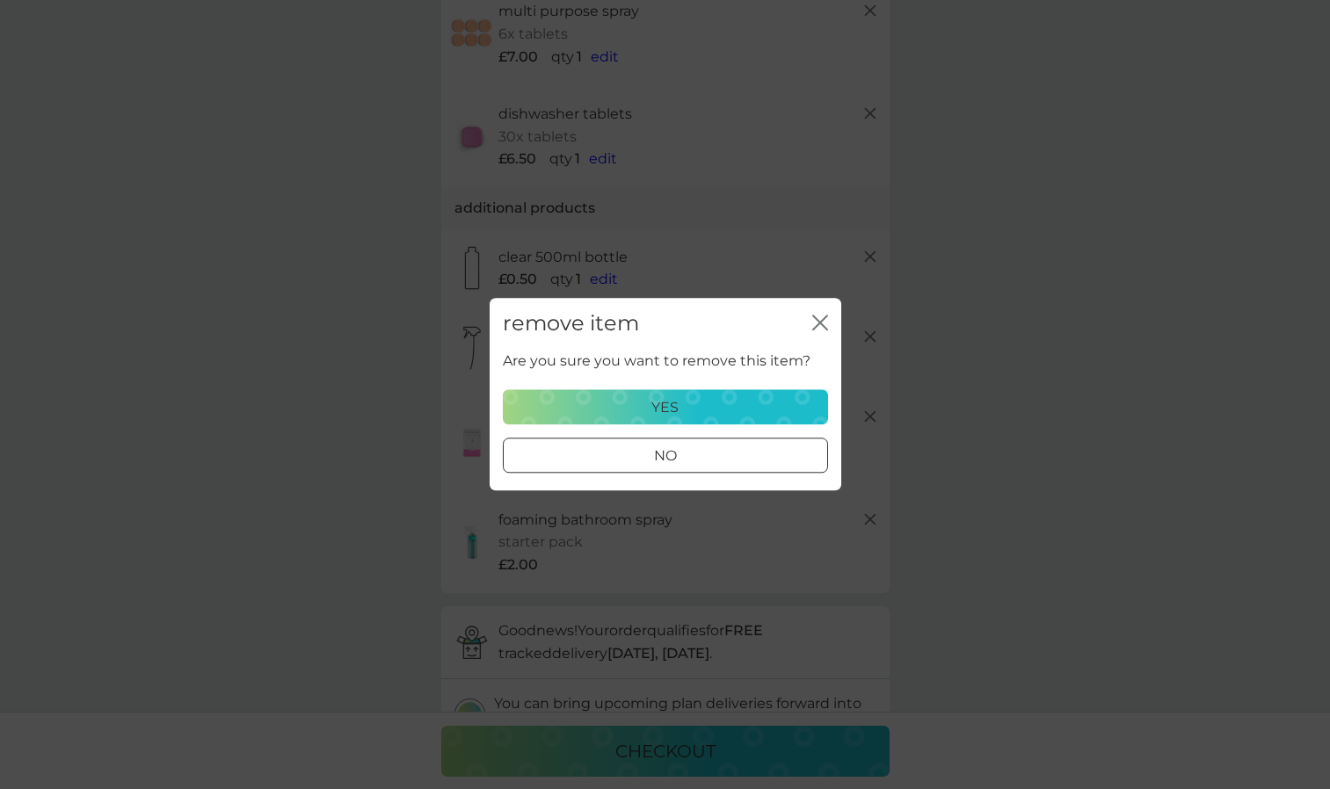
click at [708, 403] on div "yes" at bounding box center [665, 407] width 302 height 23
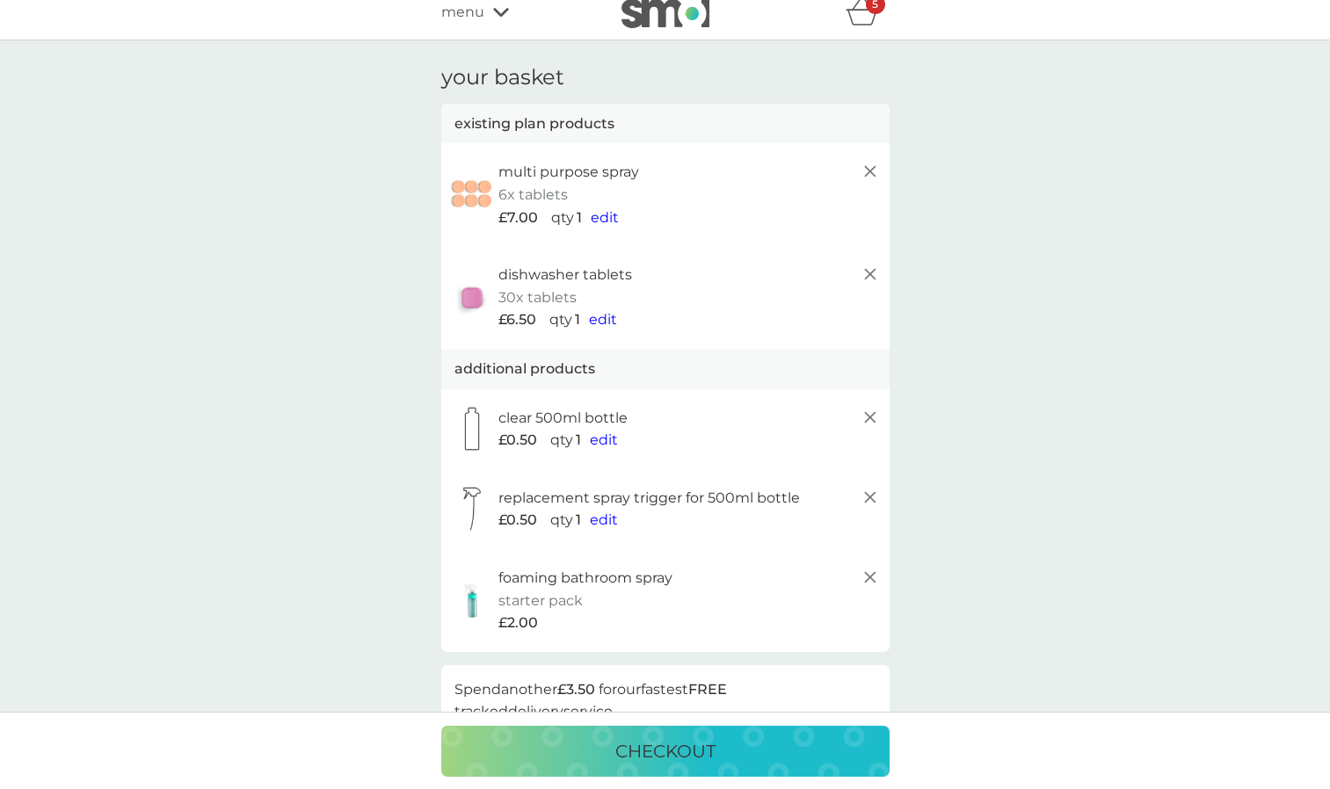
scroll to position [0, 0]
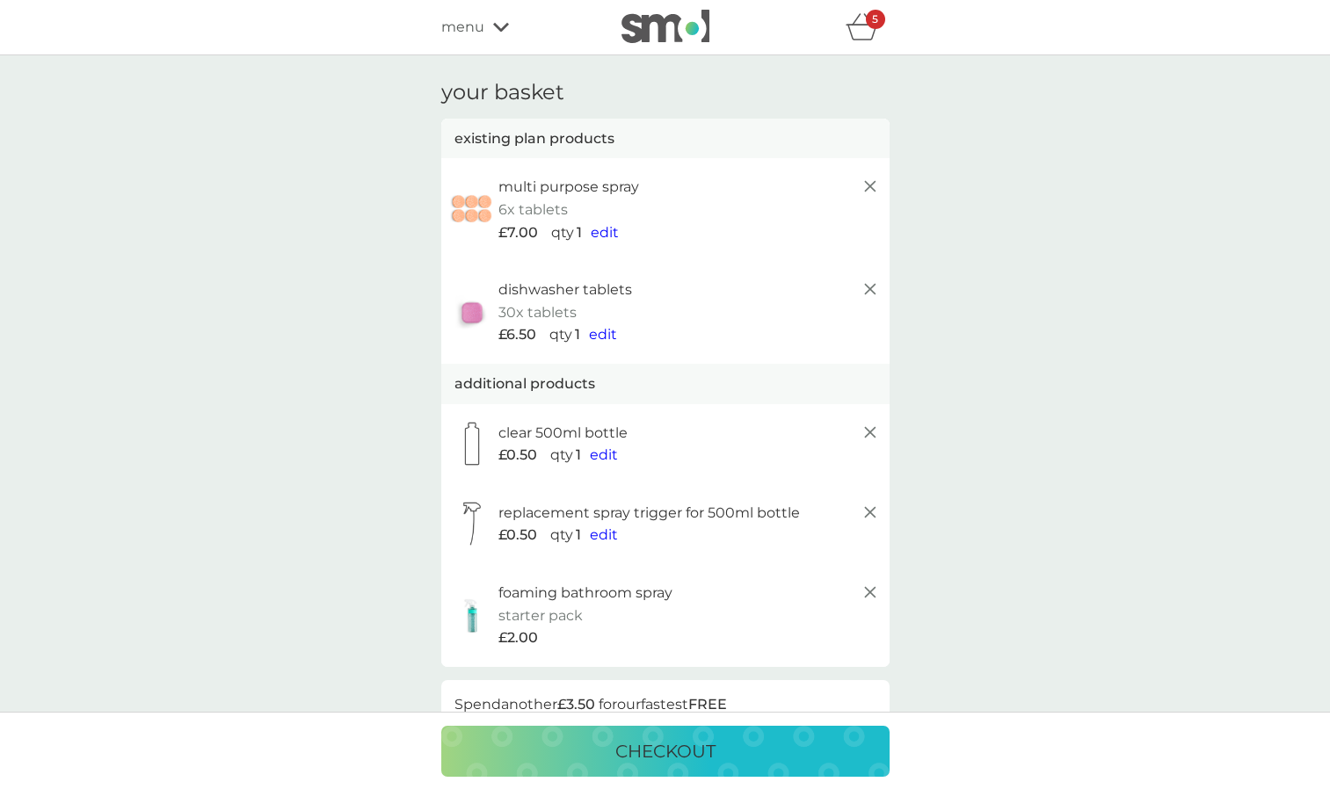
click at [480, 26] on span "menu" at bounding box center [462, 27] width 43 height 23
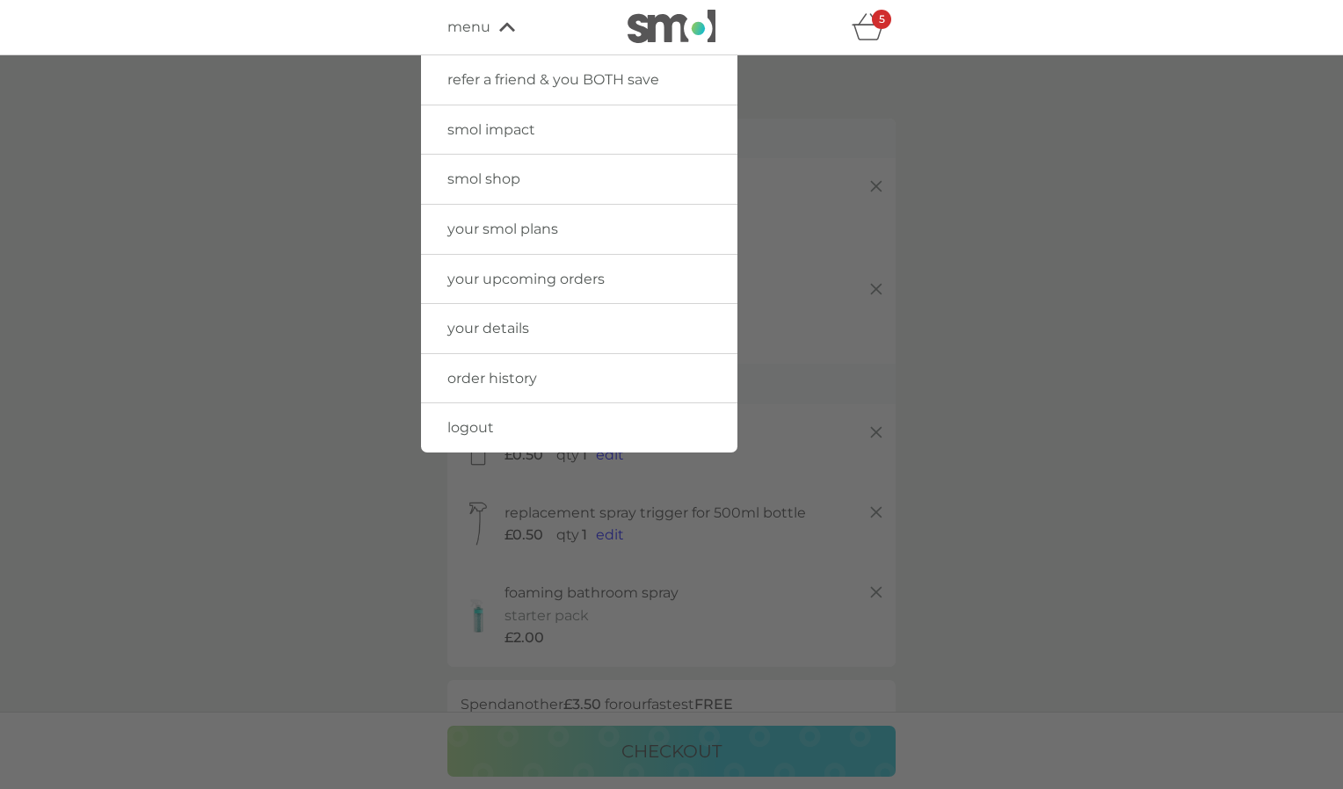
click at [500, 183] on span "smol shop" at bounding box center [483, 179] width 73 height 17
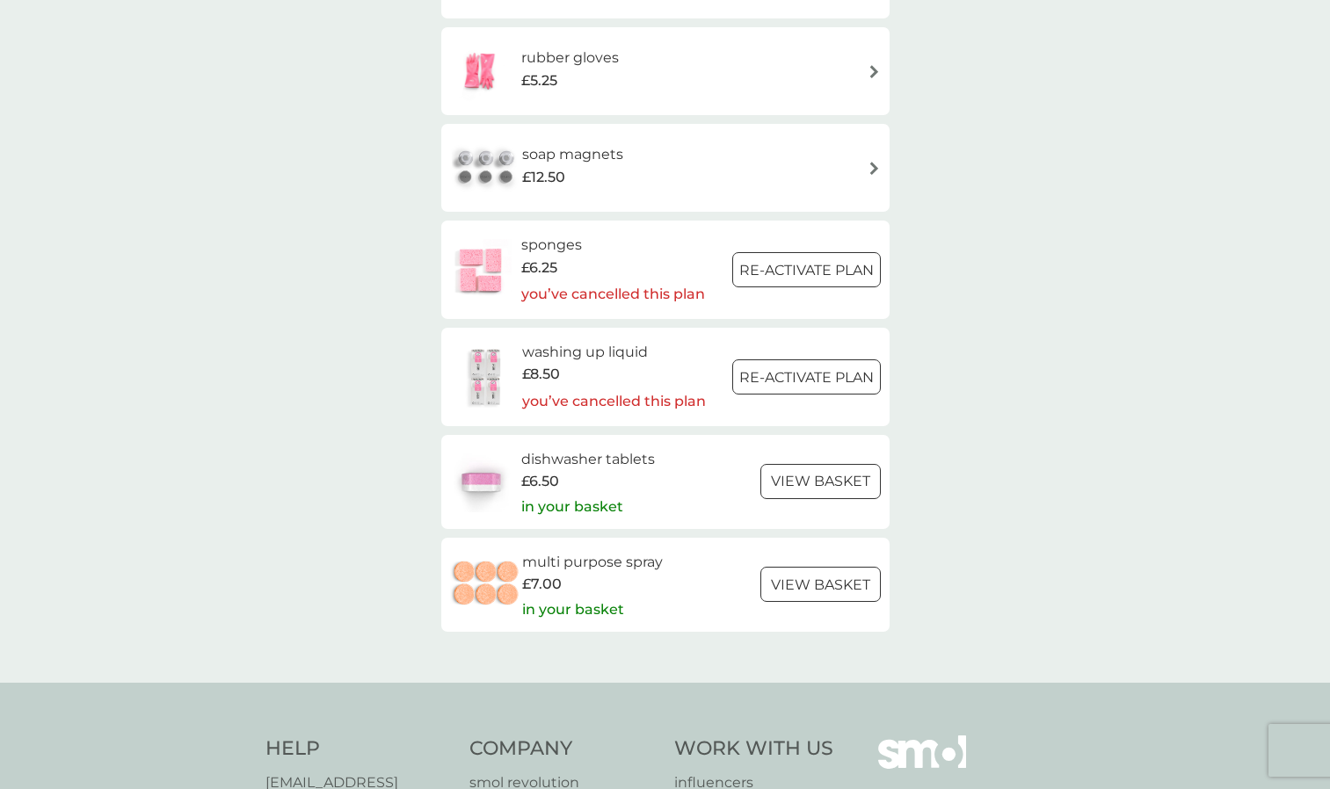
scroll to position [2373, 0]
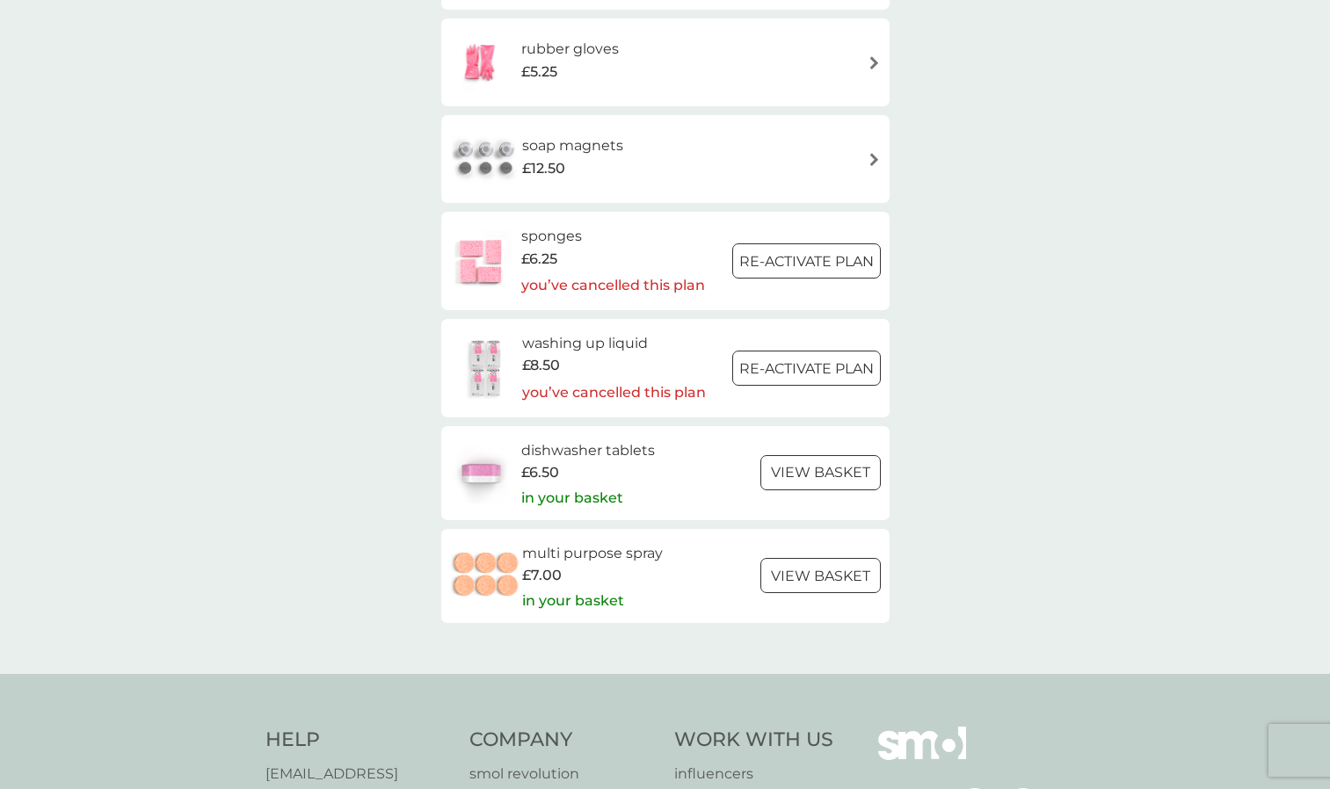
click at [595, 280] on p "you’ve cancelled this plan" at bounding box center [613, 285] width 184 height 23
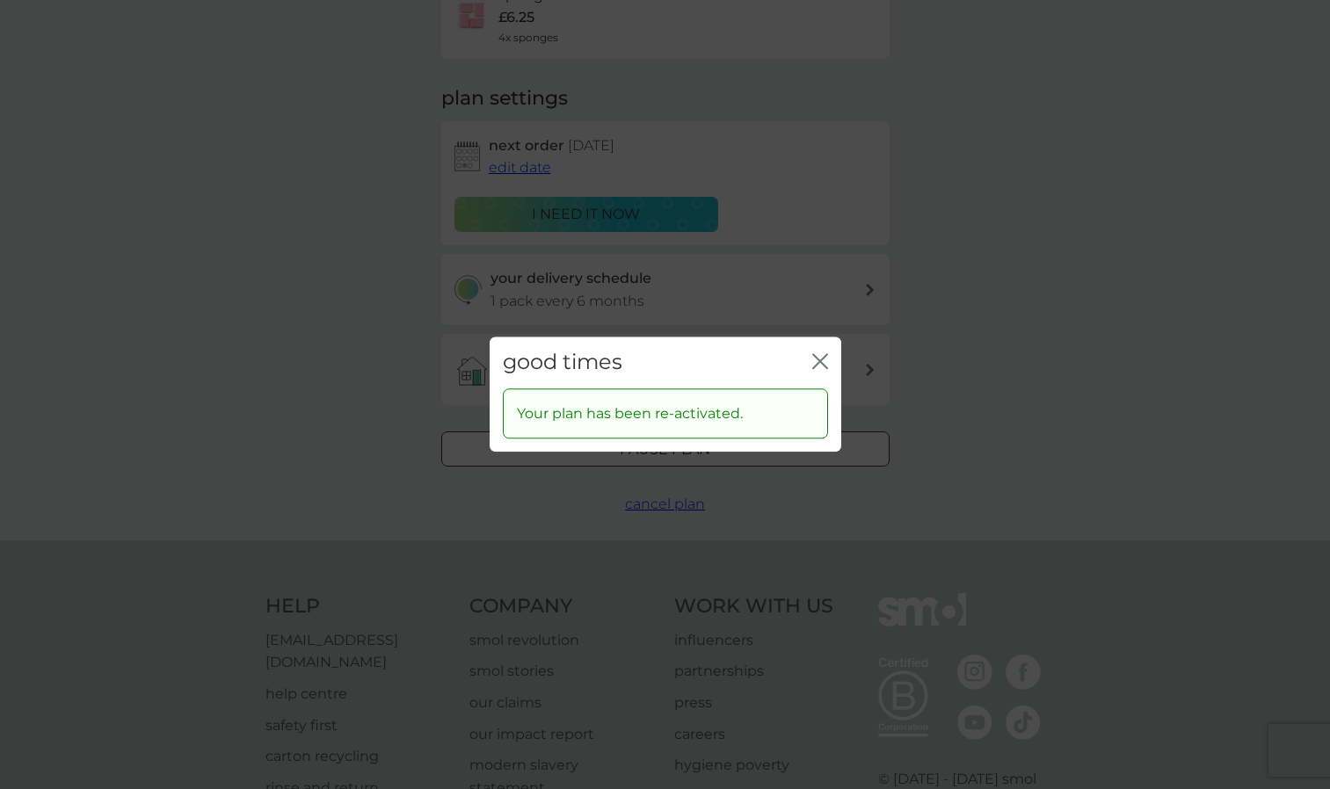
scroll to position [323, 0]
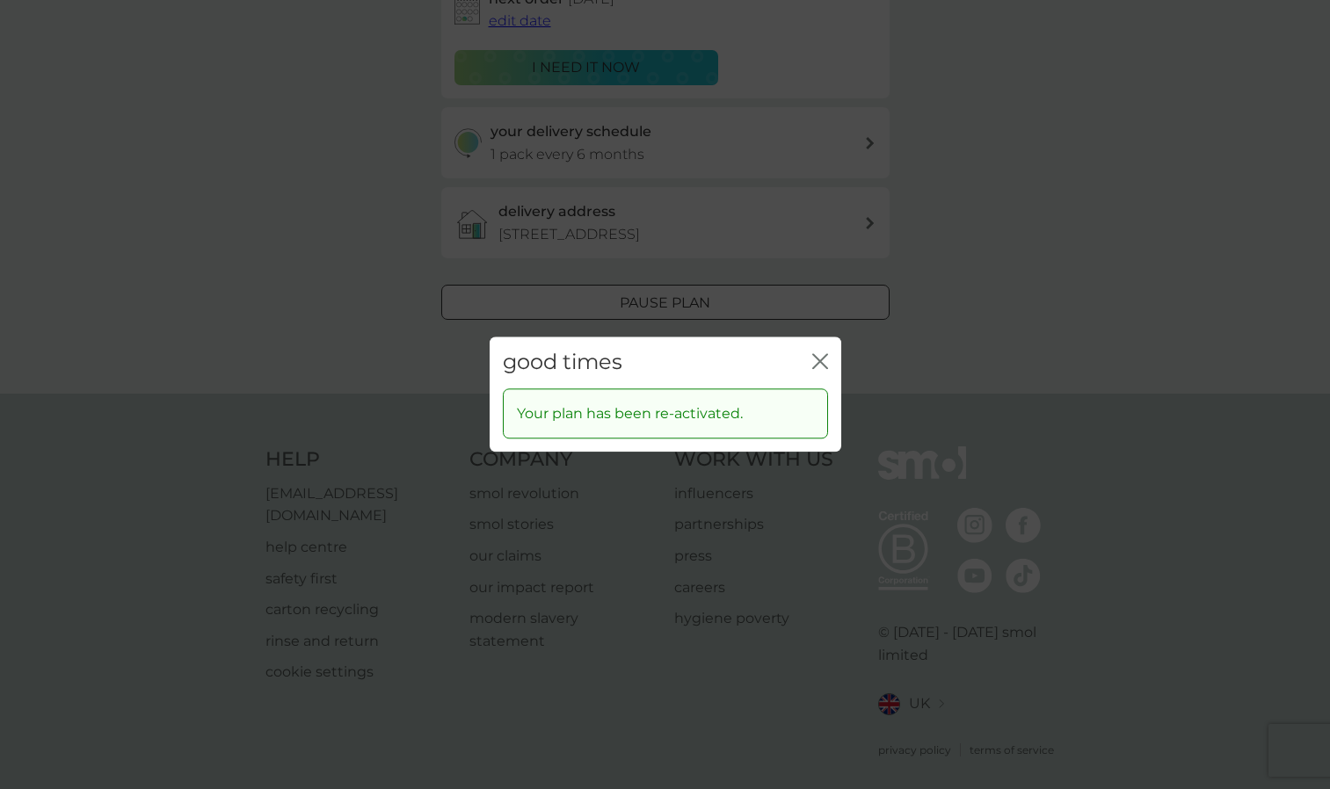
click at [821, 361] on icon "close" at bounding box center [823, 361] width 7 height 14
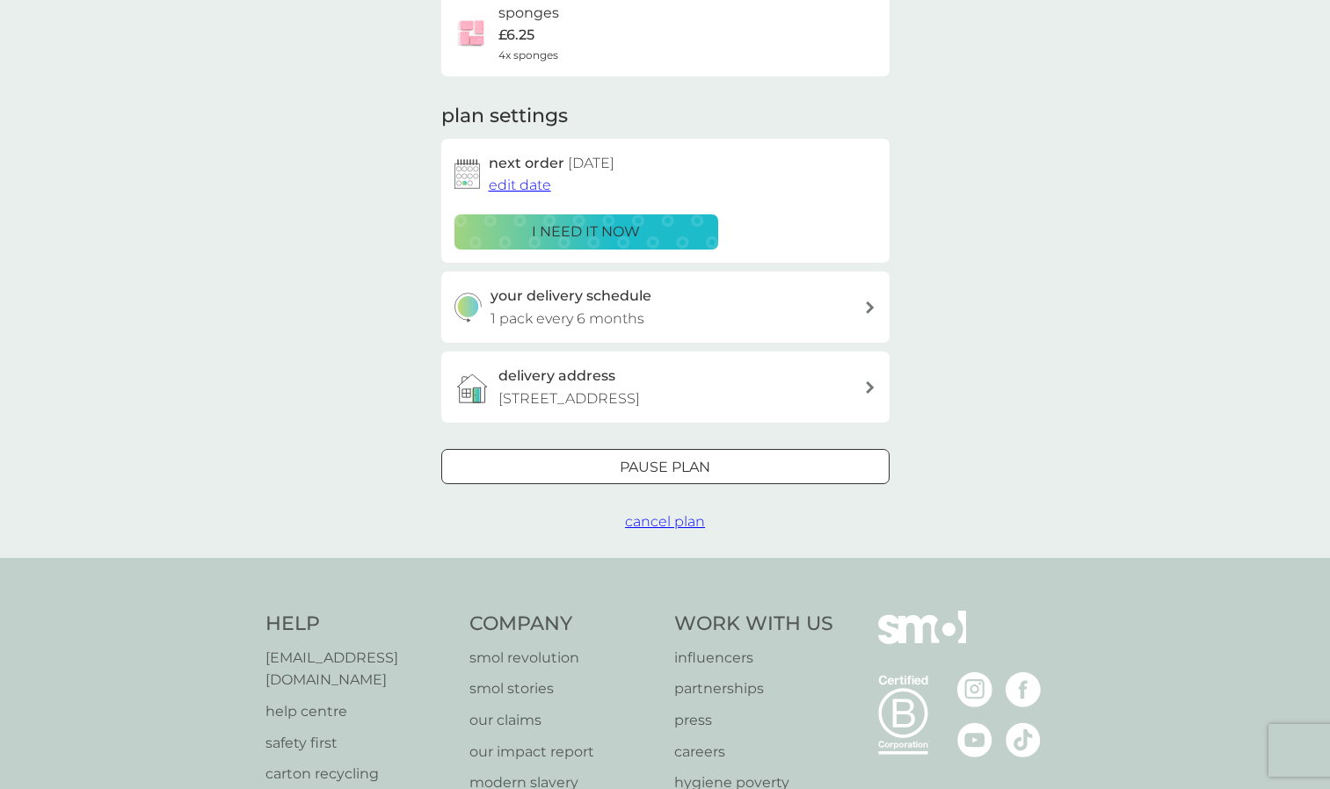
scroll to position [0, 0]
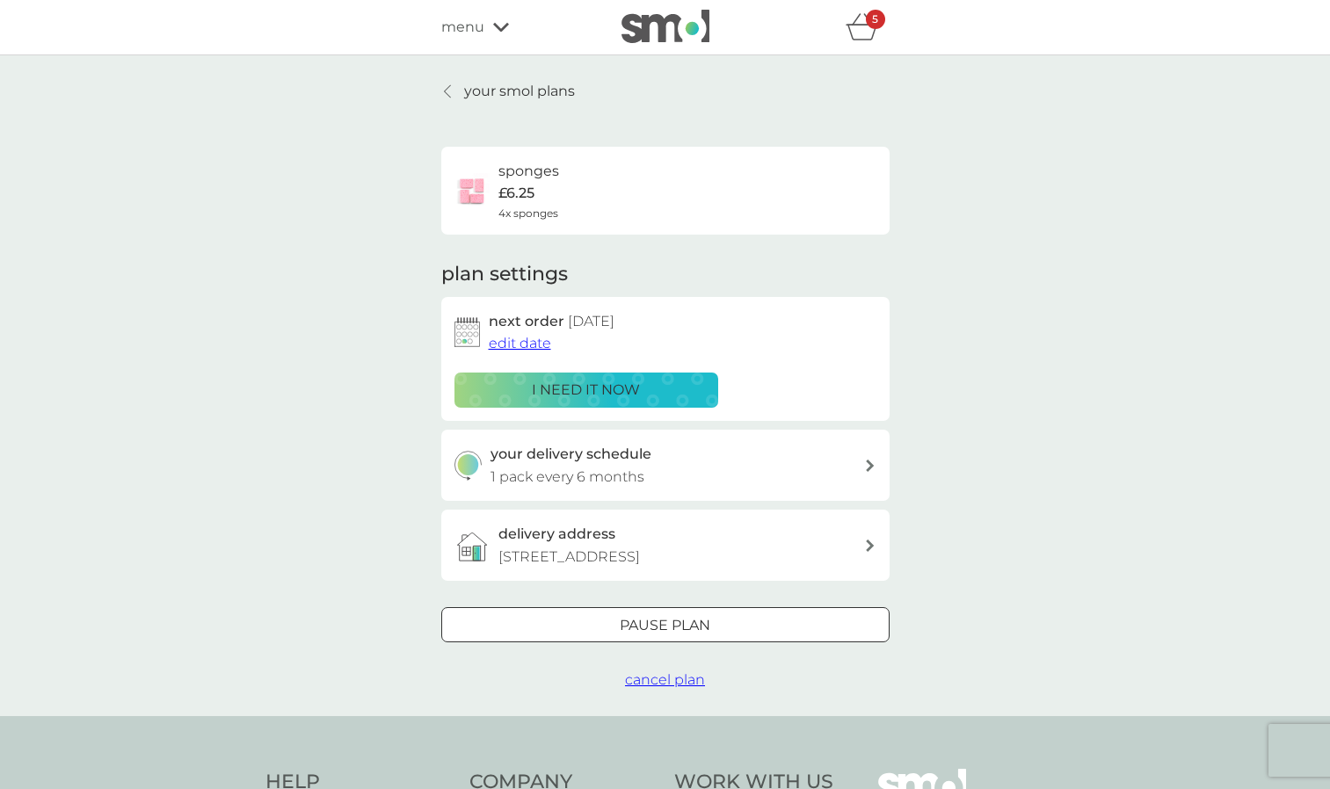
click at [871, 33] on icon "basket" at bounding box center [862, 26] width 33 height 27
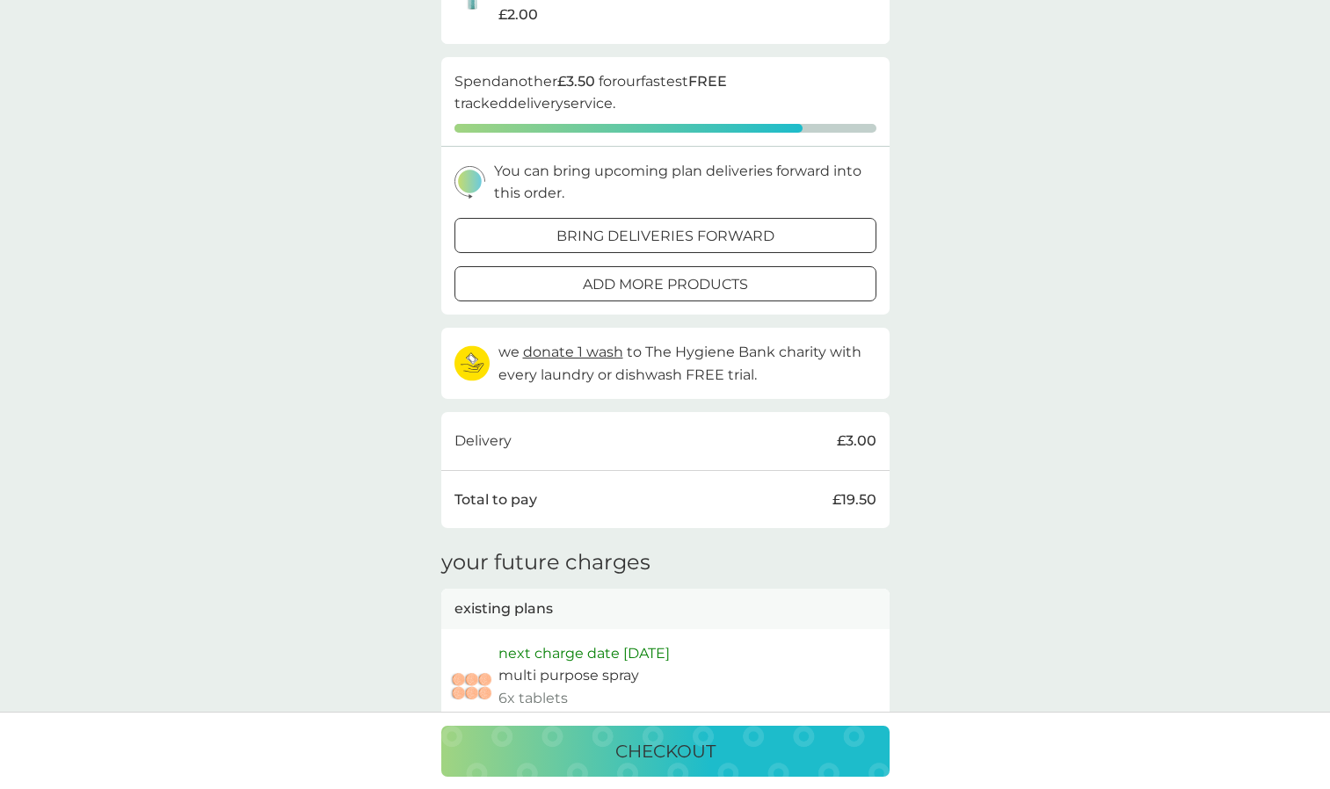
scroll to position [527, 0]
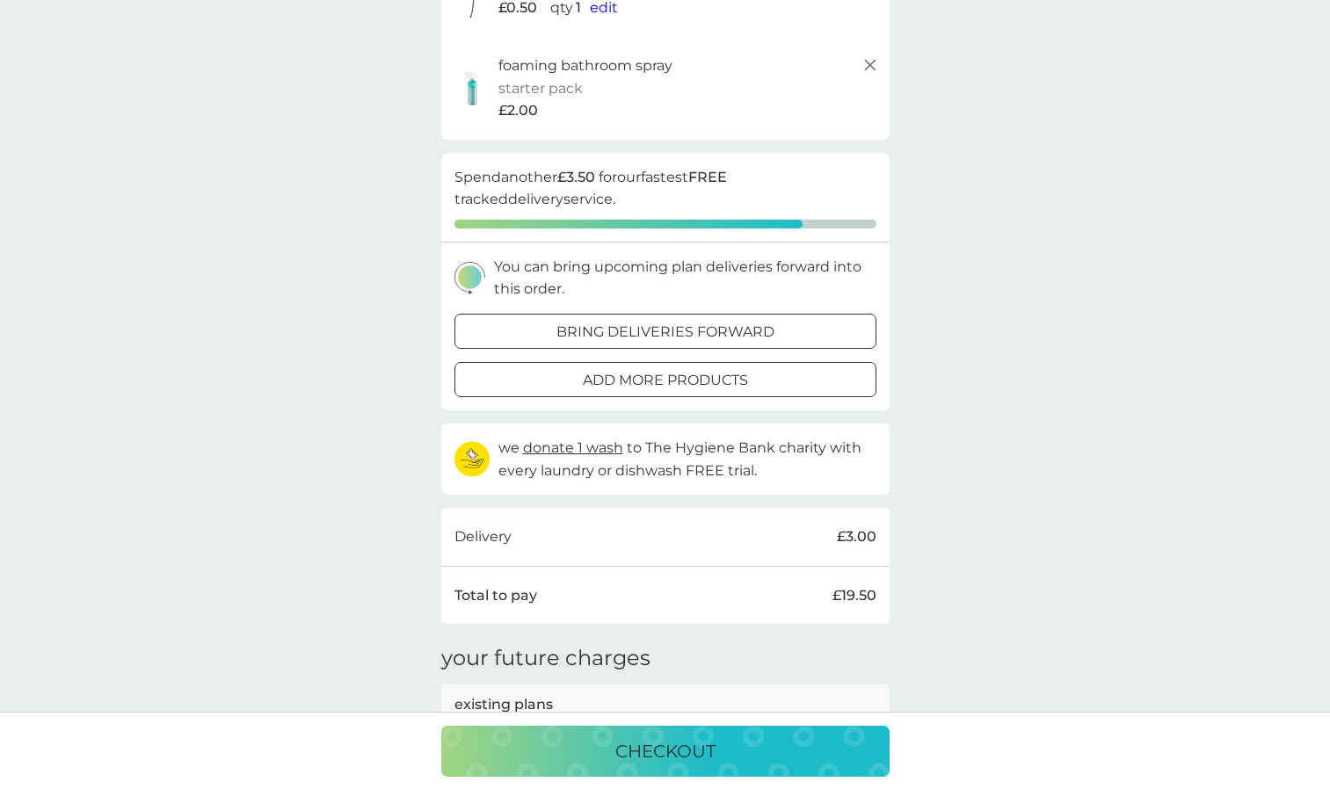
click at [684, 374] on div at bounding box center [665, 380] width 63 height 18
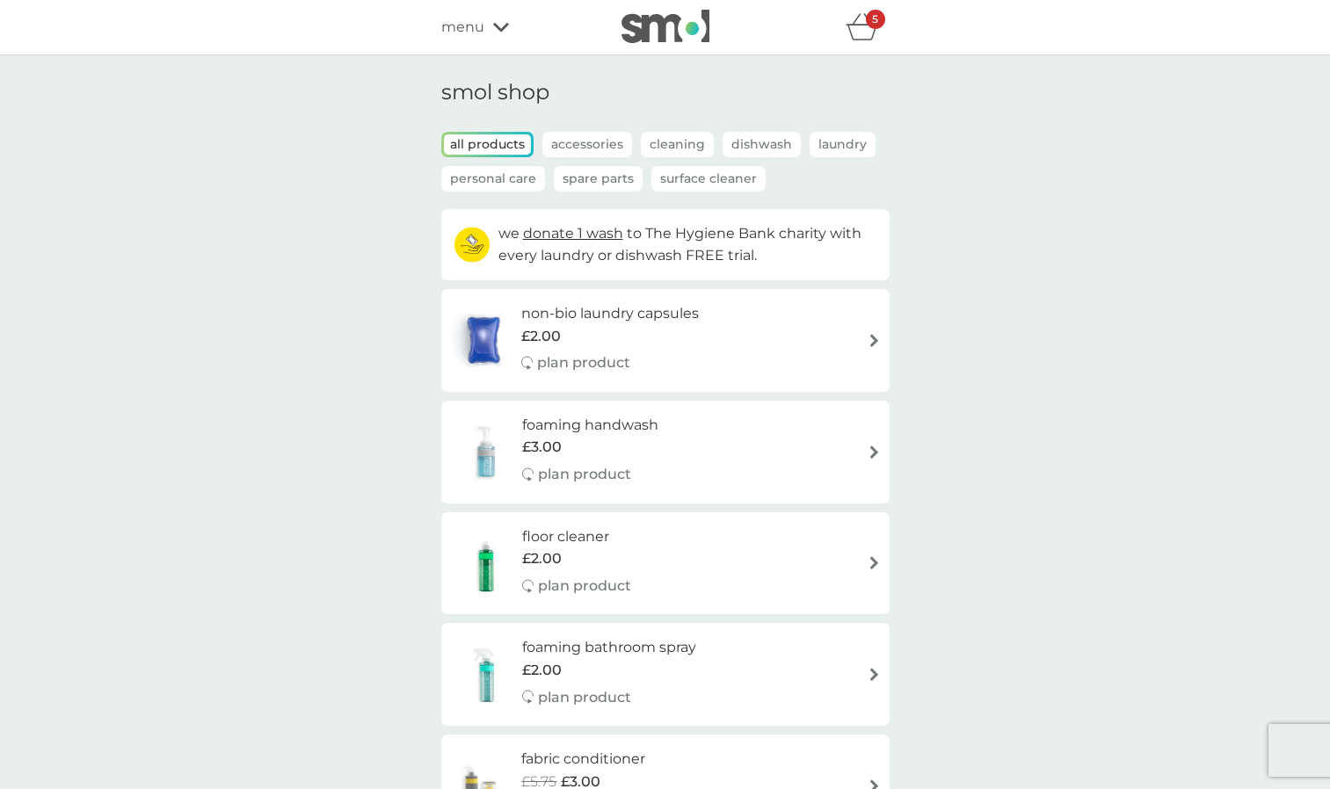
click at [573, 192] on div "all products Accessories Cleaning Dishwash Laundry Personal Care Spare Parts Su…" at bounding box center [665, 170] width 448 height 77
click at [579, 183] on p "Spare Parts" at bounding box center [598, 178] width 89 height 25
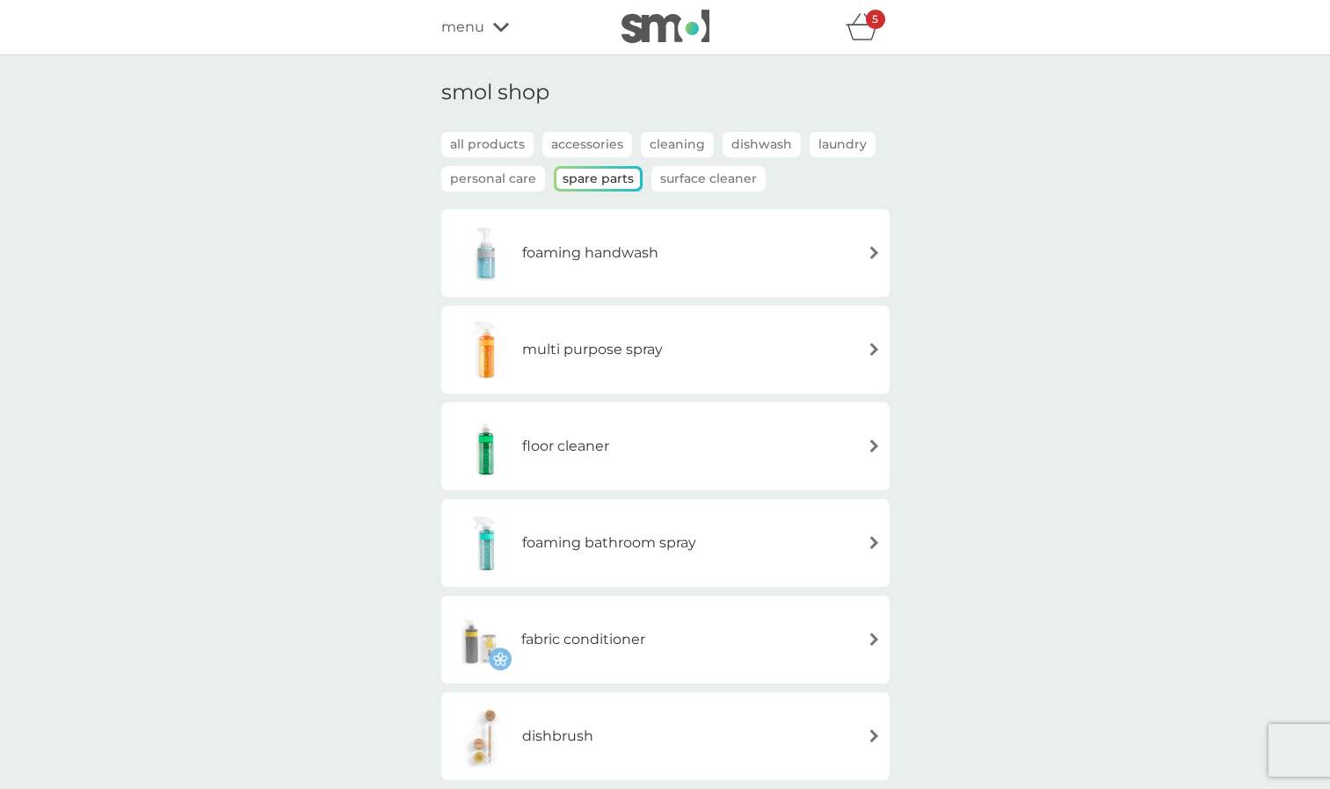
click at [684, 144] on p "Cleaning" at bounding box center [677, 144] width 73 height 25
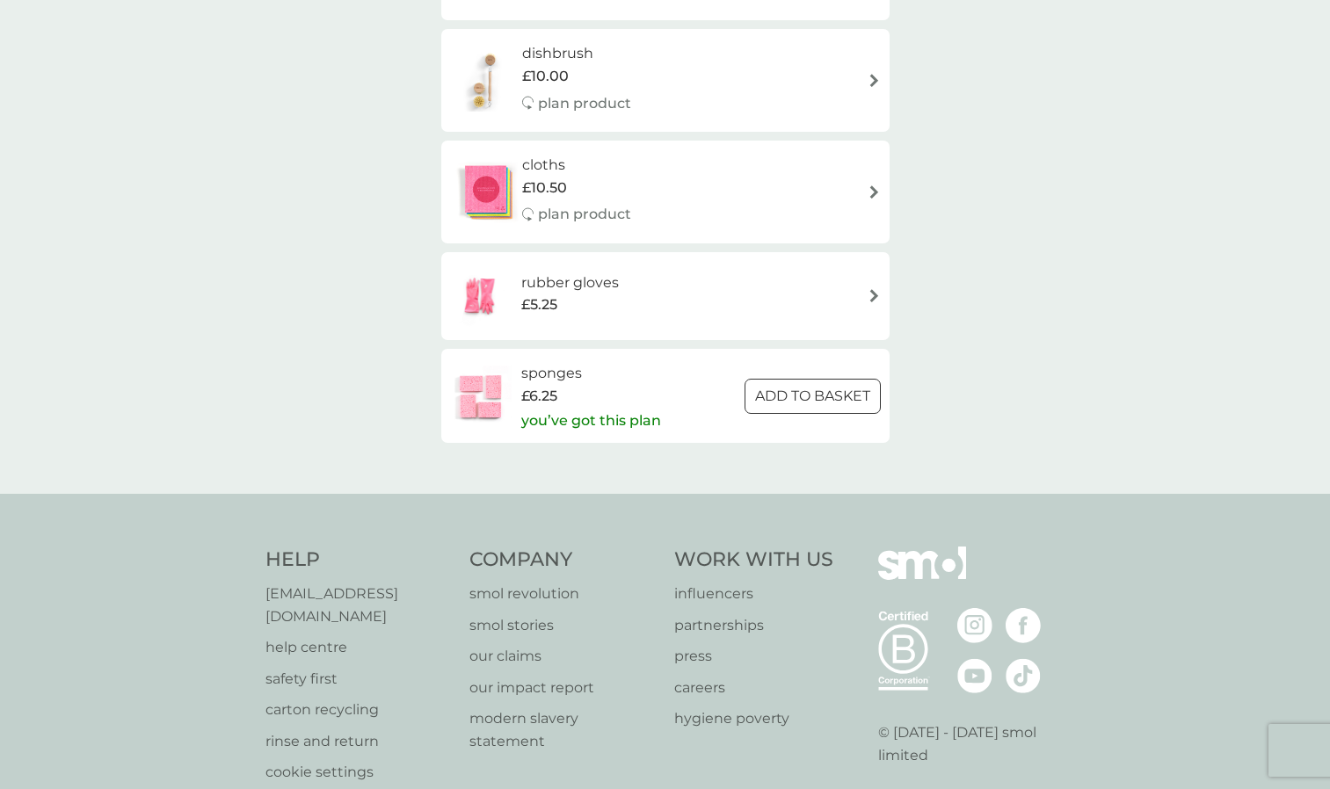
scroll to position [440, 0]
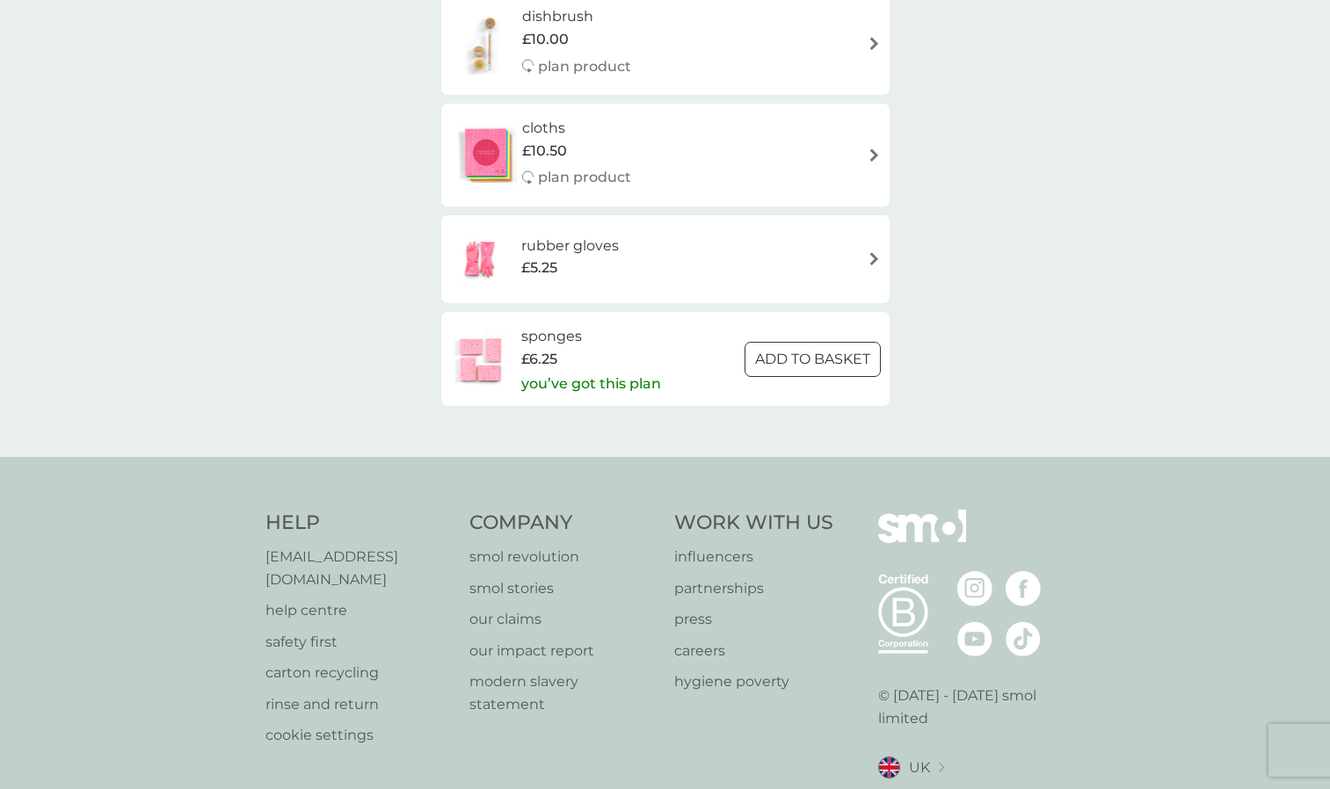
click at [790, 360] on div at bounding box center [791, 358] width 14 height 14
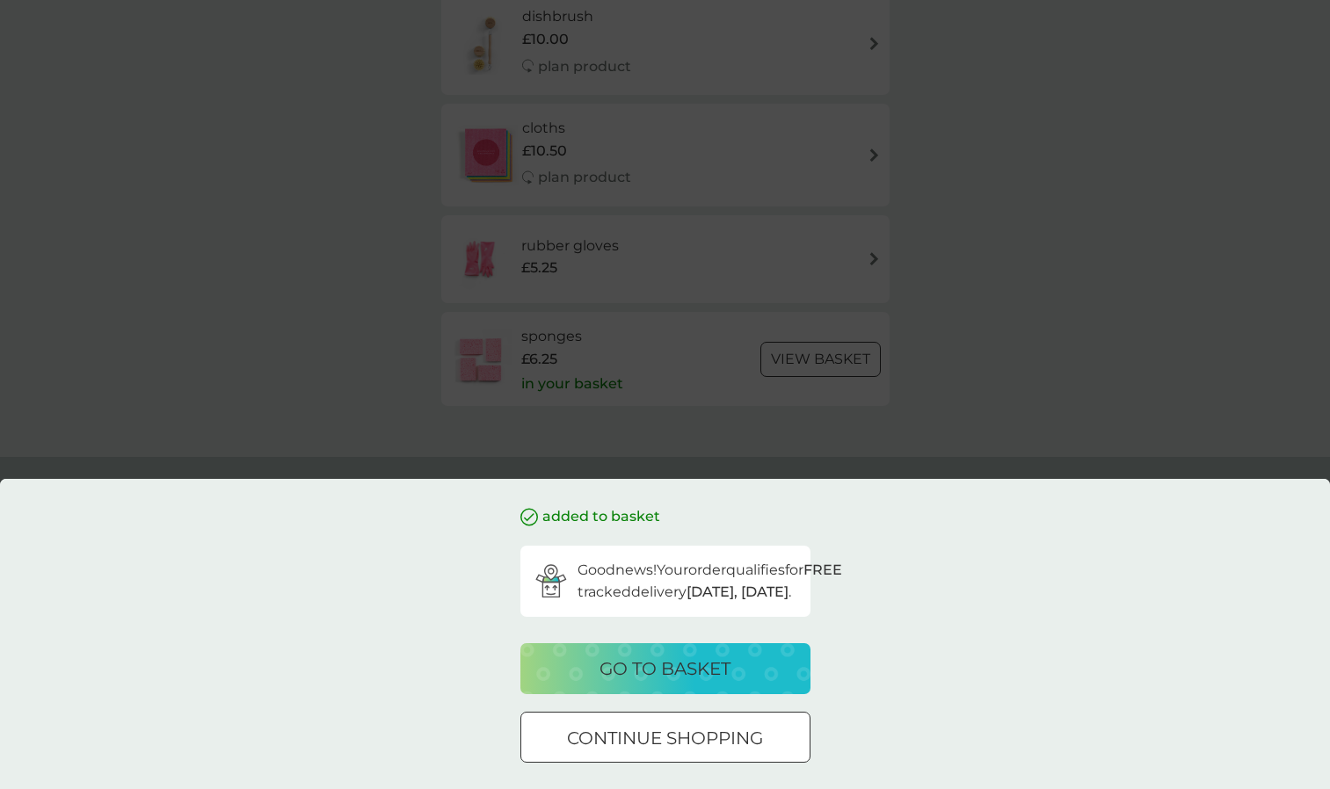
click at [694, 678] on p "go to basket" at bounding box center [664, 669] width 131 height 28
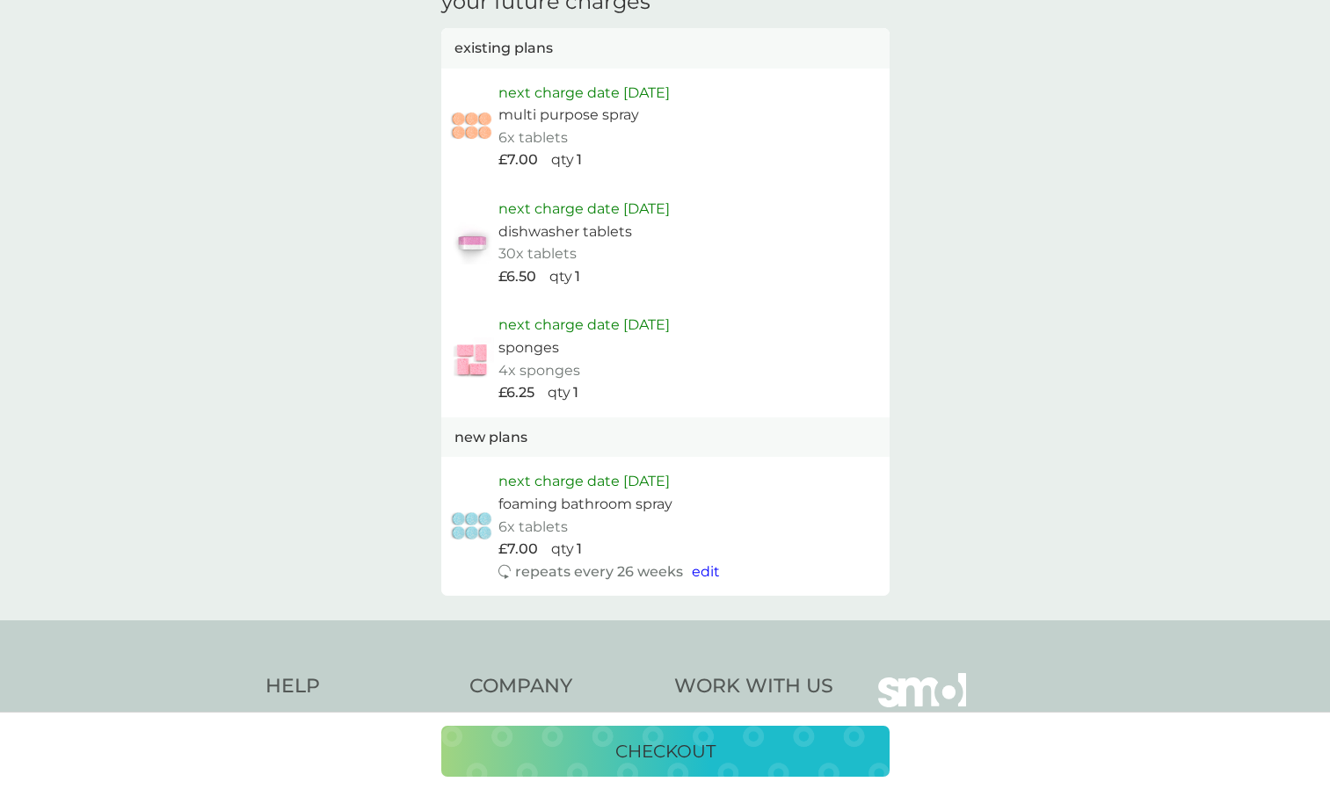
scroll to position [1319, 0]
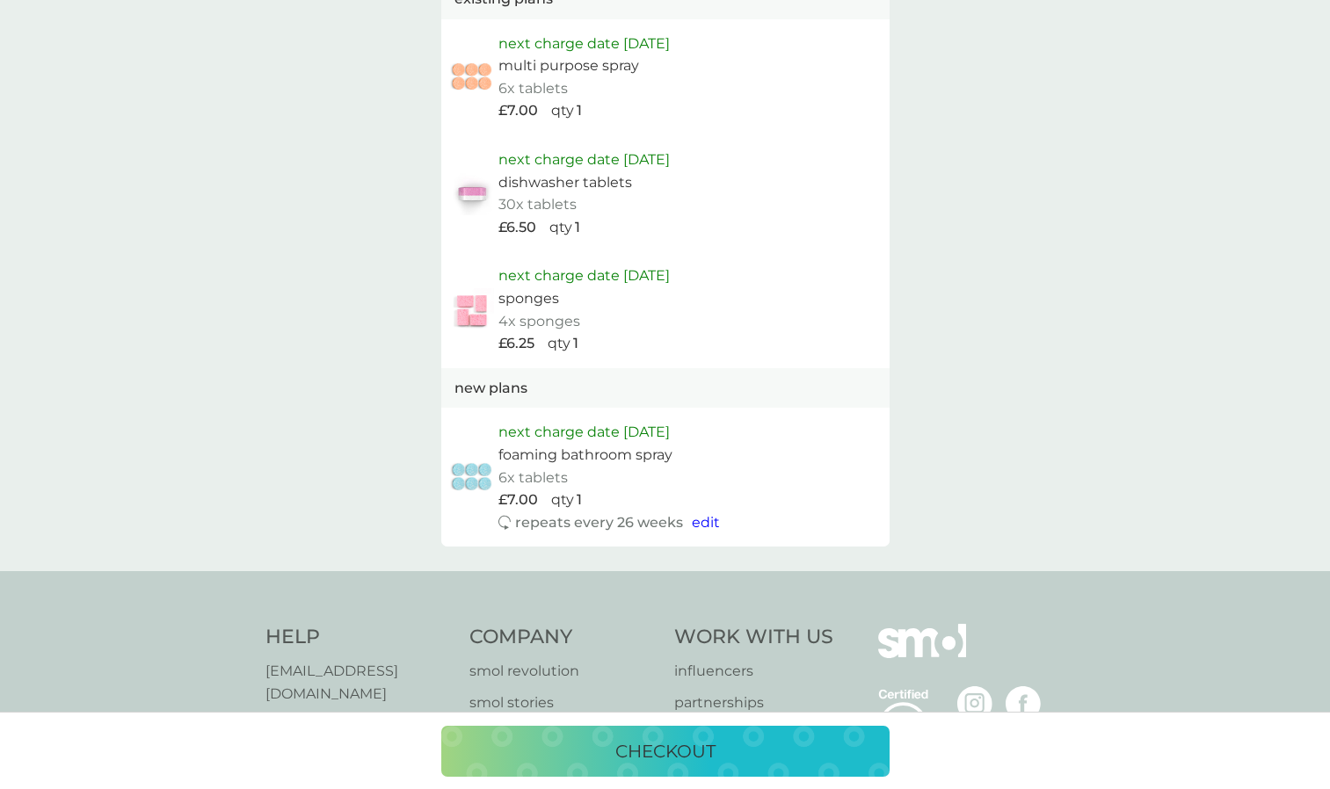
click at [667, 742] on p "checkout" at bounding box center [665, 752] width 100 height 28
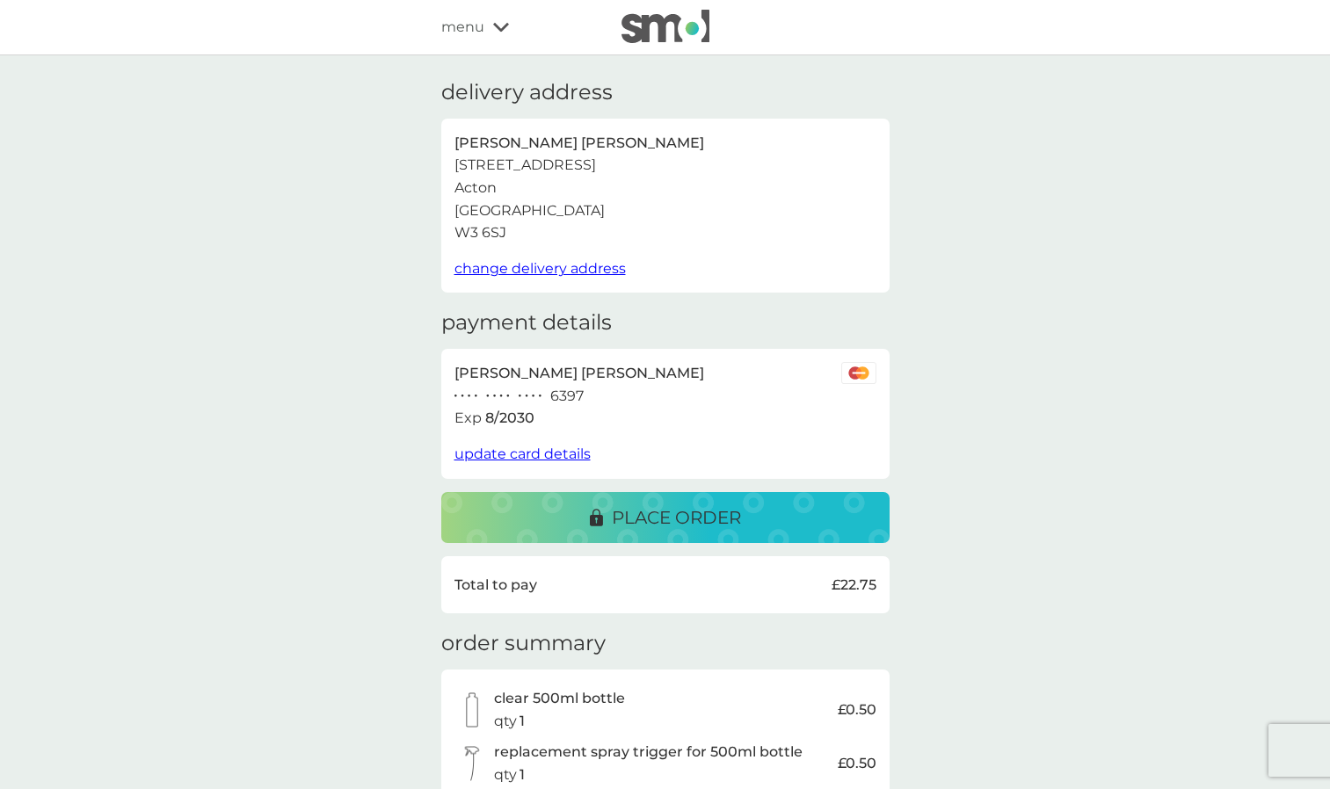
click at [666, 521] on p "place order" at bounding box center [676, 518] width 129 height 28
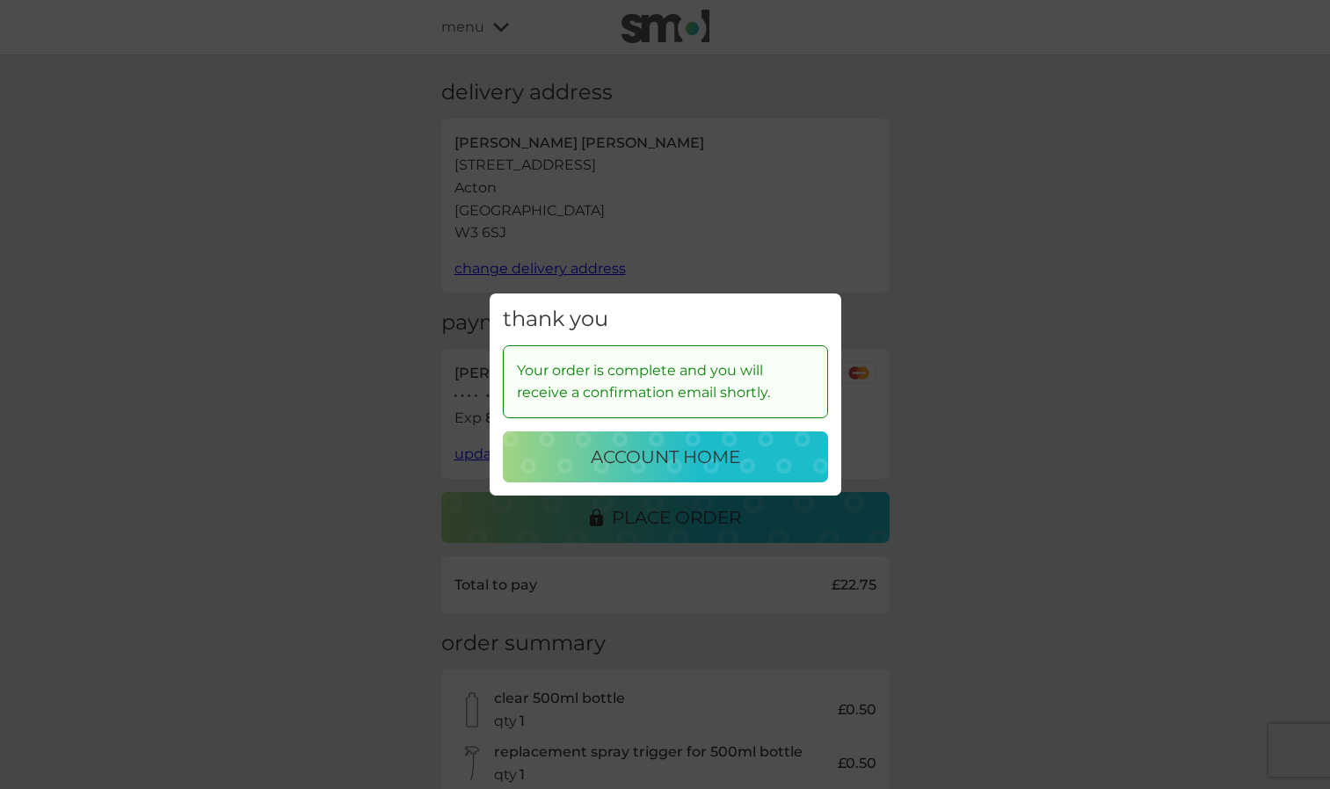
click at [710, 465] on p "account home" at bounding box center [665, 457] width 149 height 28
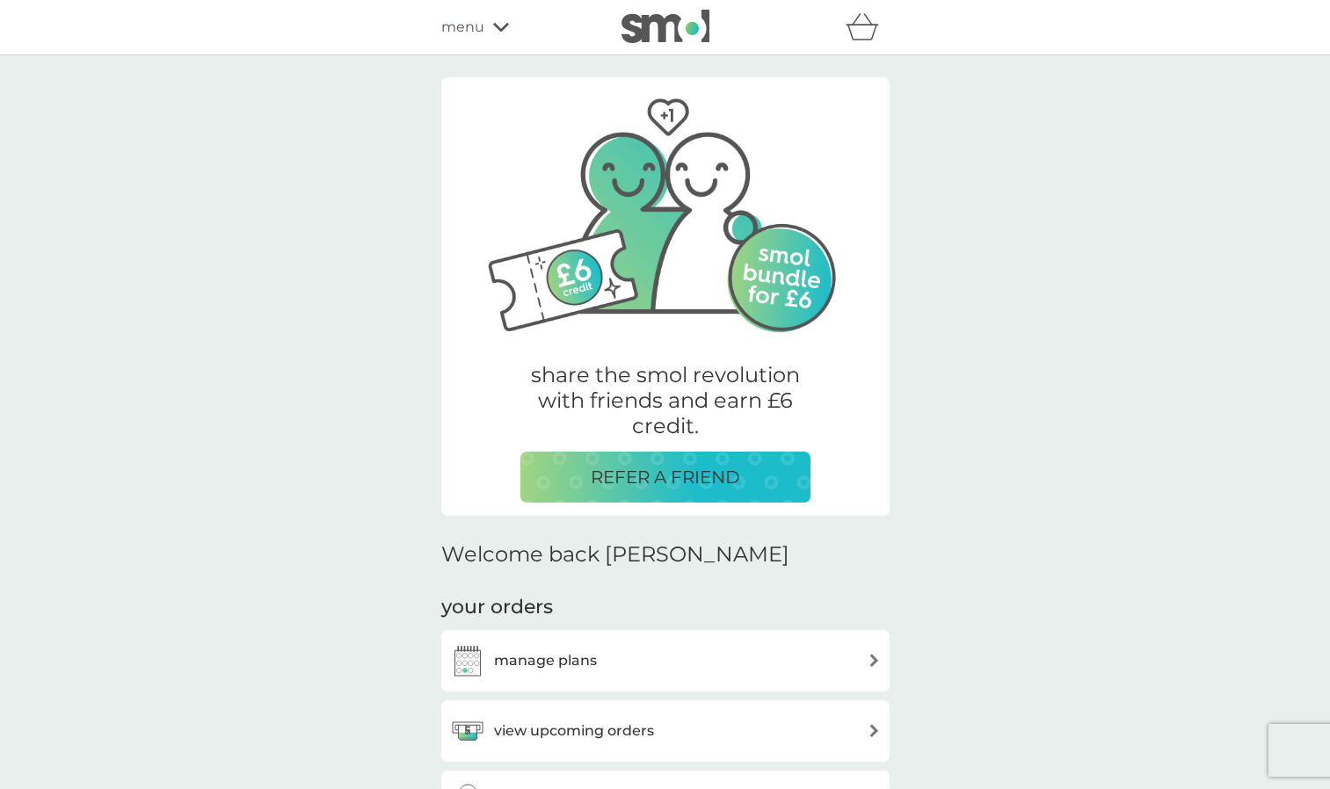
click at [638, 664] on div "manage plans" at bounding box center [665, 660] width 431 height 35
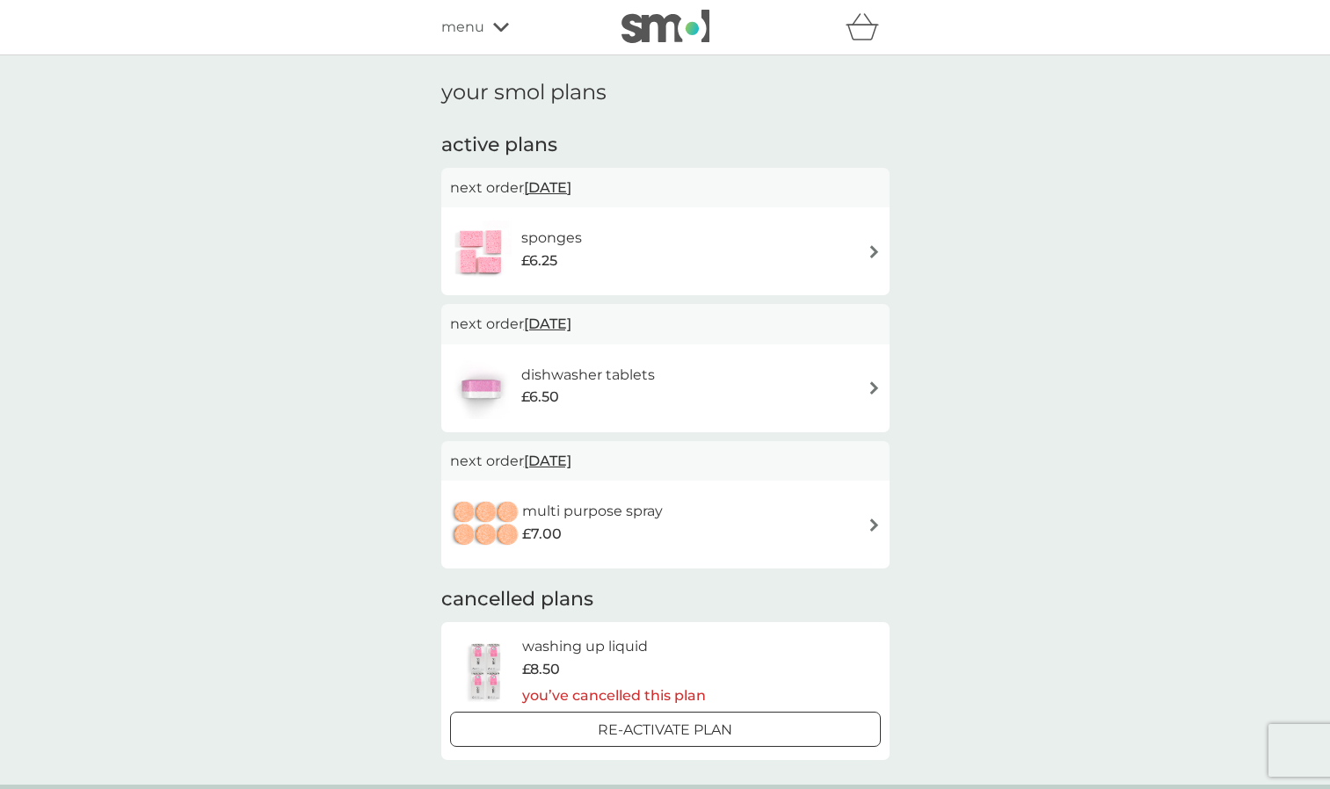
click at [617, 256] on div "sponges £6.25" at bounding box center [665, 252] width 431 height 62
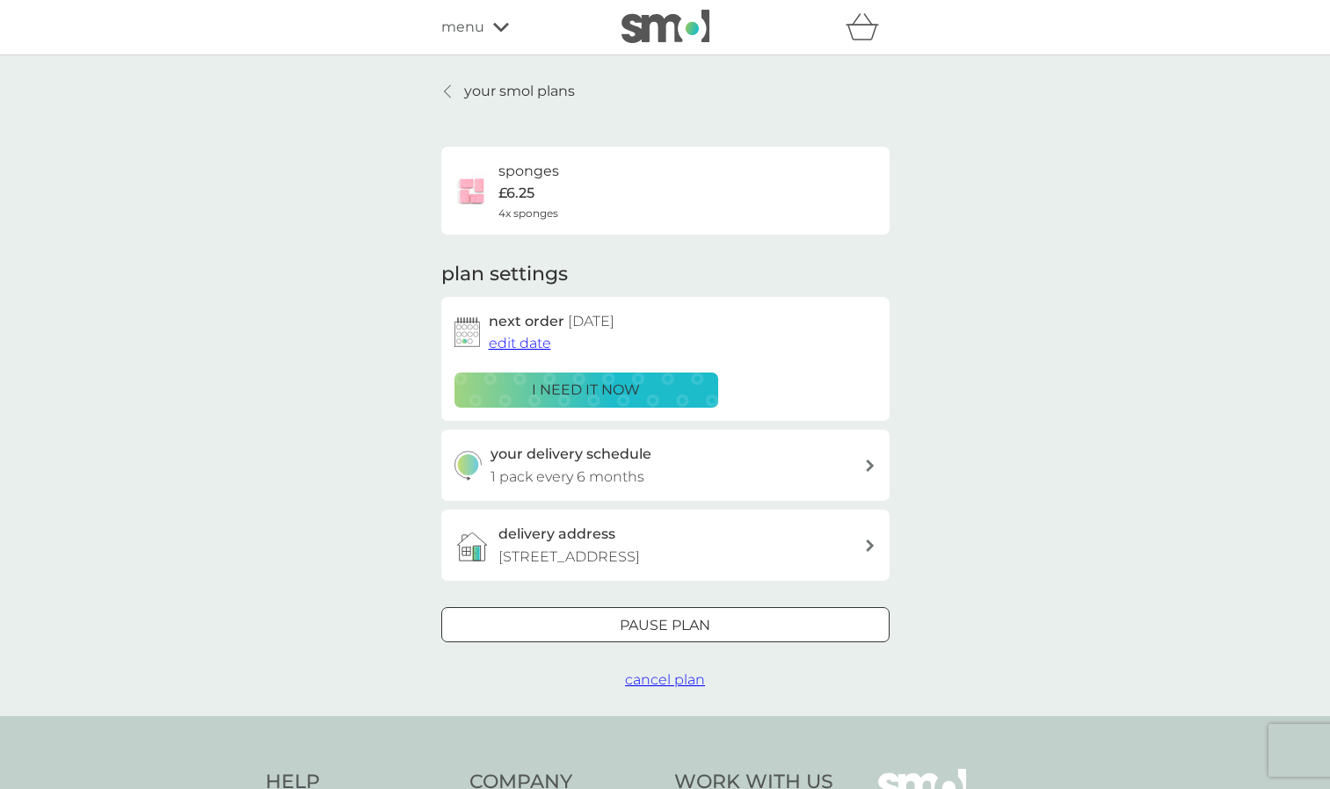
click at [534, 347] on span "edit date" at bounding box center [520, 343] width 62 height 17
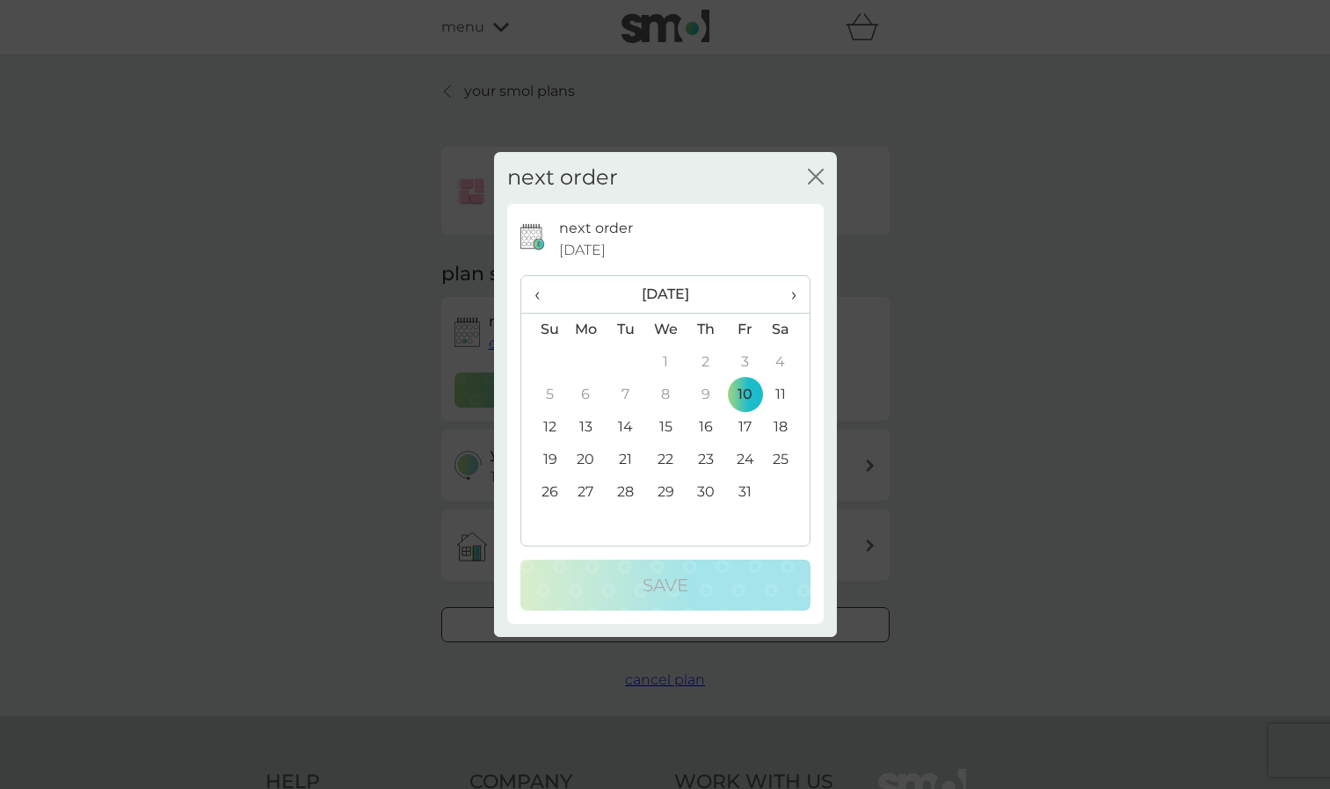
click at [791, 294] on span "›" at bounding box center [787, 294] width 18 height 37
click at [583, 396] on td "5" at bounding box center [586, 395] width 40 height 33
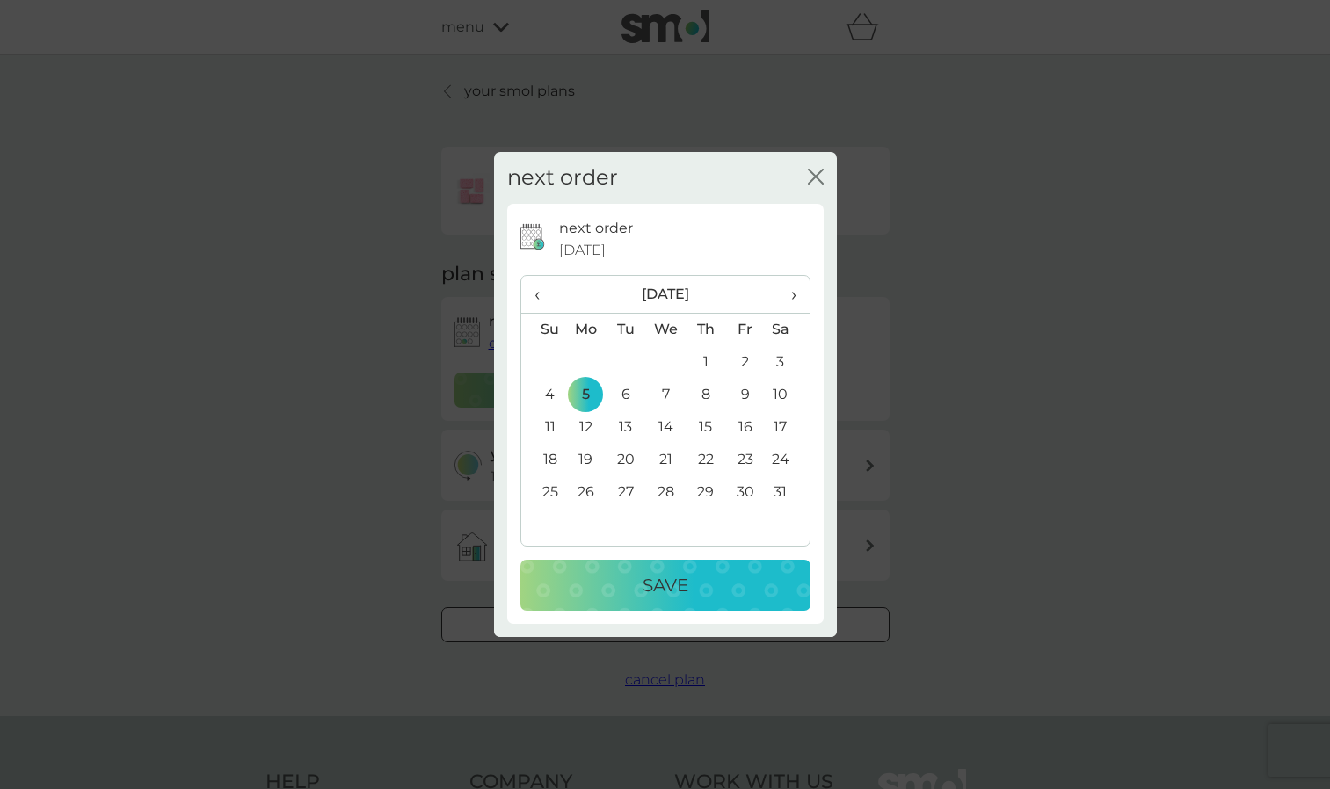
click at [708, 595] on div "Save" at bounding box center [665, 585] width 255 height 28
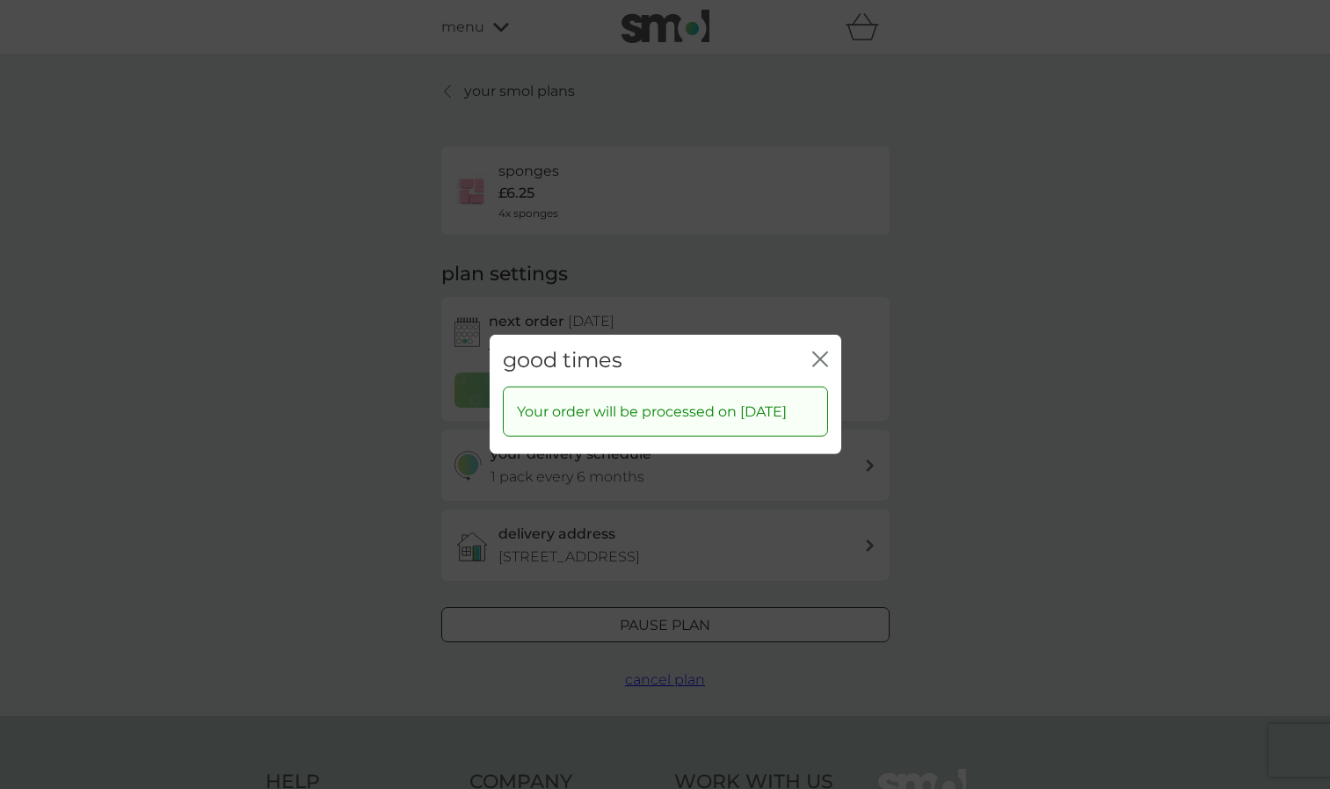
click at [818, 352] on icon "close" at bounding box center [816, 359] width 7 height 14
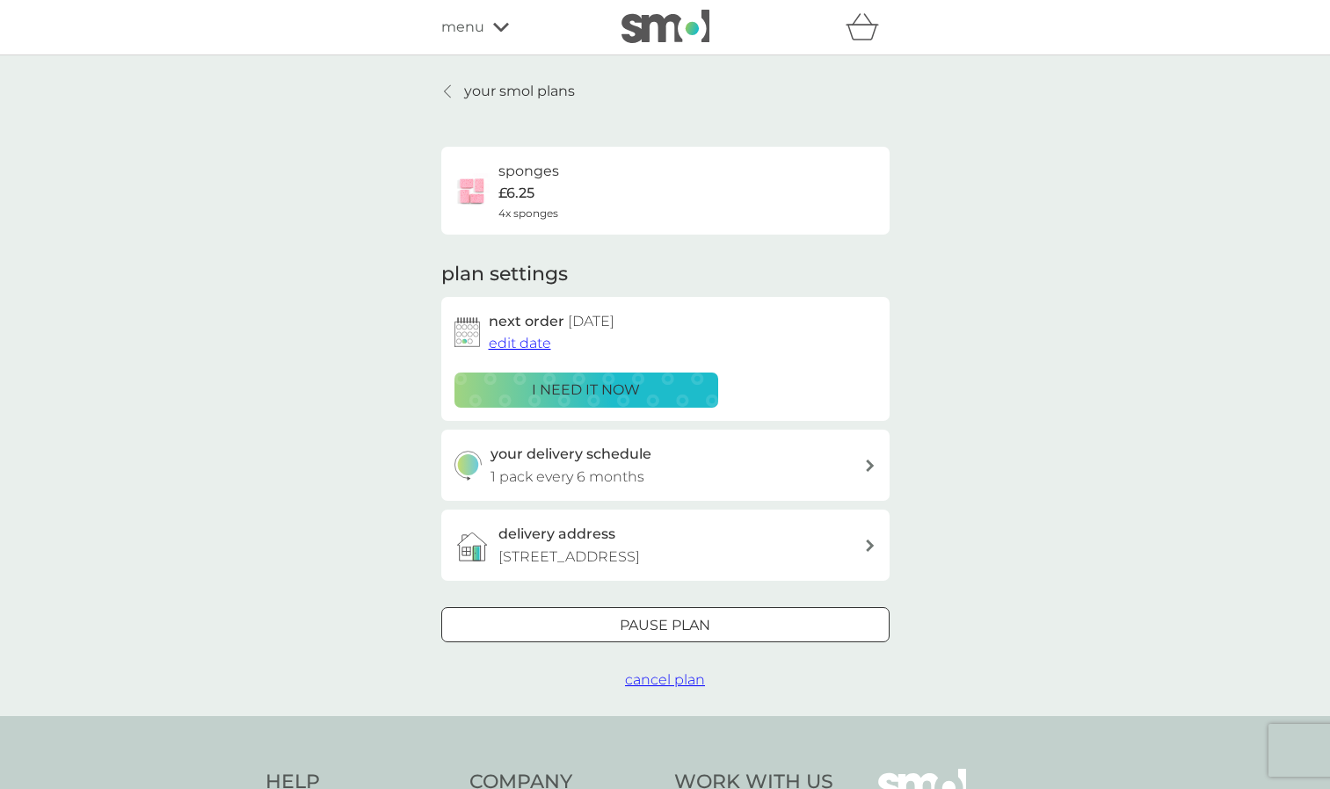
click at [478, 96] on p "your smol plans" at bounding box center [519, 91] width 111 height 23
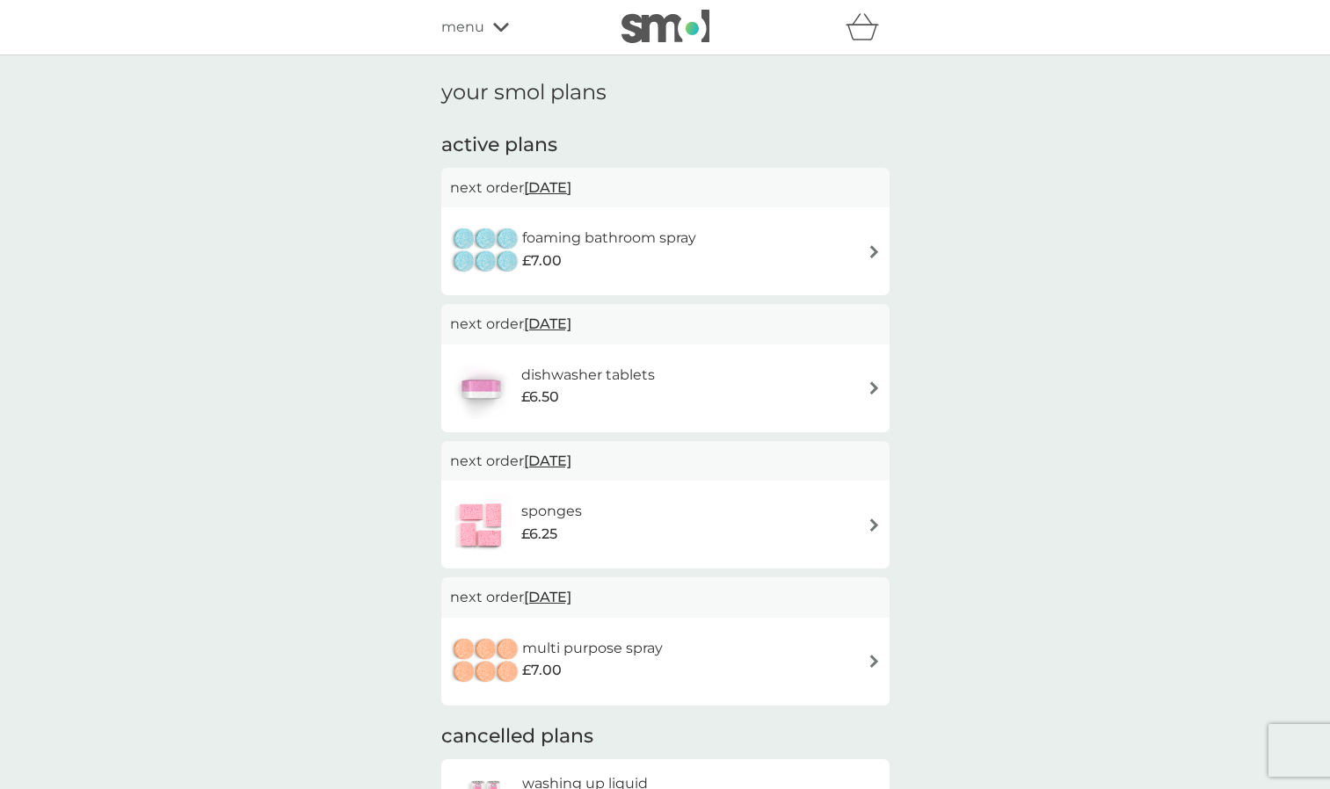
click at [592, 651] on h6 "multi purpose spray" at bounding box center [592, 648] width 141 height 23
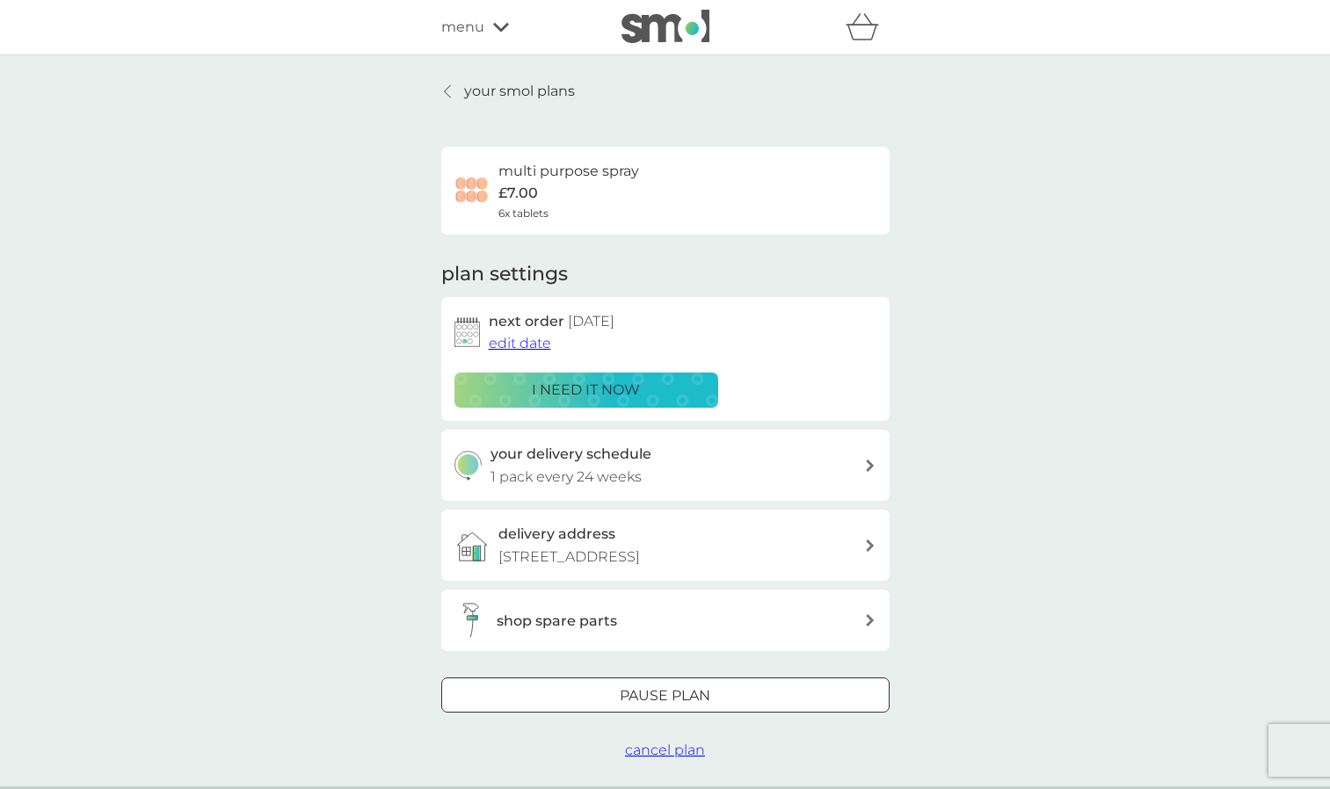
click at [523, 341] on span "edit date" at bounding box center [520, 343] width 62 height 17
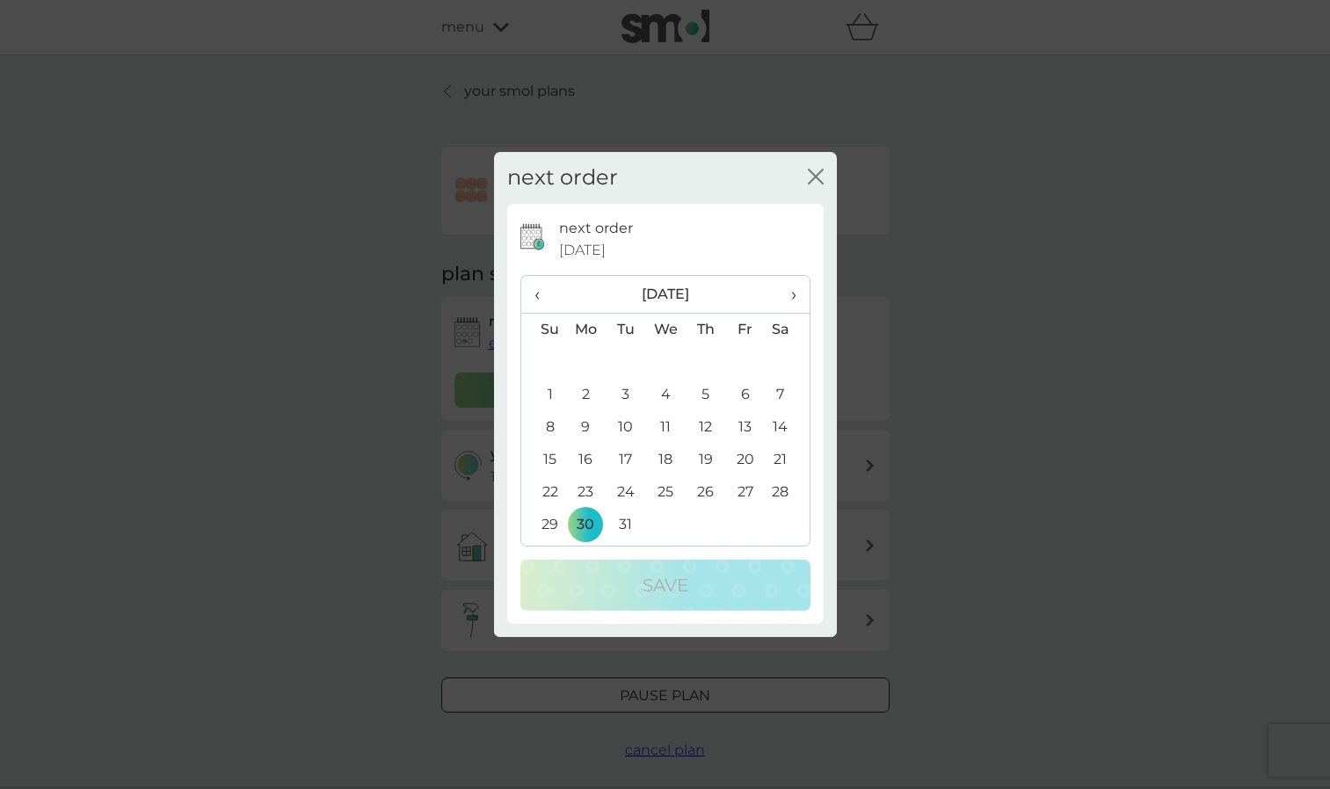
click at [585, 469] on td "16" at bounding box center [586, 460] width 40 height 33
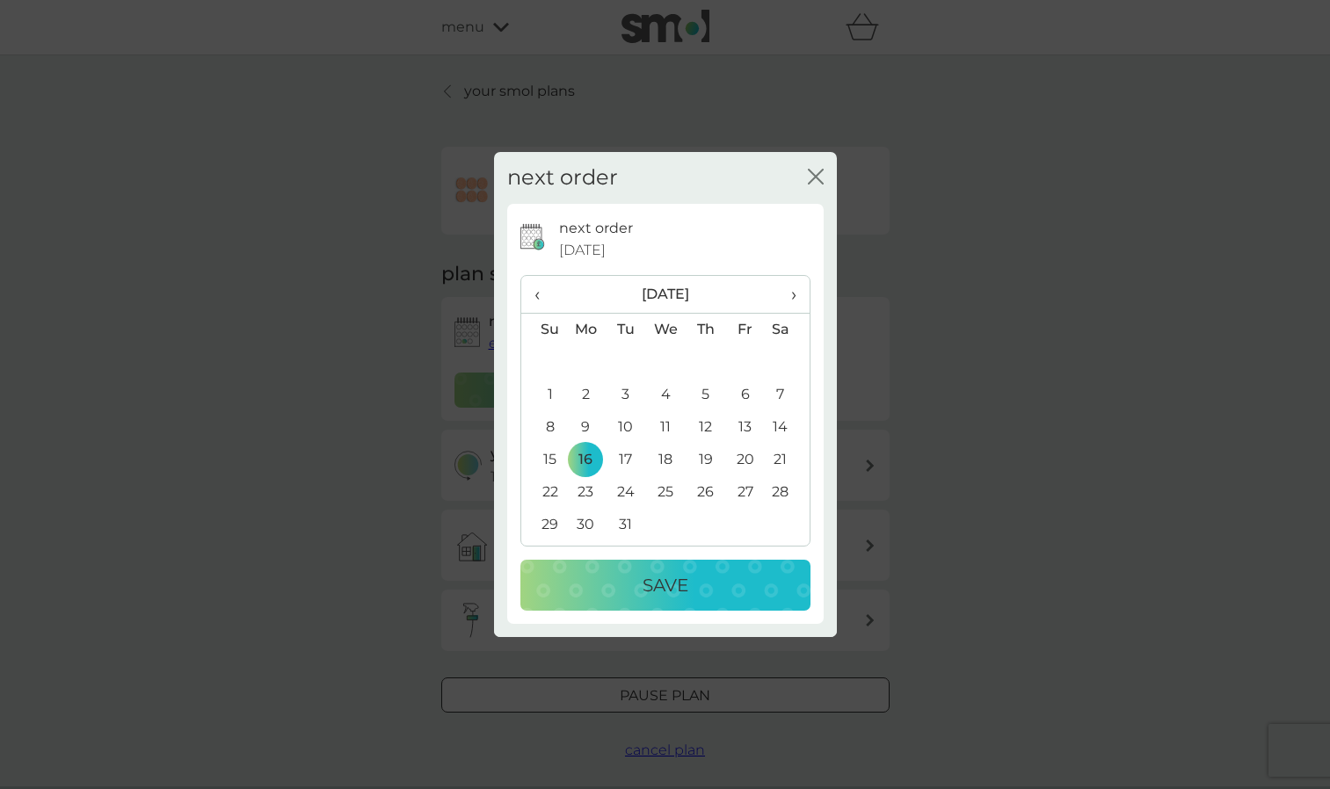
click at [585, 497] on td "23" at bounding box center [586, 492] width 40 height 33
click at [649, 573] on p "Save" at bounding box center [666, 585] width 46 height 28
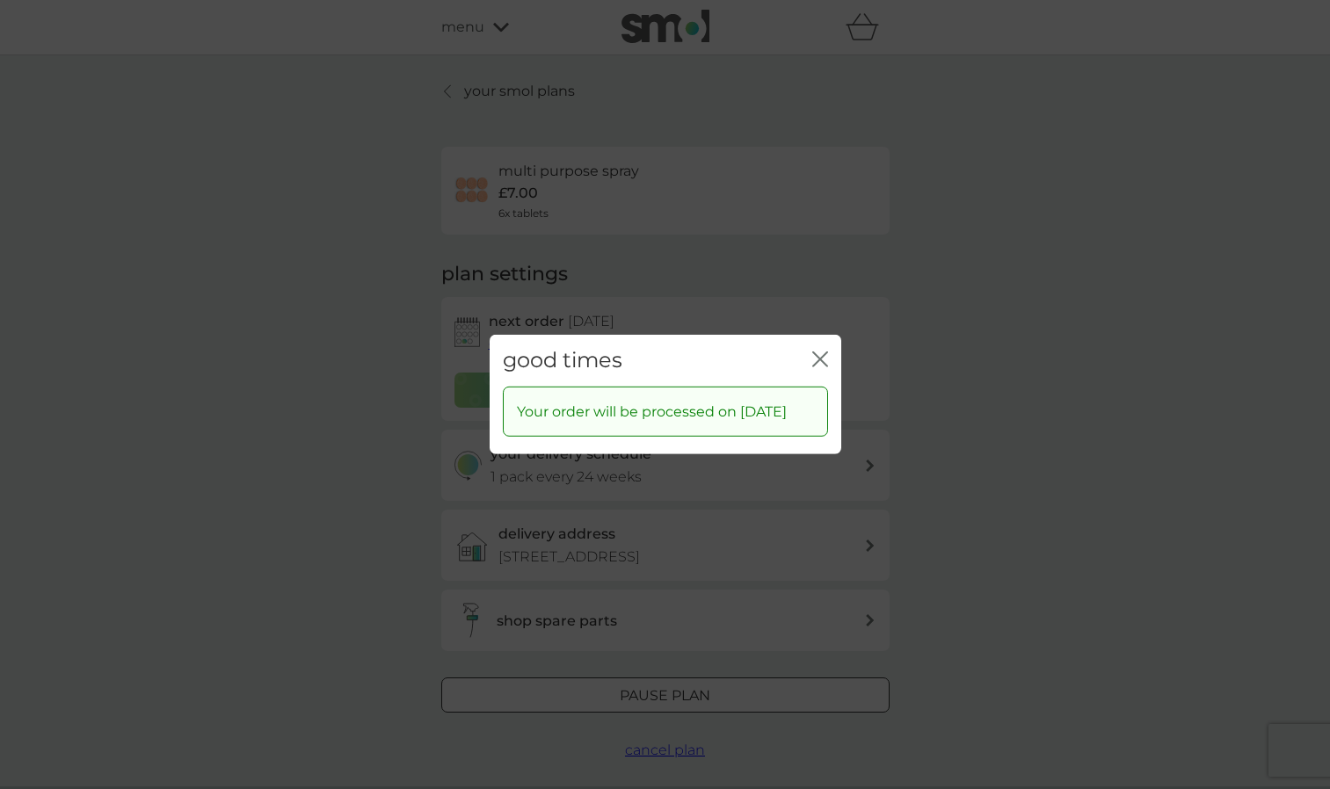
click at [817, 352] on icon "close" at bounding box center [820, 360] width 16 height 16
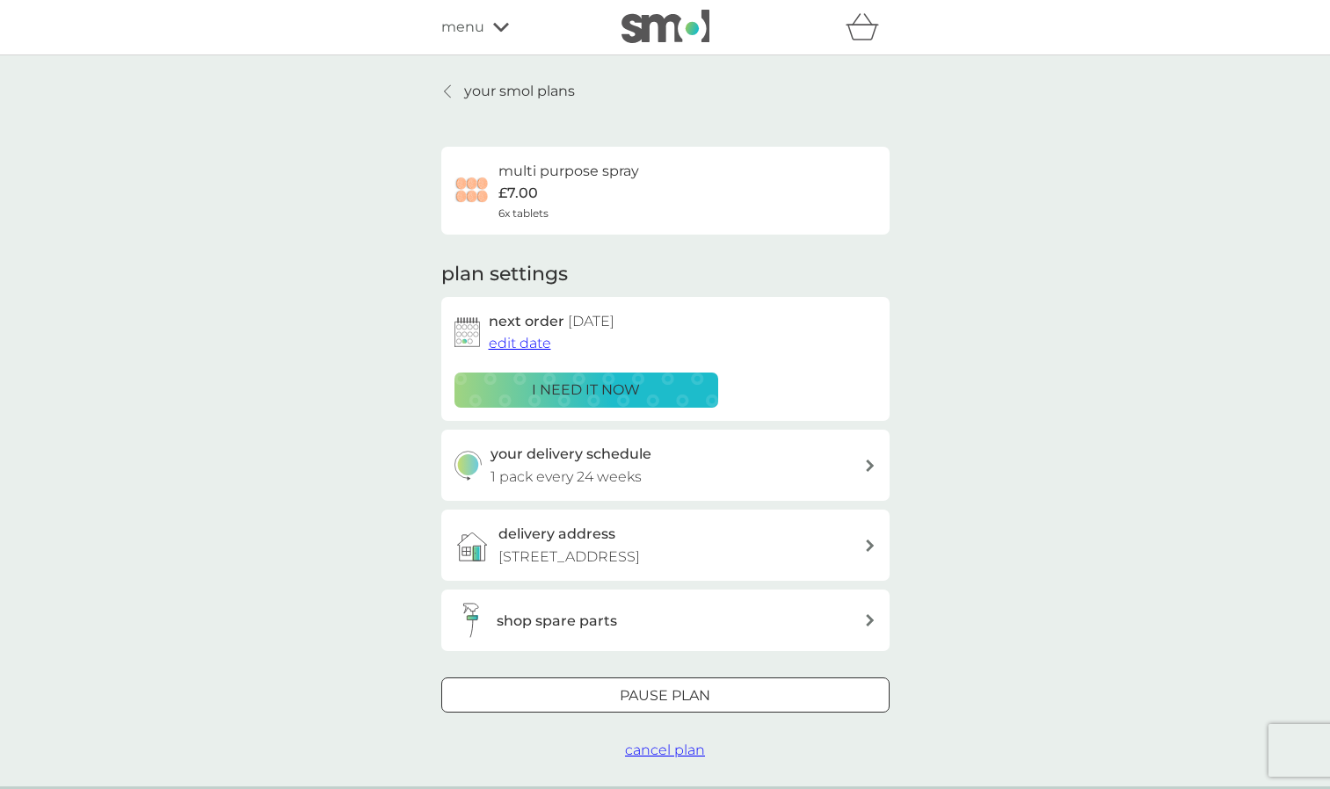
click at [467, 83] on p "your smol plans" at bounding box center [519, 91] width 111 height 23
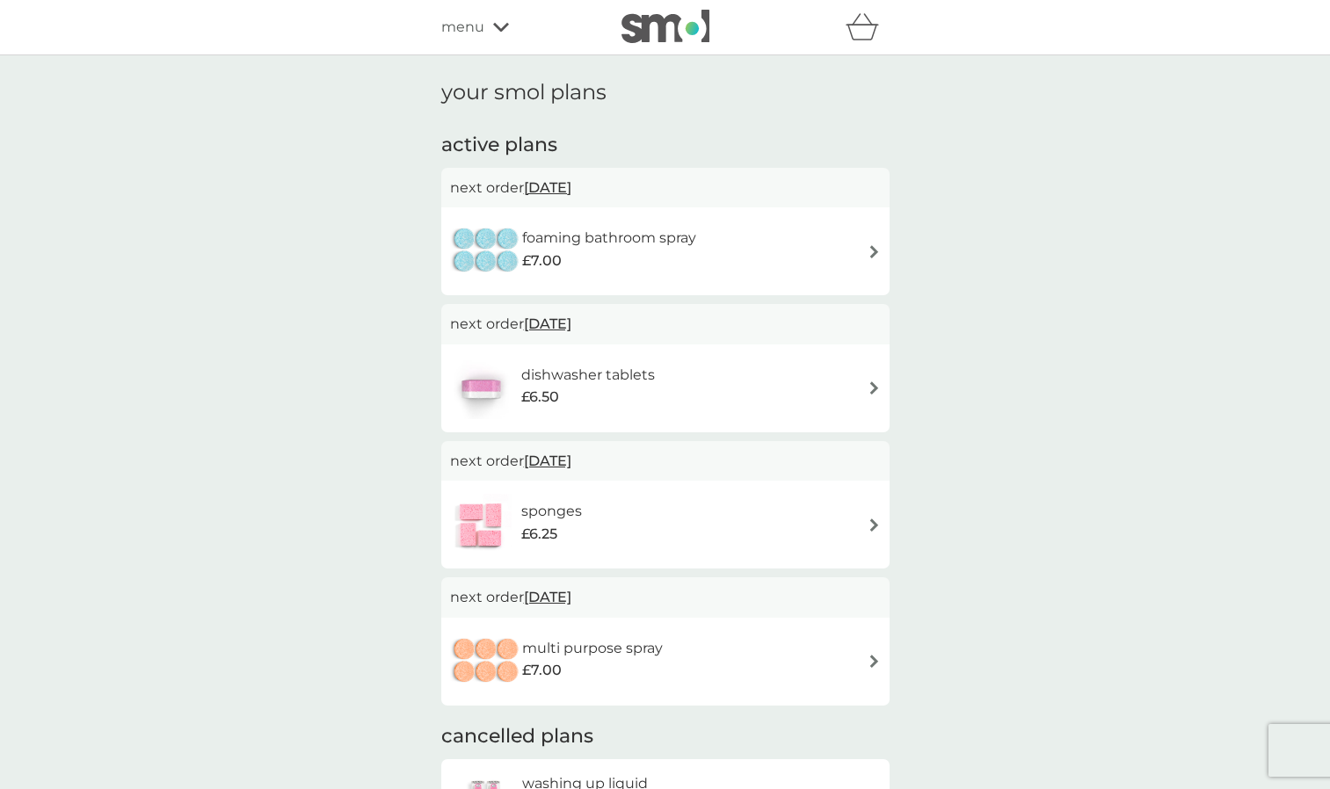
click at [544, 320] on span "4 Nov 2025" at bounding box center [547, 324] width 47 height 34
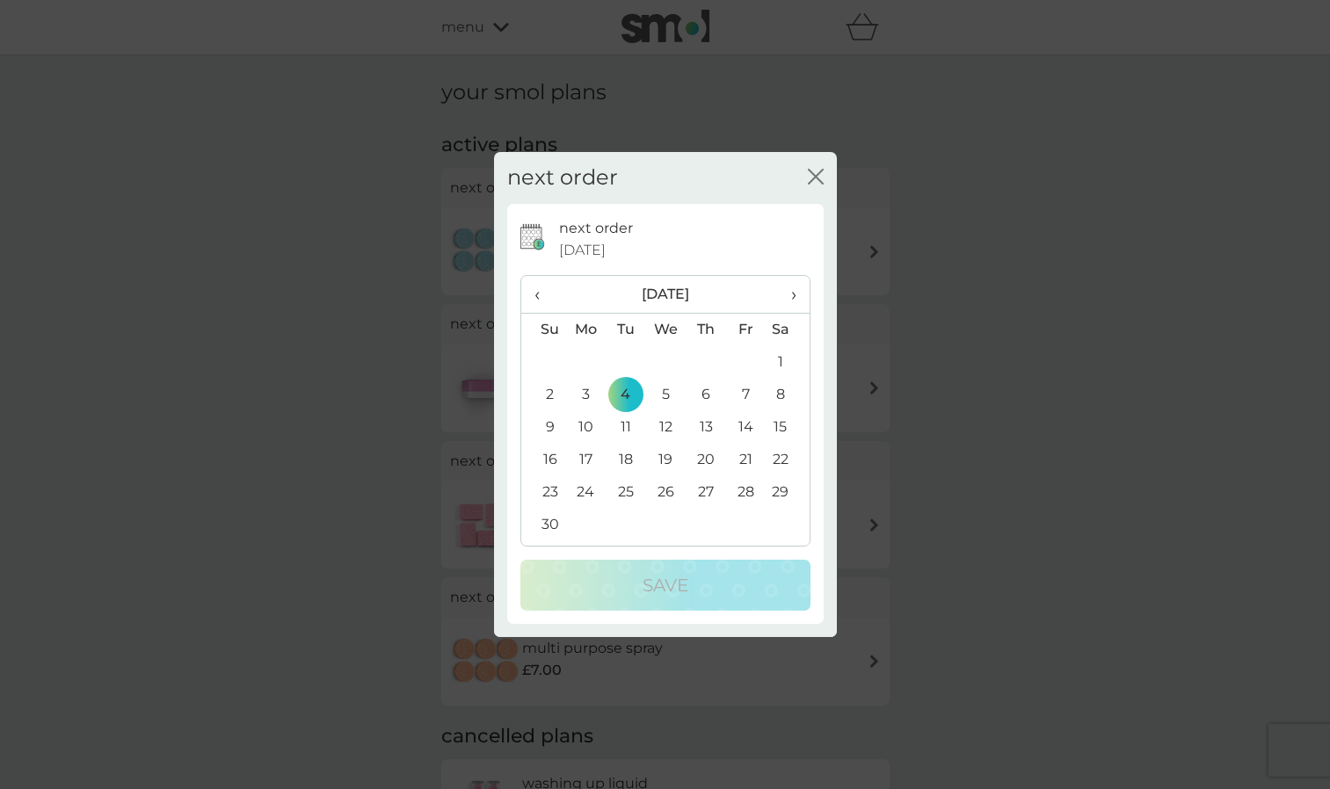
click at [796, 294] on span "›" at bounding box center [787, 294] width 18 height 37
click at [589, 396] on td "5" at bounding box center [586, 395] width 40 height 33
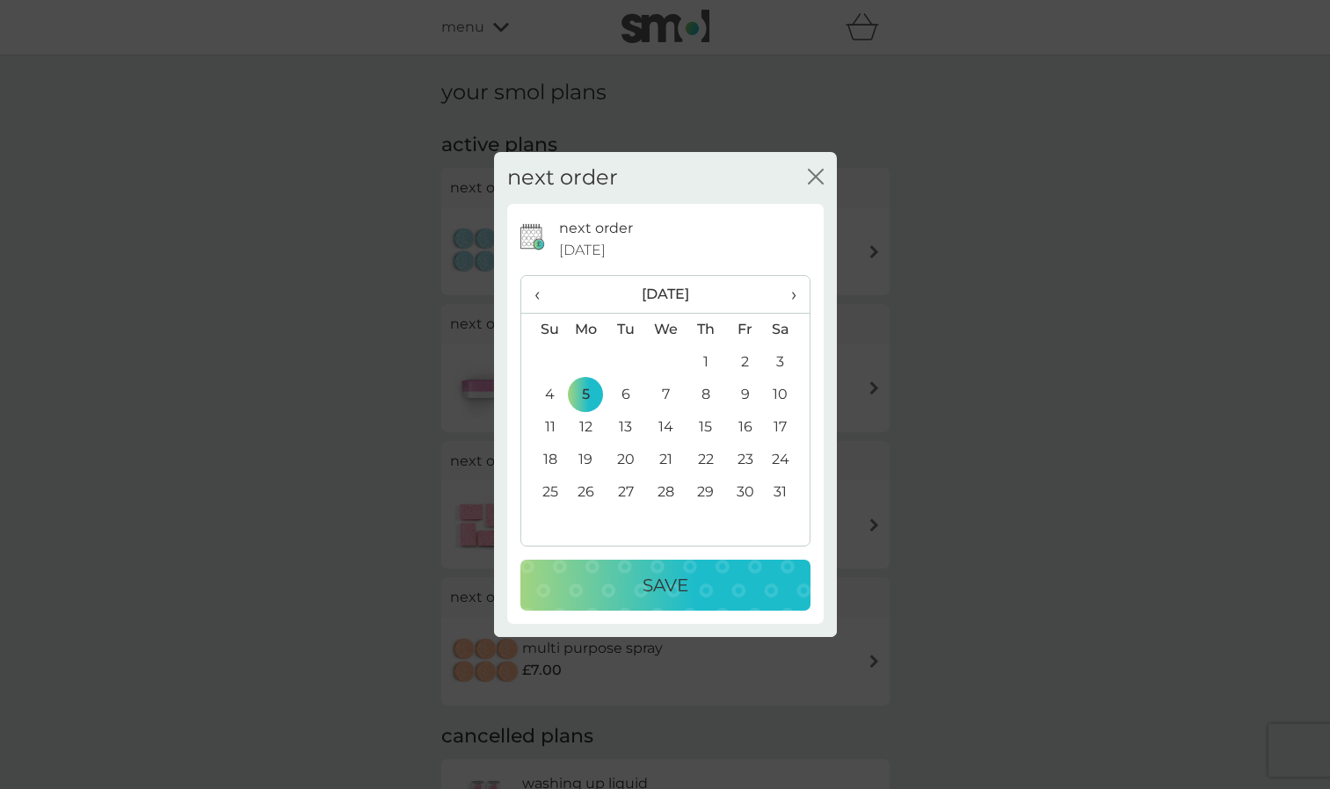
click at [698, 594] on div "Save" at bounding box center [665, 585] width 255 height 28
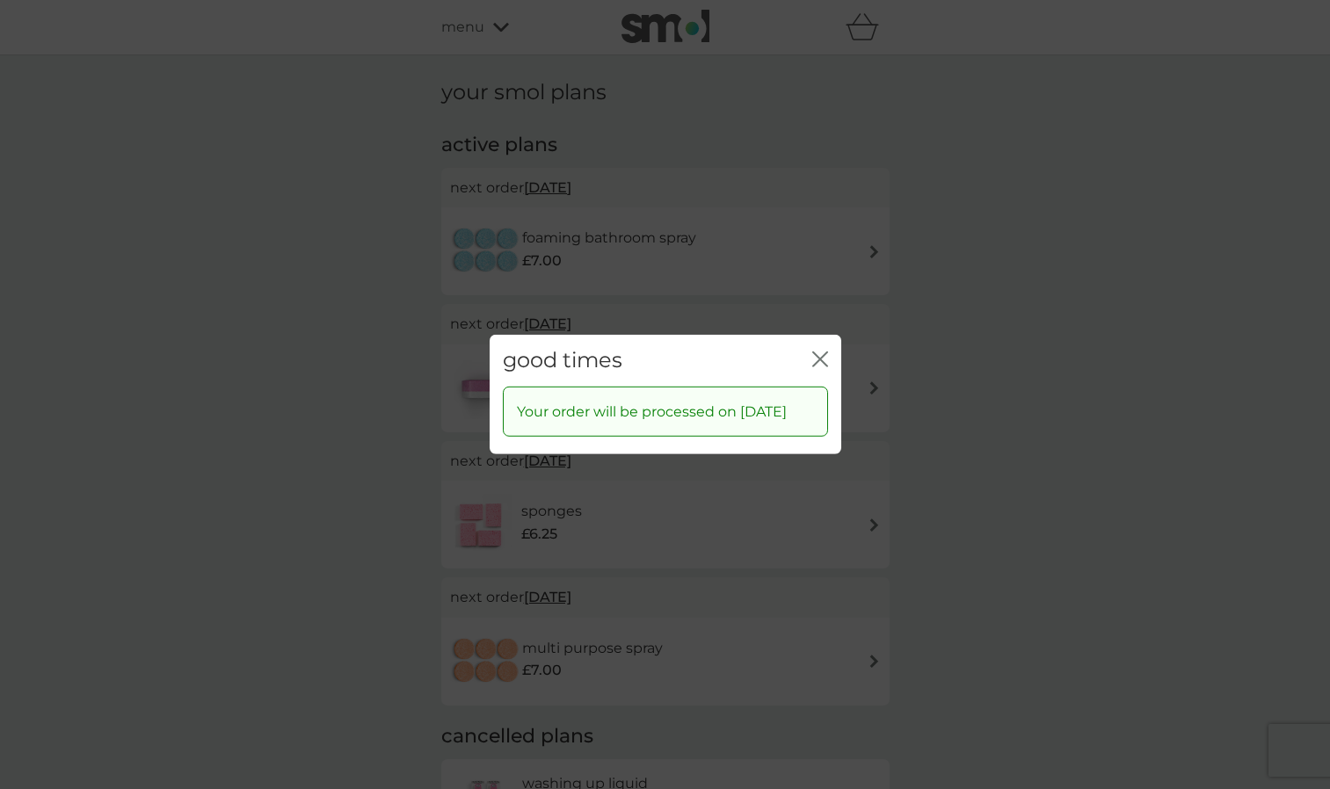
click at [825, 352] on icon "close" at bounding box center [820, 360] width 16 height 16
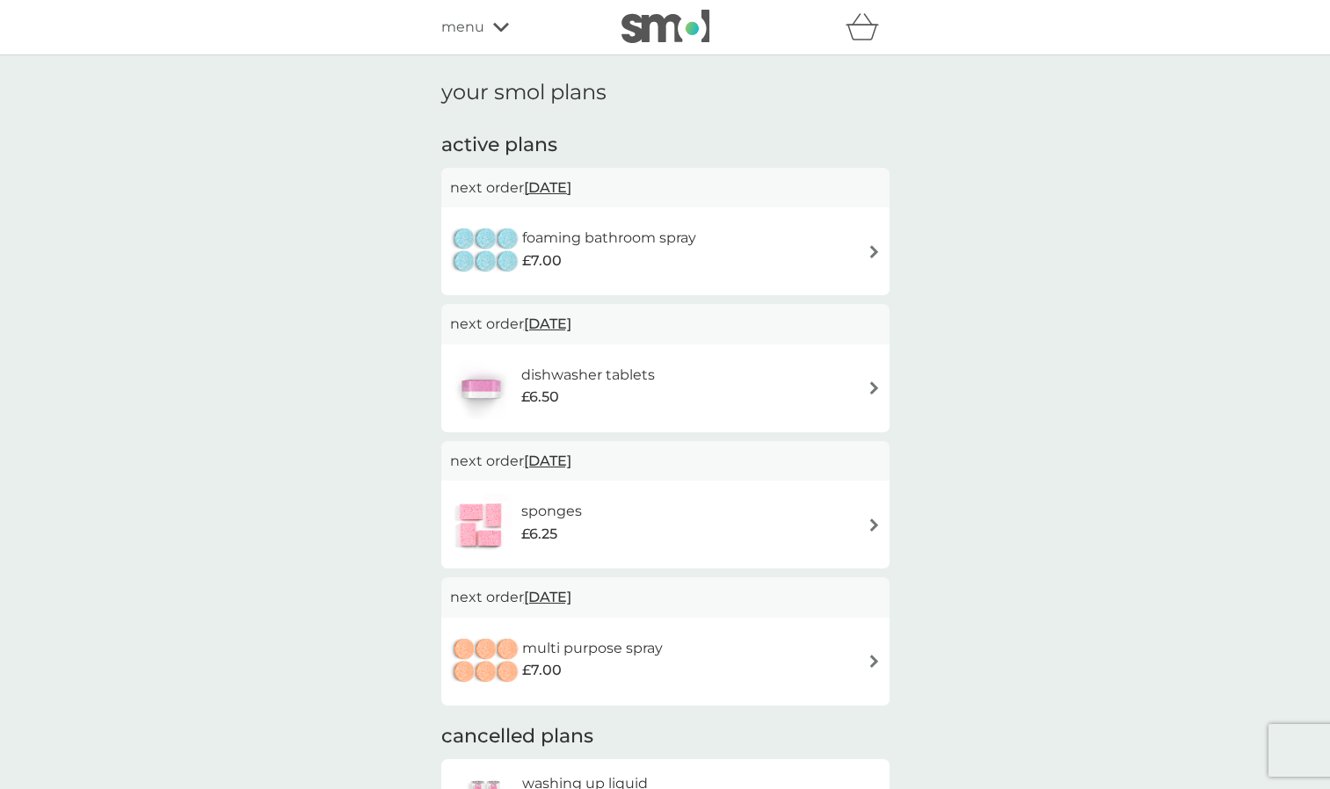
click at [570, 258] on div "£7.00" at bounding box center [609, 261] width 174 height 23
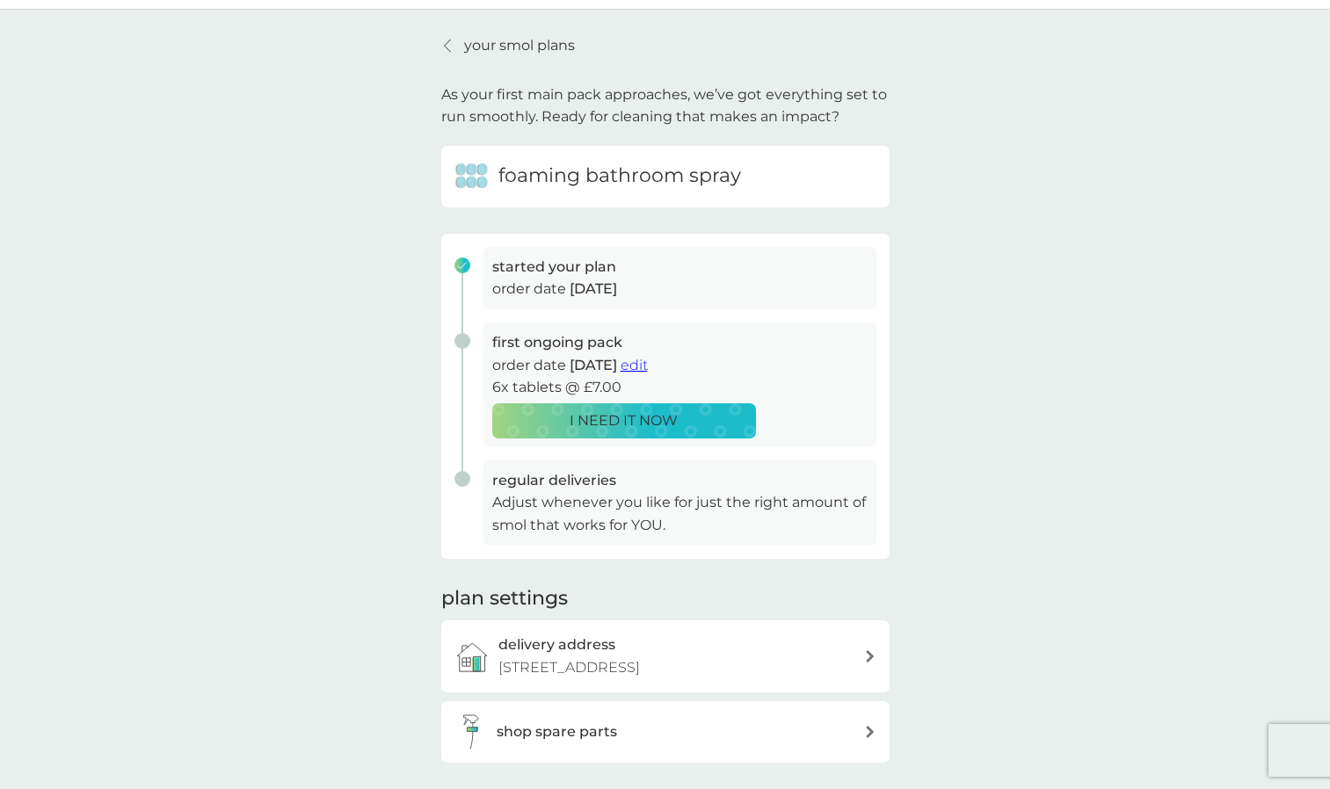
scroll to position [88, 0]
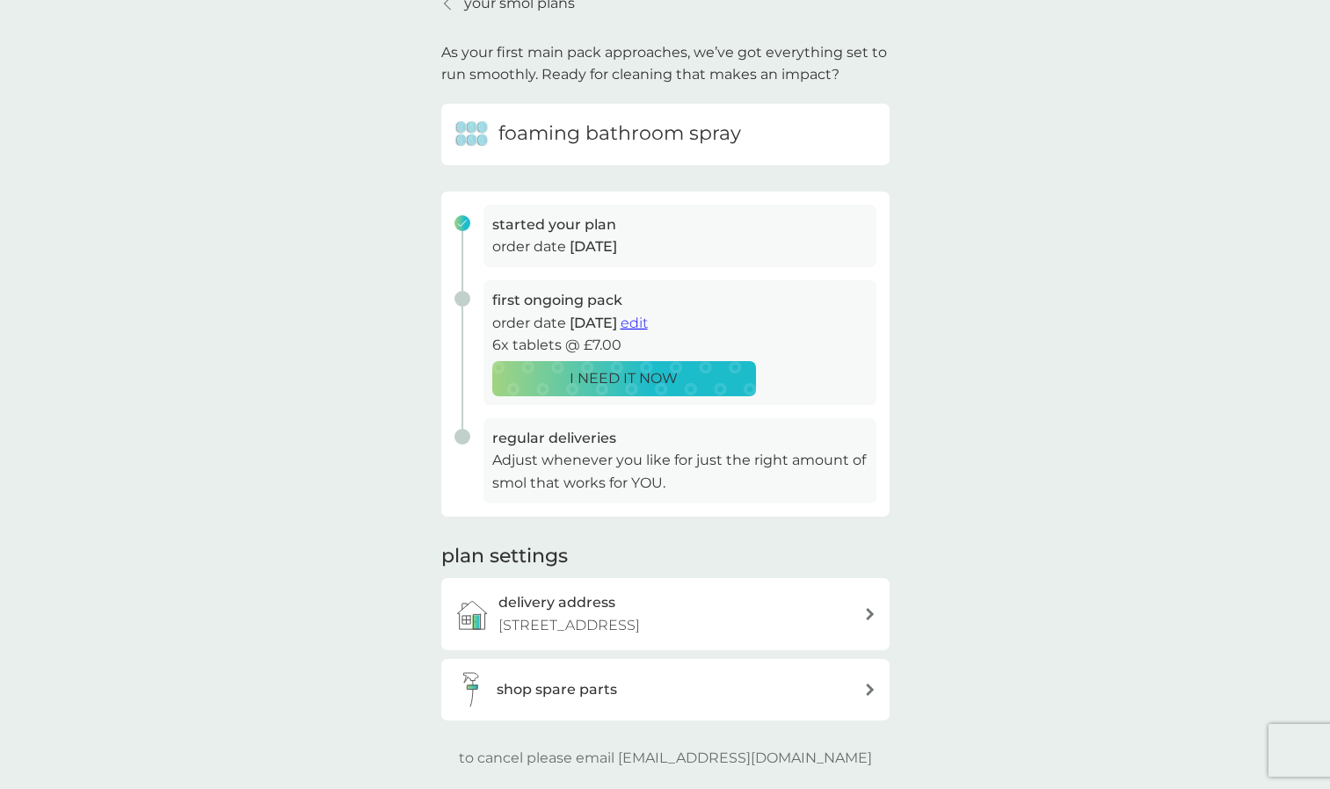
click at [648, 326] on span "edit" at bounding box center [634, 323] width 27 height 17
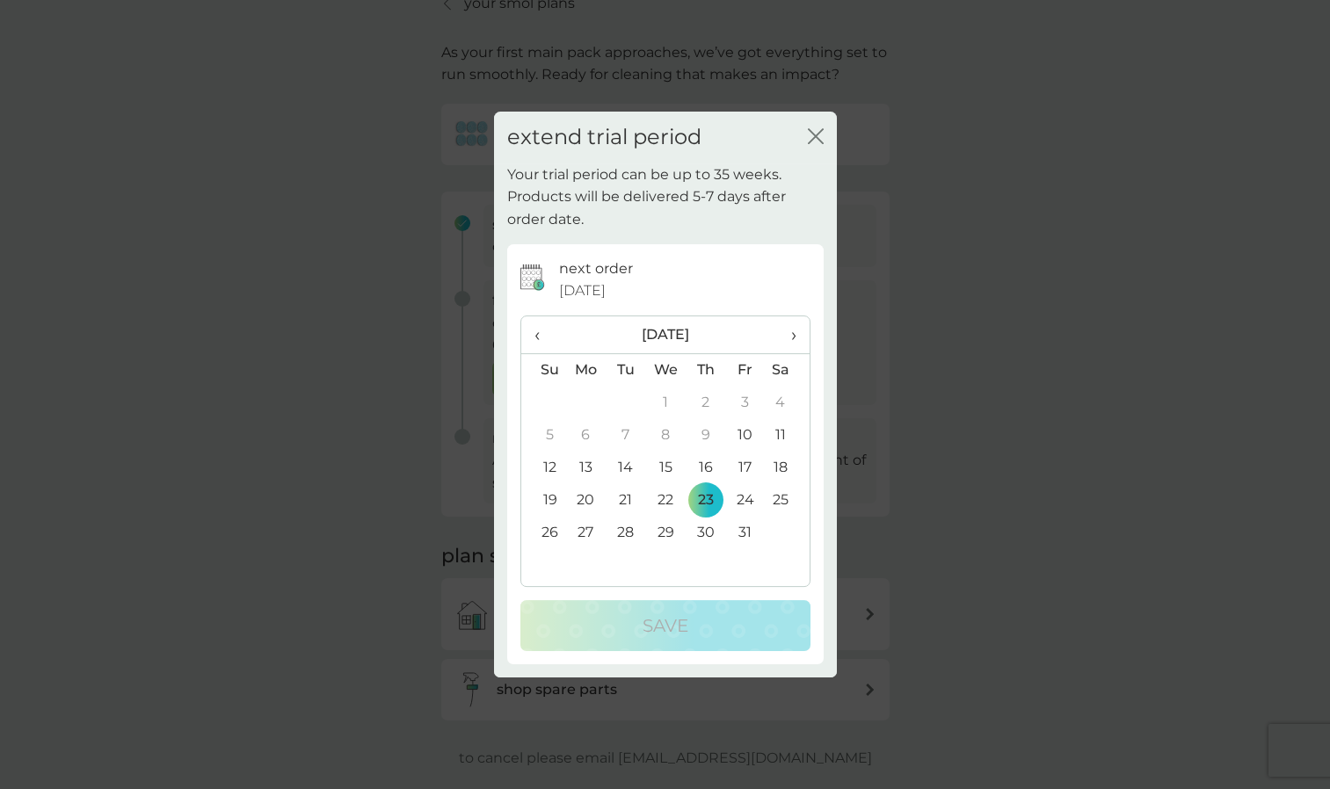
click at [788, 338] on span "›" at bounding box center [787, 334] width 18 height 37
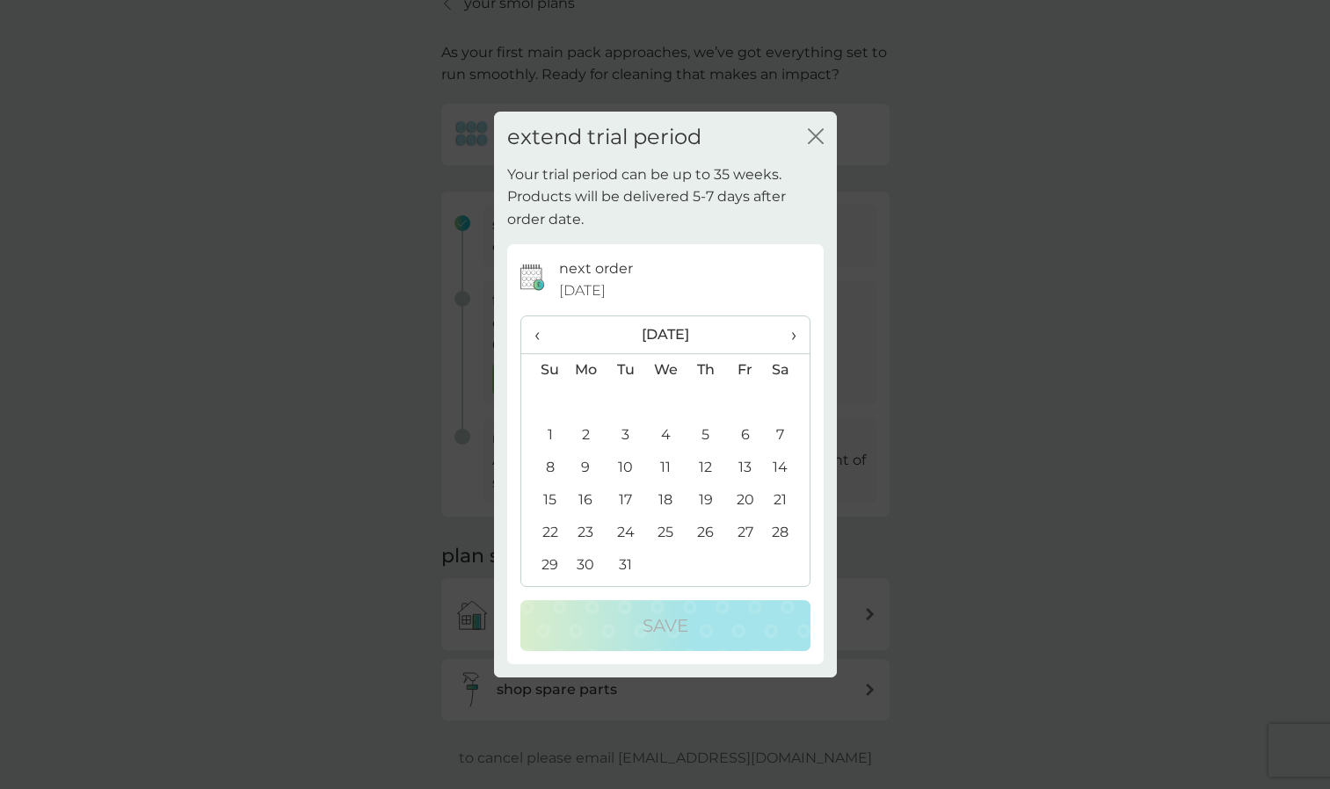
click at [588, 532] on td "23" at bounding box center [586, 533] width 40 height 33
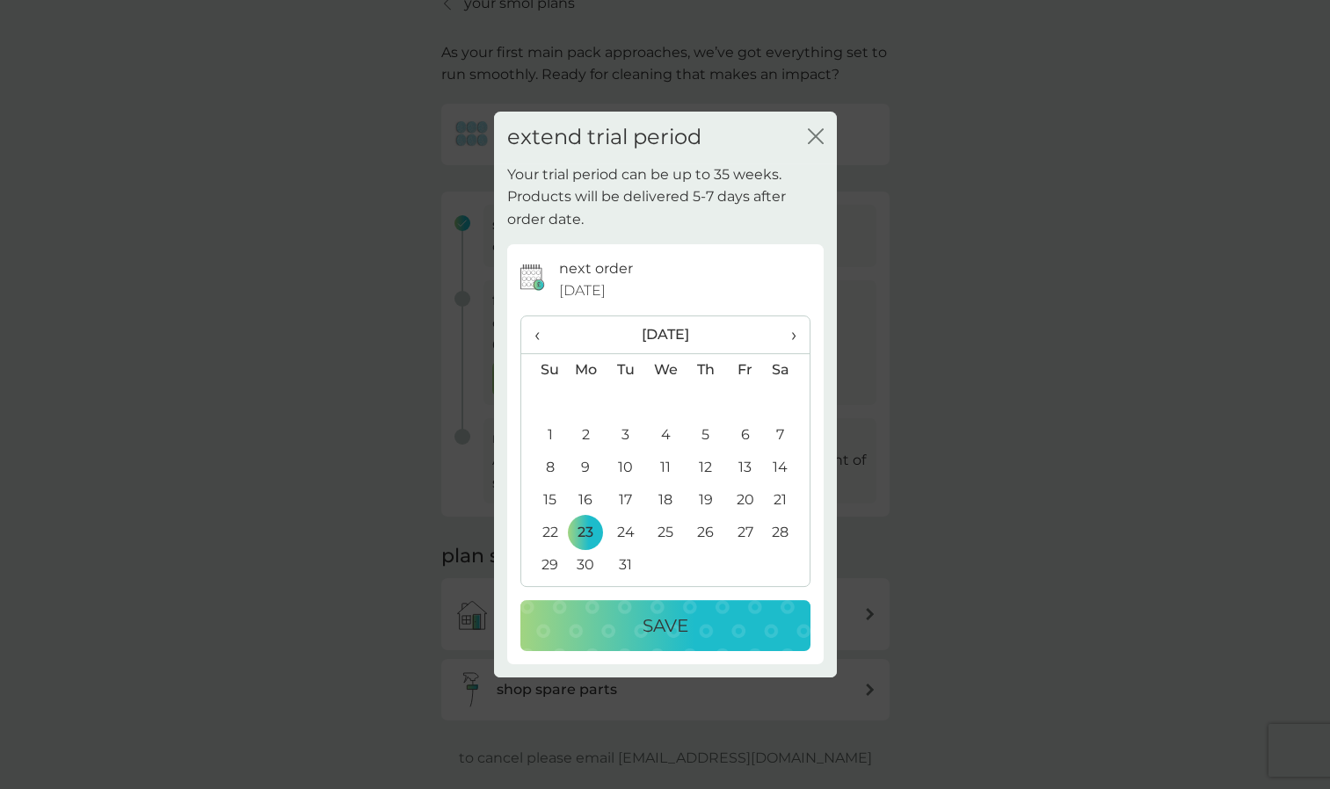
click at [660, 629] on p "Save" at bounding box center [666, 626] width 46 height 28
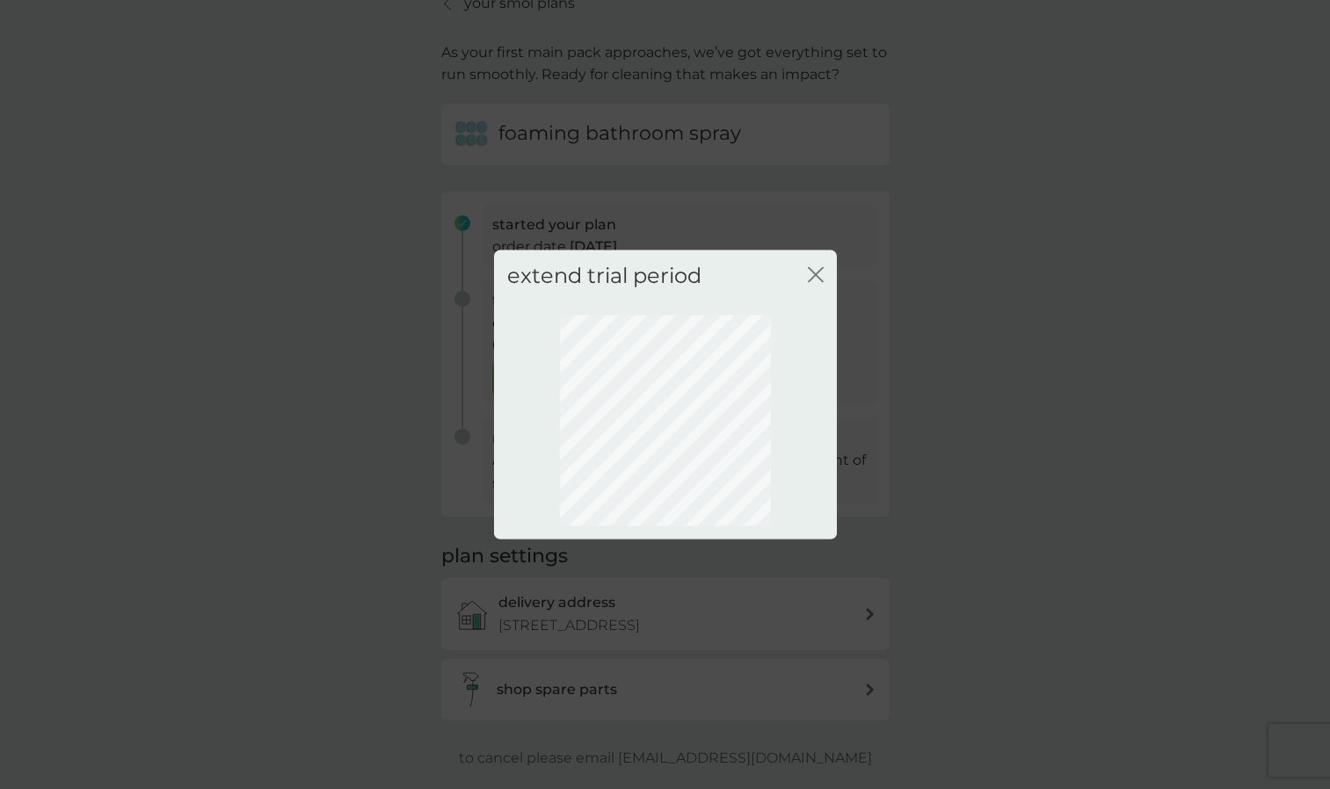
scroll to position [0, 0]
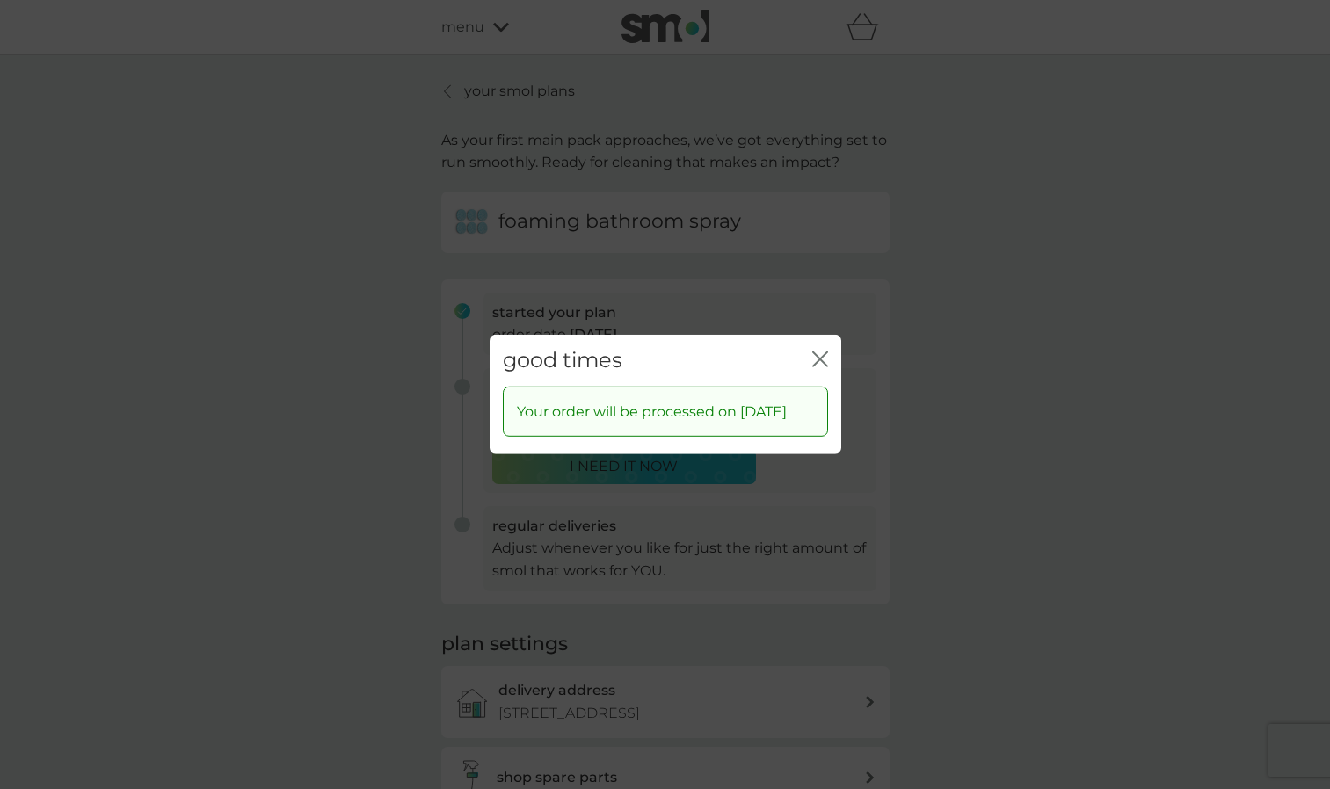
click at [824, 352] on icon "close" at bounding box center [820, 360] width 16 height 16
